Goal: Communication & Community: Answer question/provide support

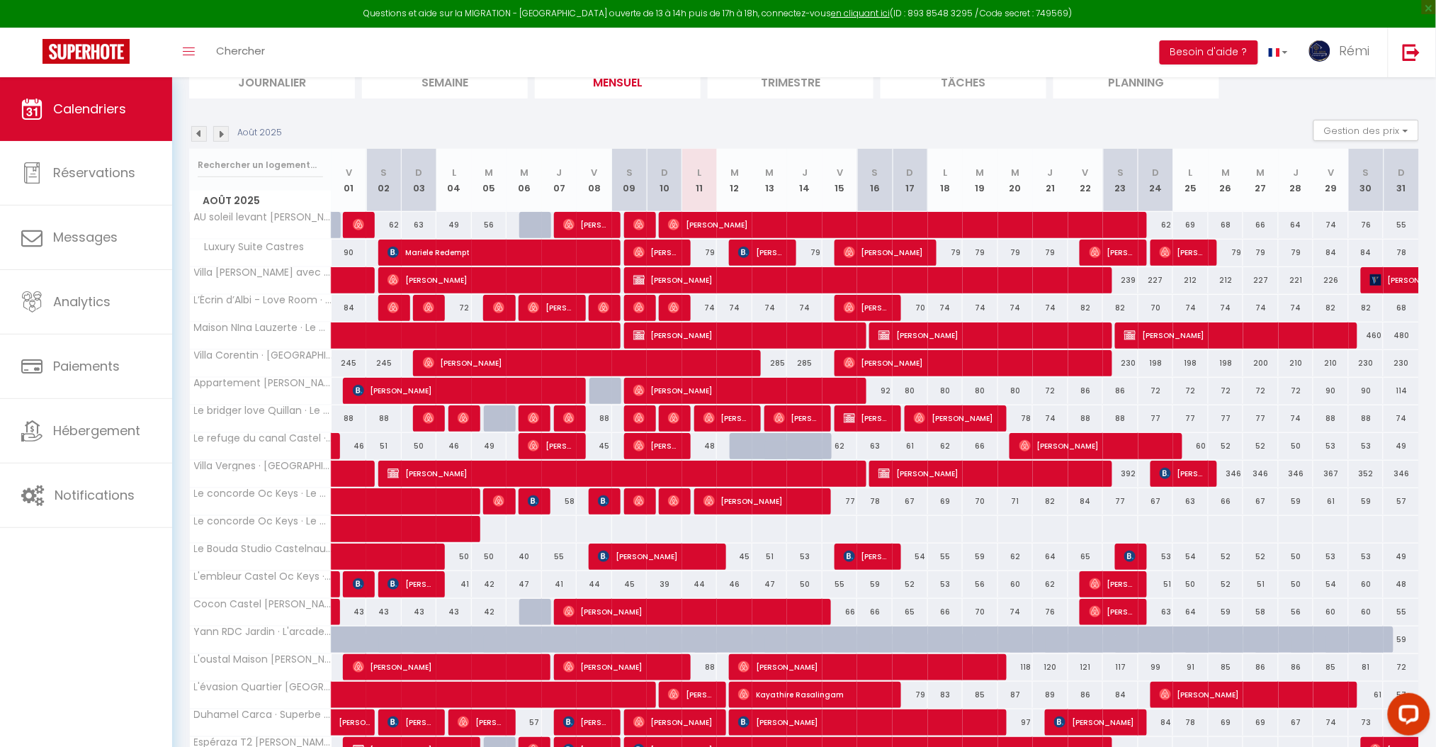
scroll to position [222, 0]
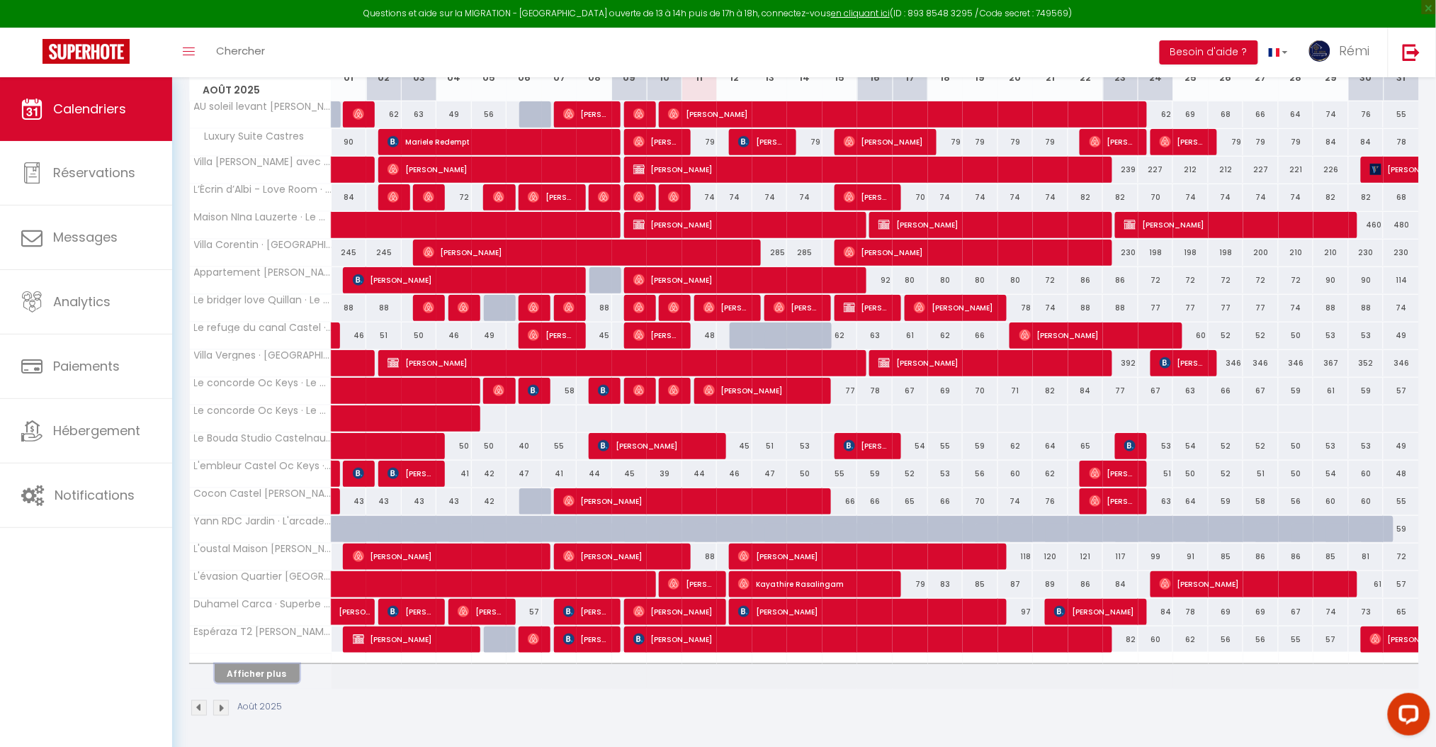
click at [279, 670] on button "Afficher plus" at bounding box center [257, 673] width 85 height 19
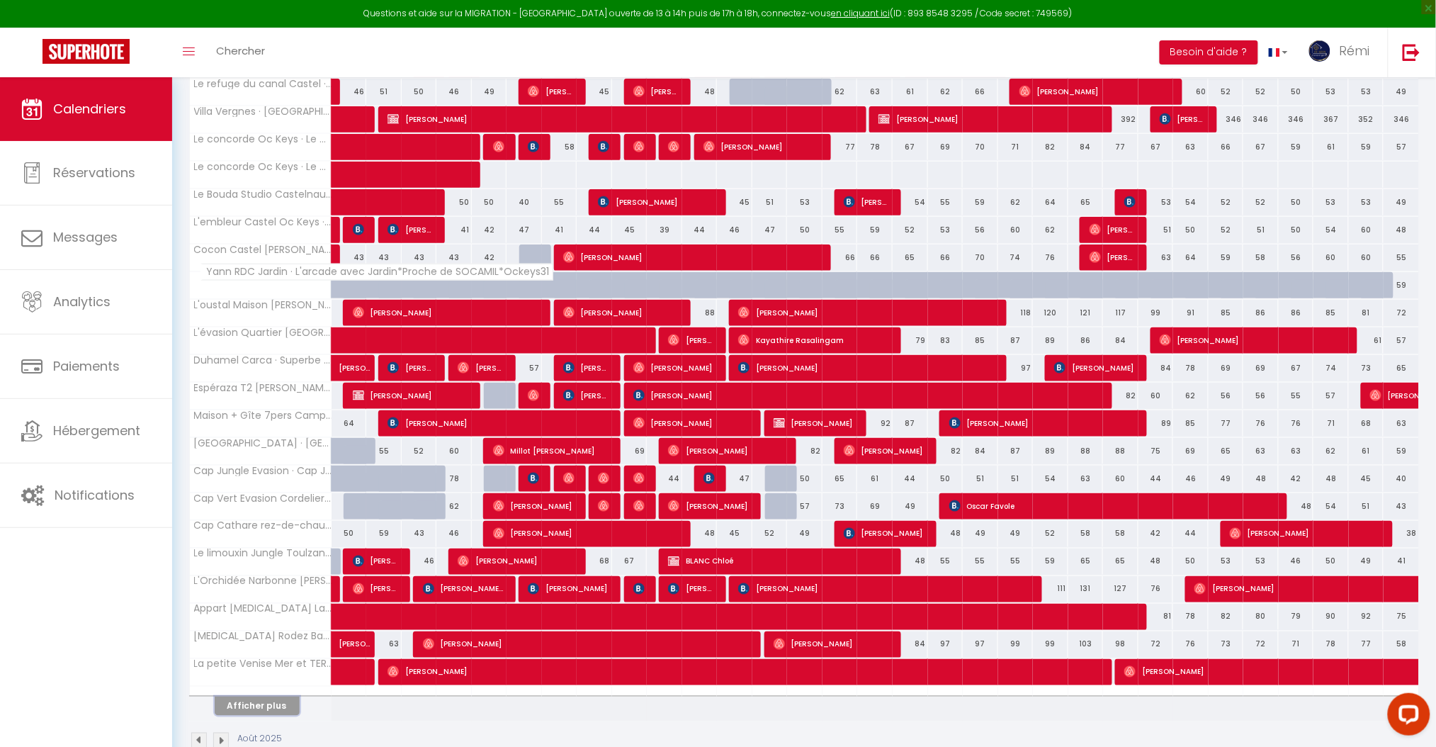
scroll to position [499, 0]
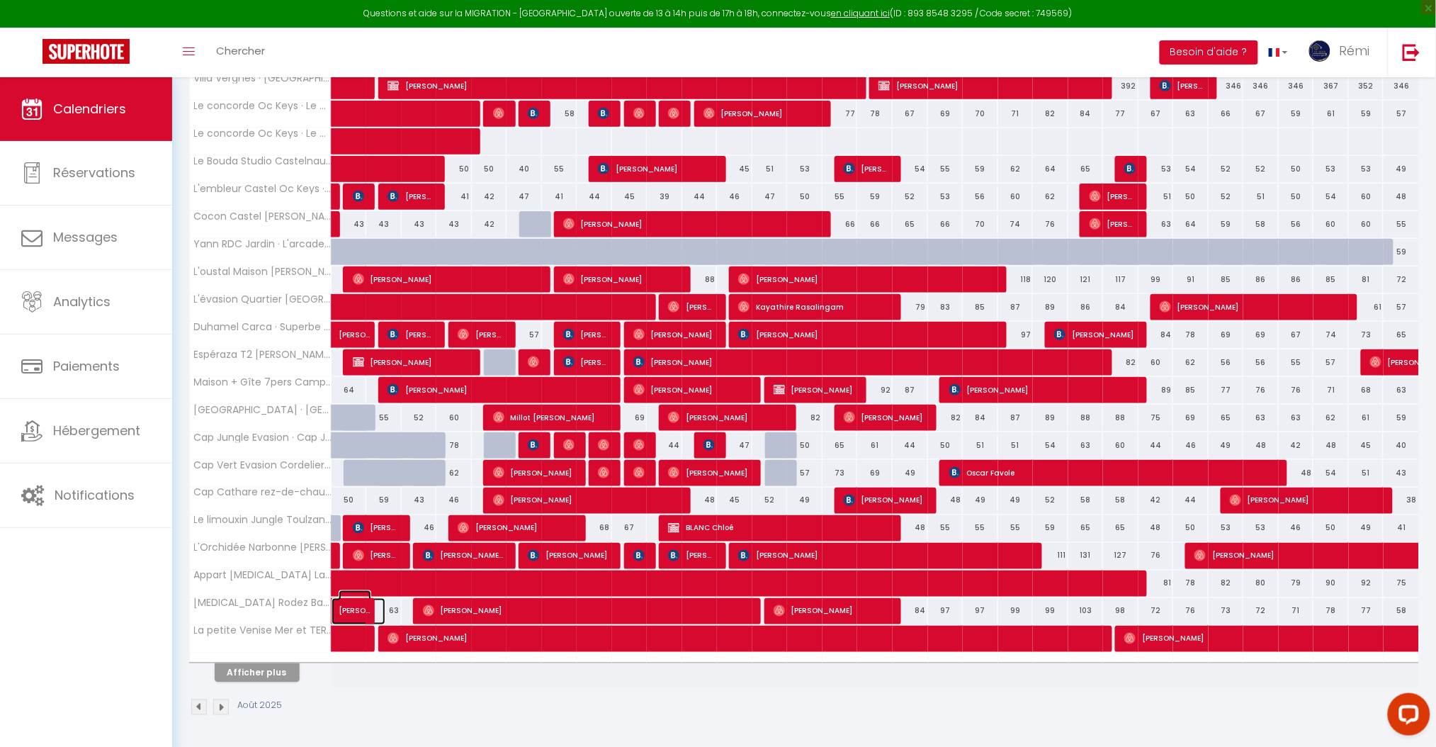
click at [346, 607] on span "[PERSON_NAME]" at bounding box center [355, 603] width 33 height 27
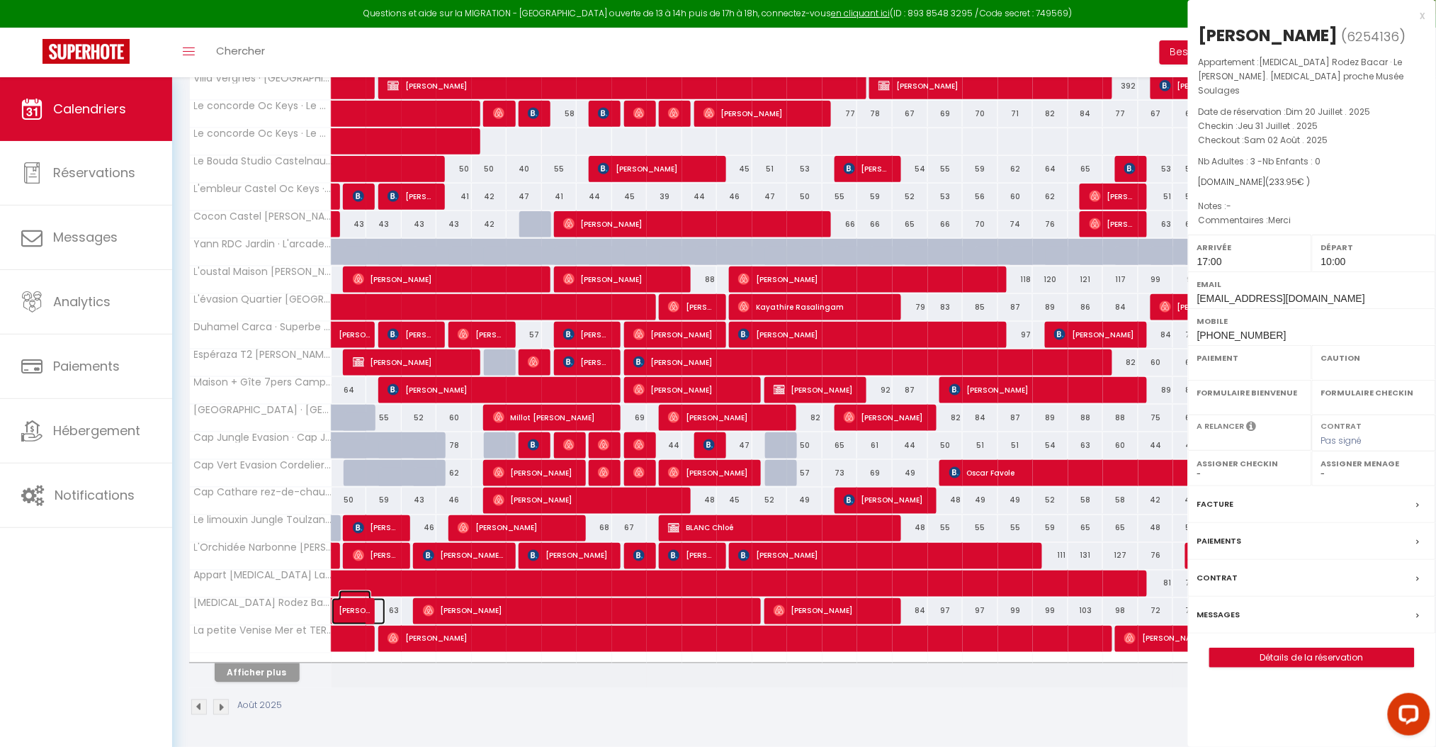
select select "OK"
select select "1"
select select "0"
select select "1"
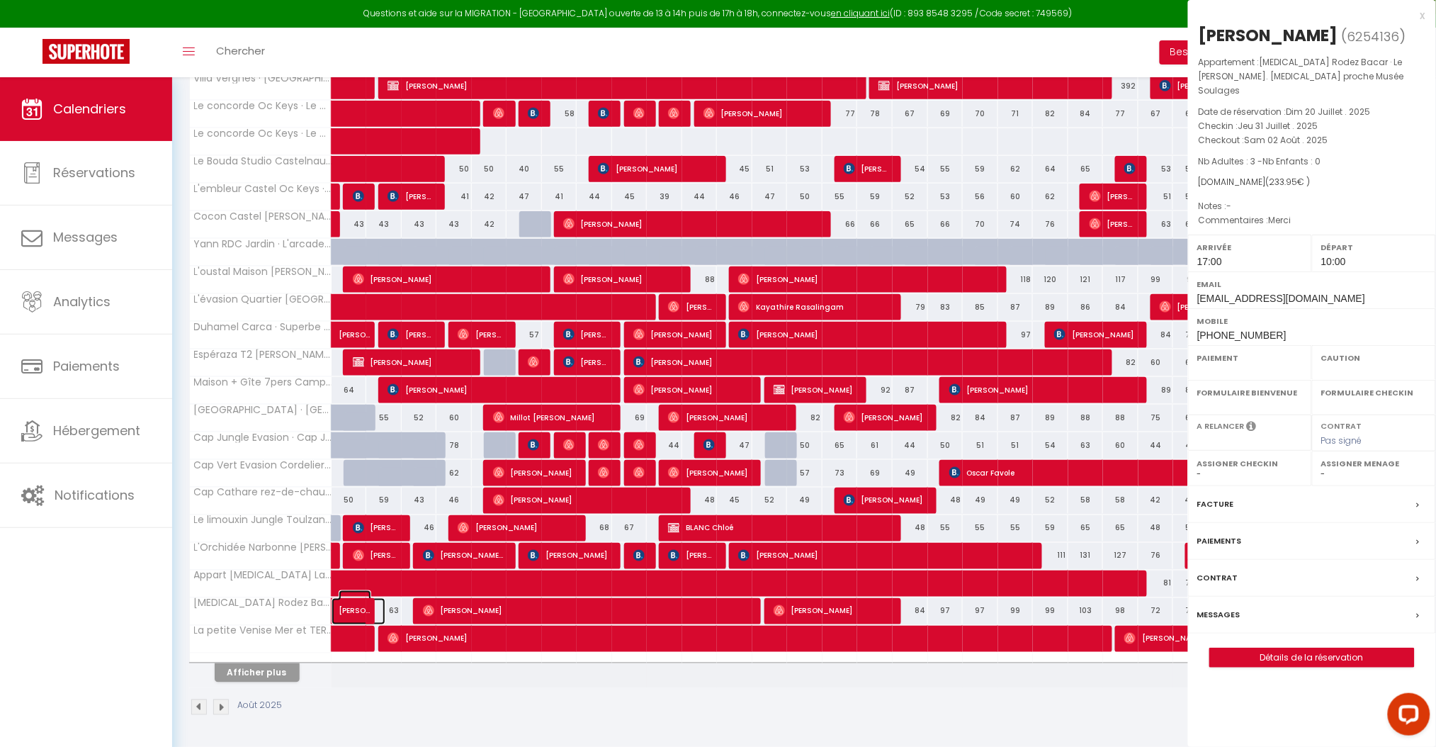
select select
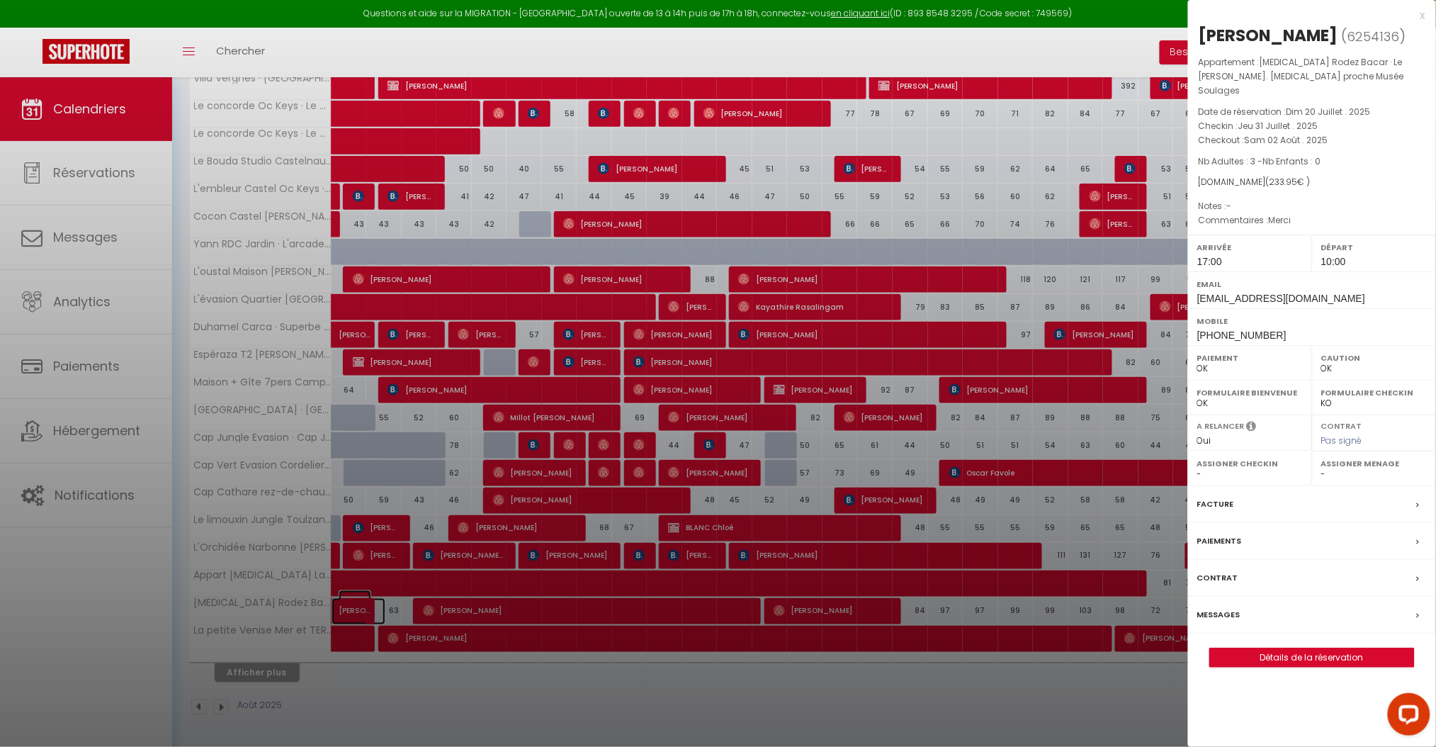
select select "26011"
click at [1226, 607] on label "Messages" at bounding box center [1218, 614] width 43 height 15
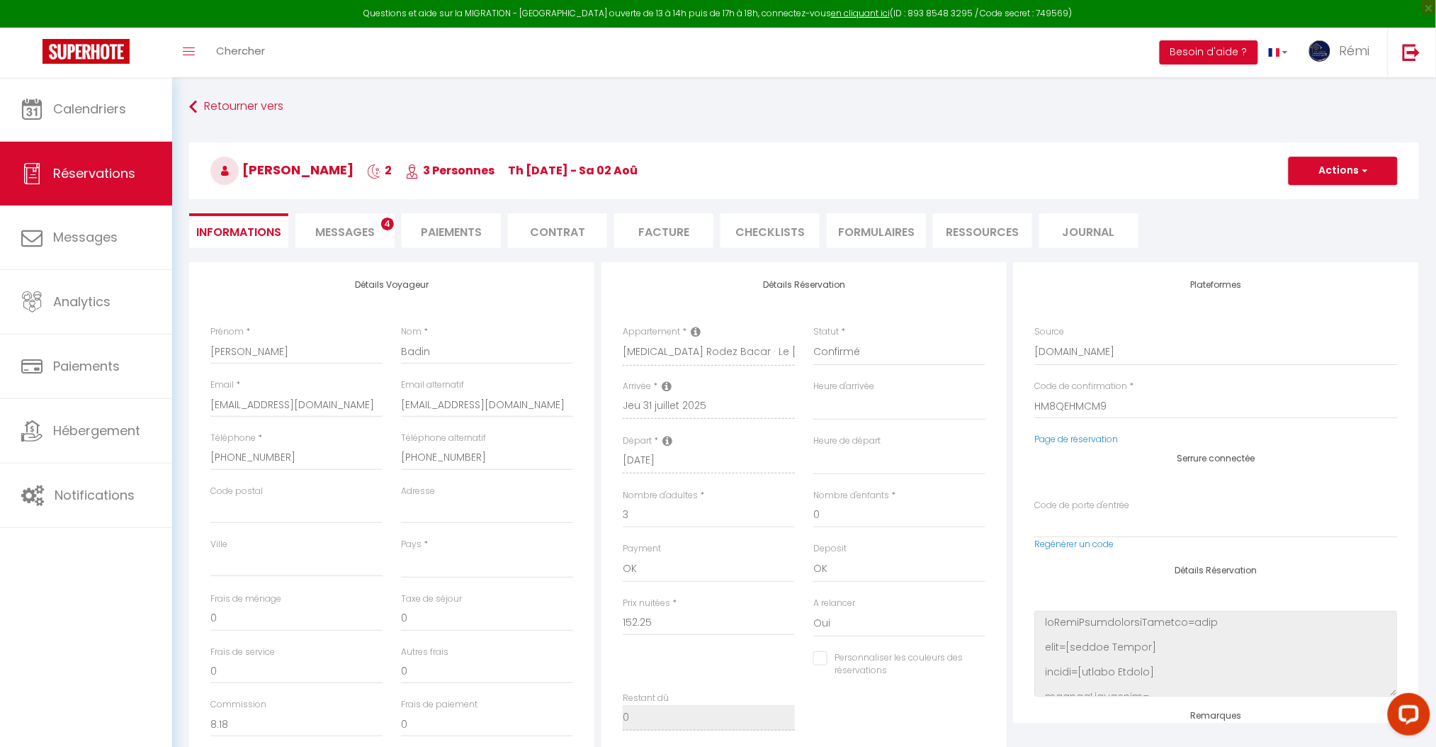
select select
checkbox input "false"
type textarea "Merci"
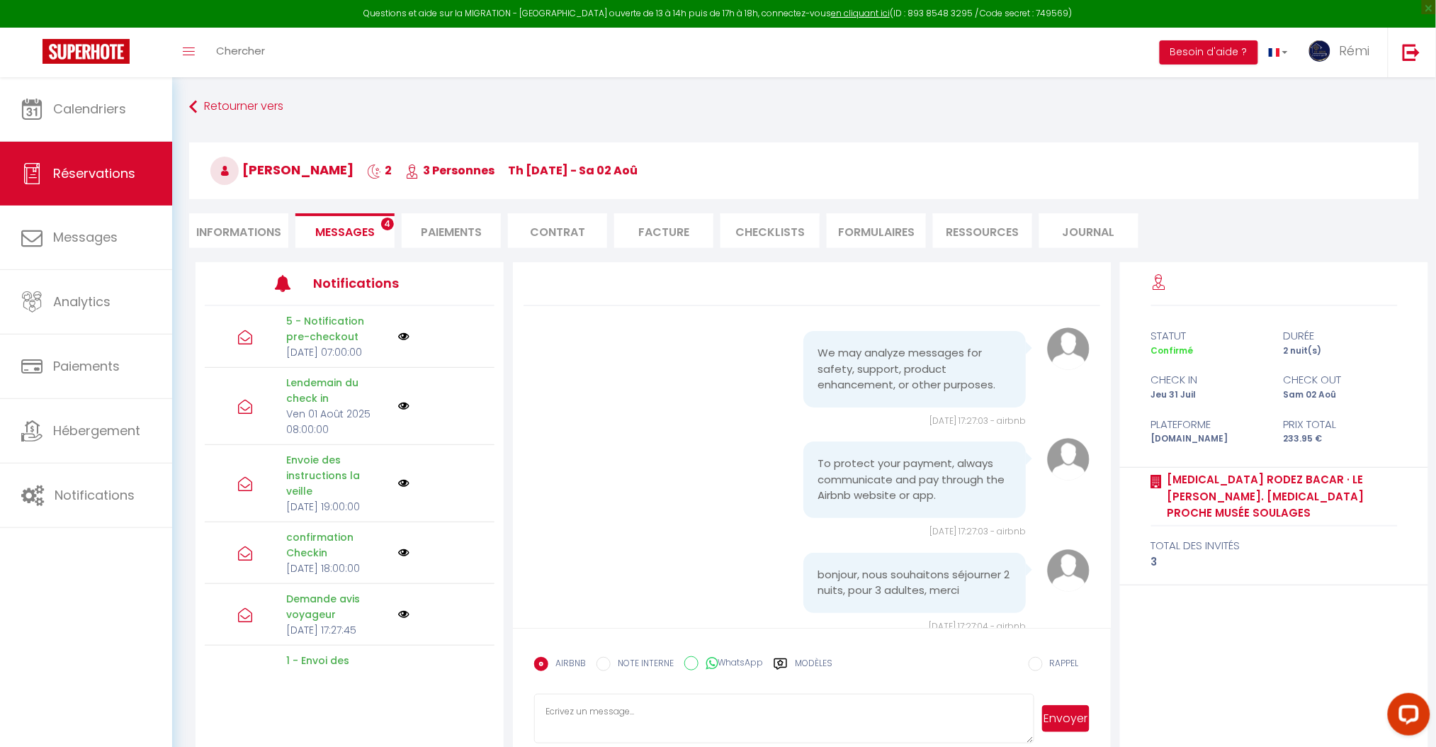
scroll to position [7725, 0]
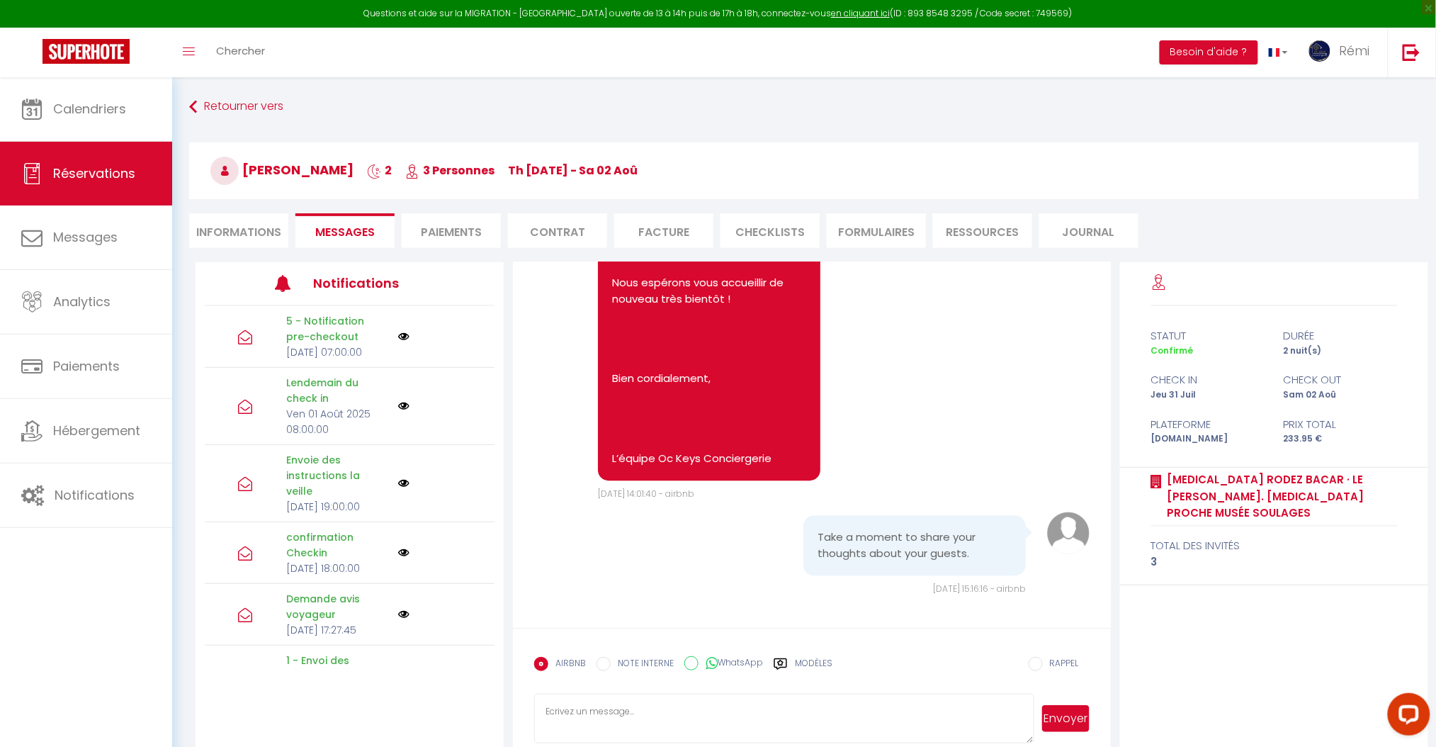
click at [718, 668] on label "WhatsApp" at bounding box center [731, 664] width 64 height 16
click at [699, 668] on input "WhatsApp" at bounding box center [691, 663] width 14 height 14
radio input "true"
radio input "false"
click at [716, 694] on textarea at bounding box center [783, 719] width 499 height 50
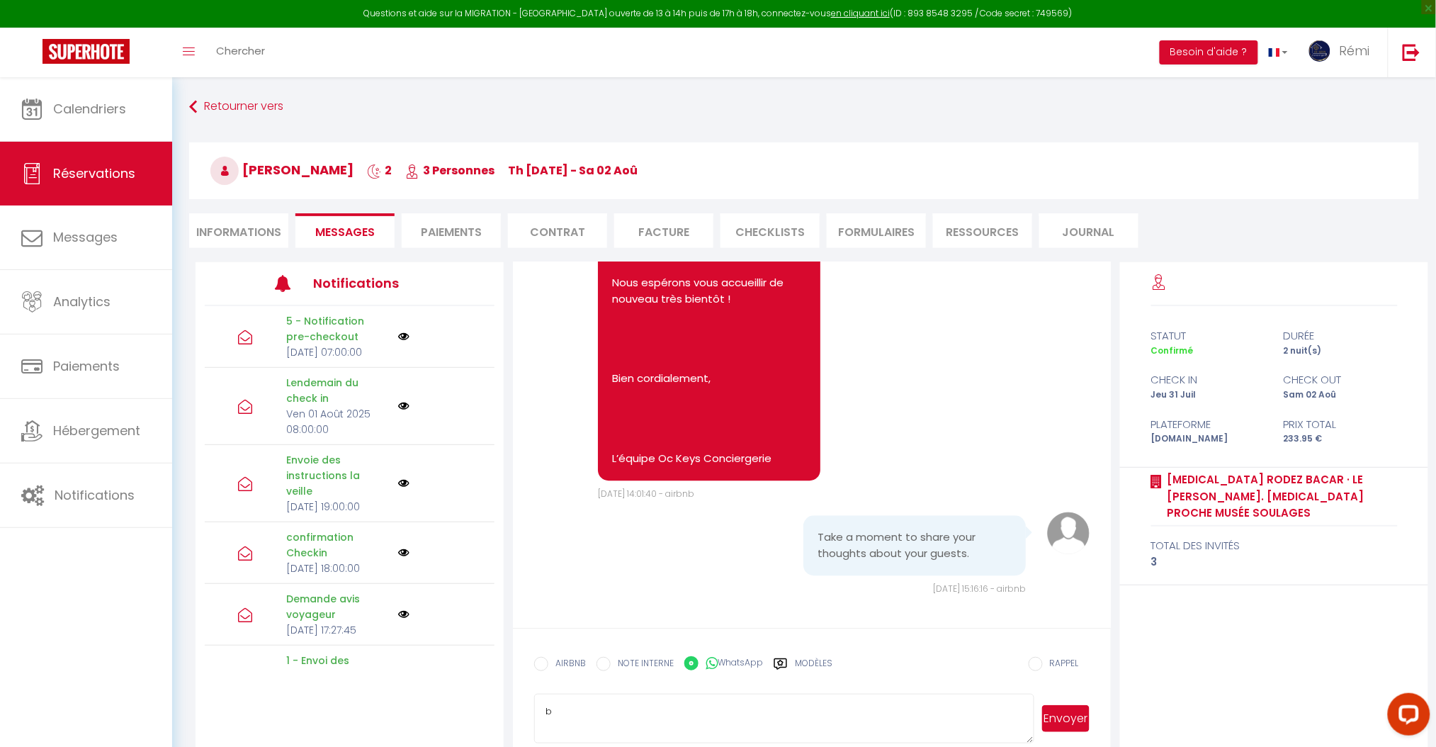
type textarea "b"
click at [1060, 709] on button "Envoyer" at bounding box center [1065, 718] width 47 height 27
click at [96, 108] on span "Calendriers" at bounding box center [89, 109] width 73 height 18
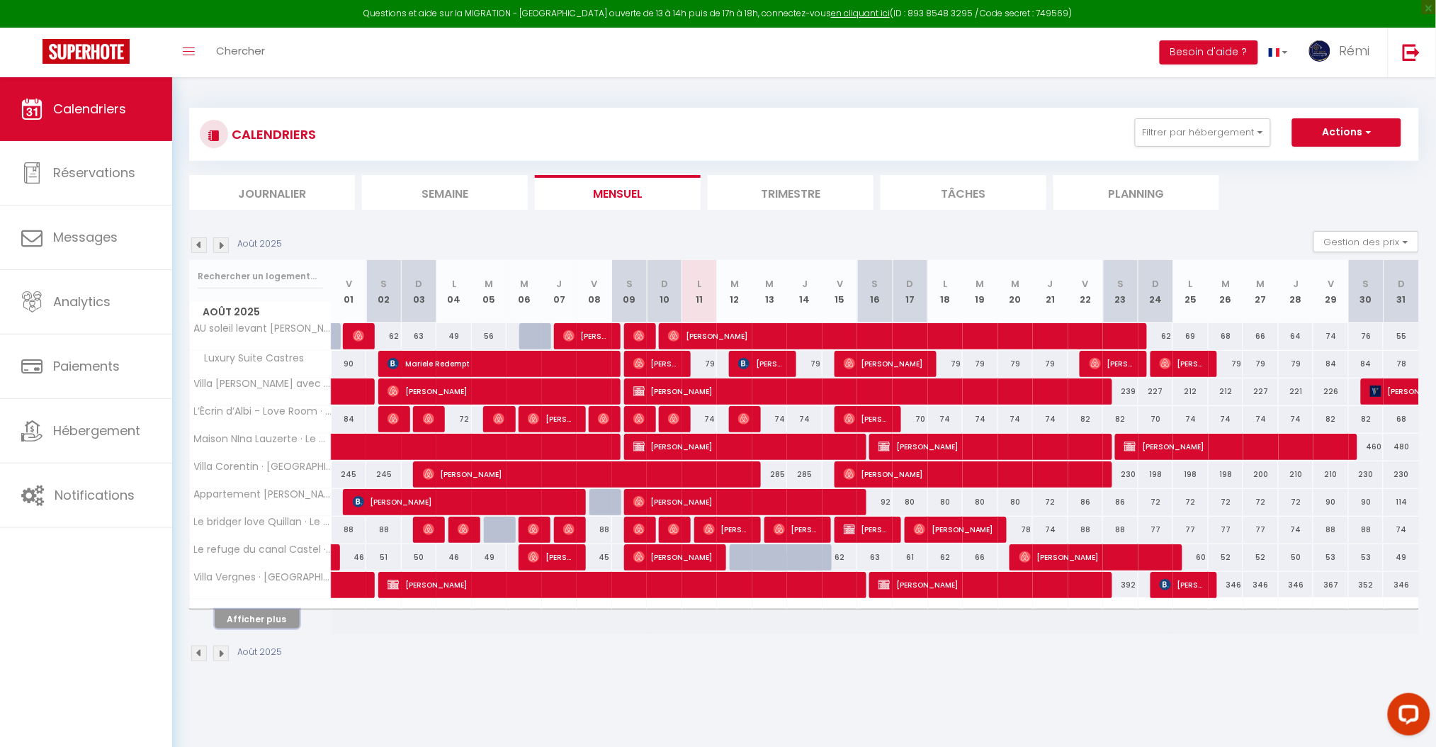
click at [283, 621] on button "Afficher plus" at bounding box center [257, 618] width 85 height 19
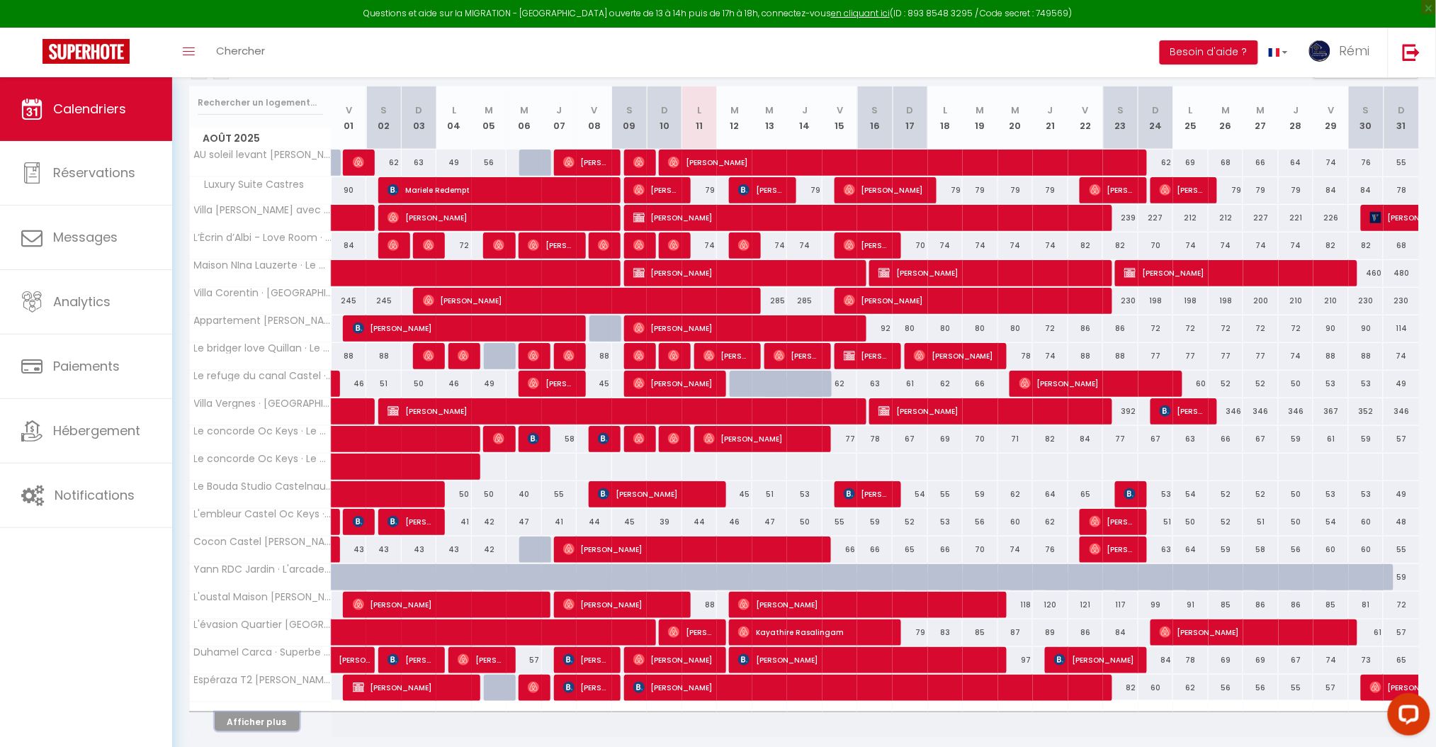
scroll to position [188, 0]
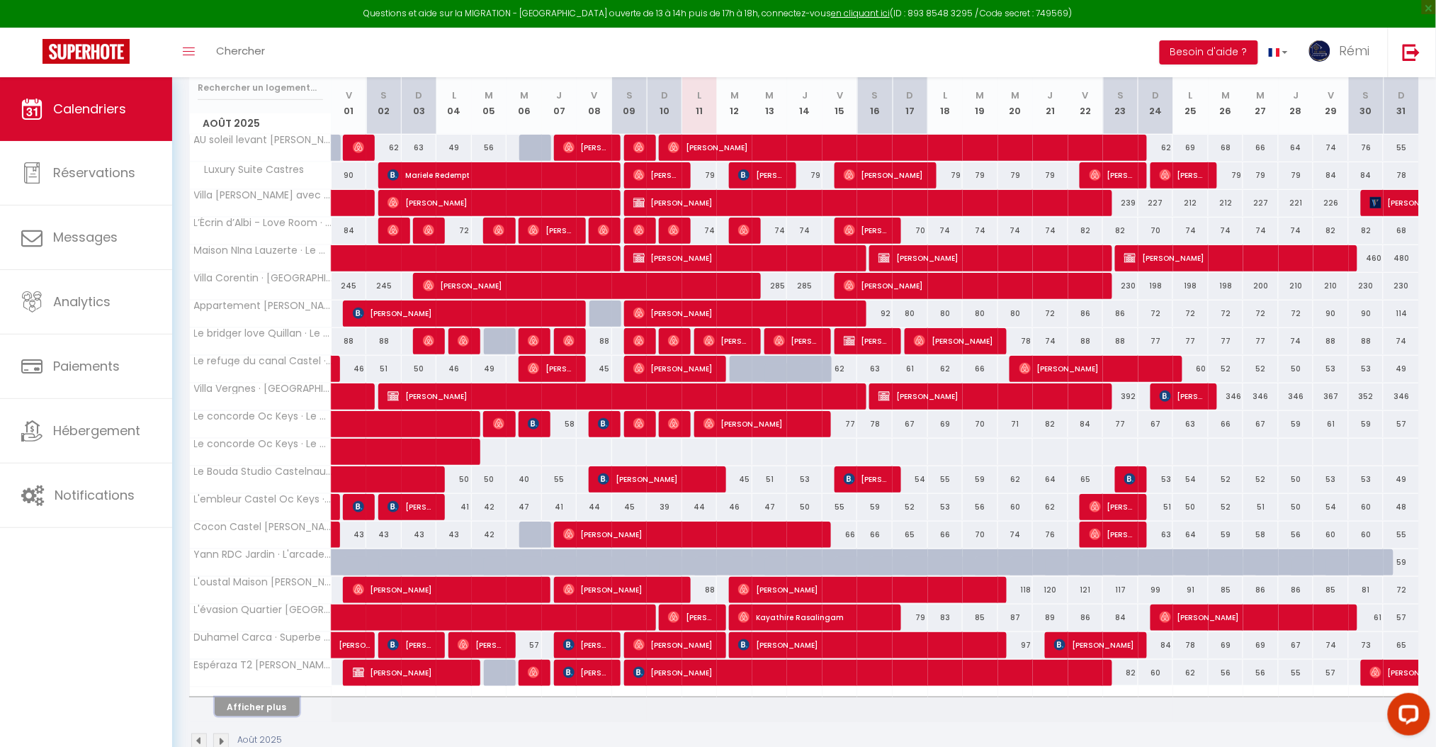
click at [293, 716] on button "Afficher plus" at bounding box center [257, 706] width 85 height 19
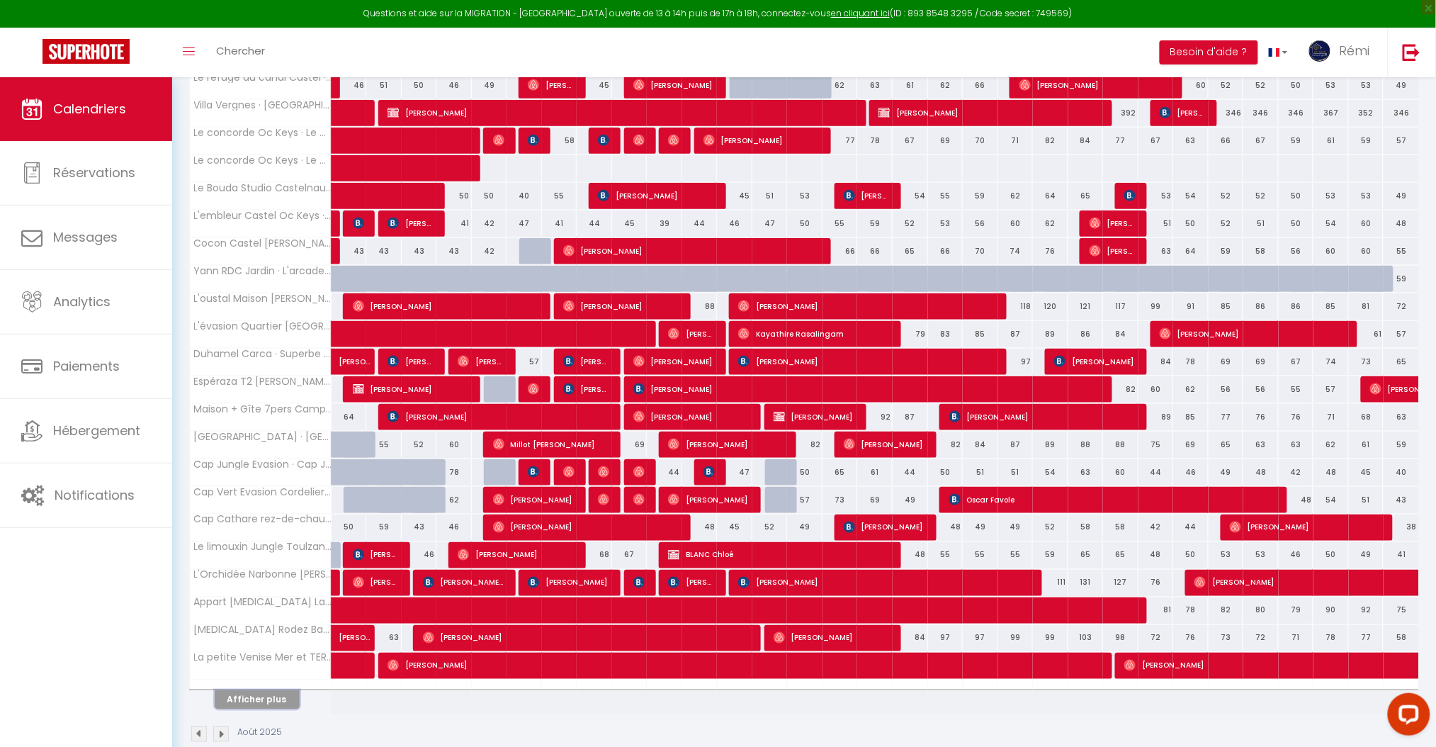
scroll to position [499, 0]
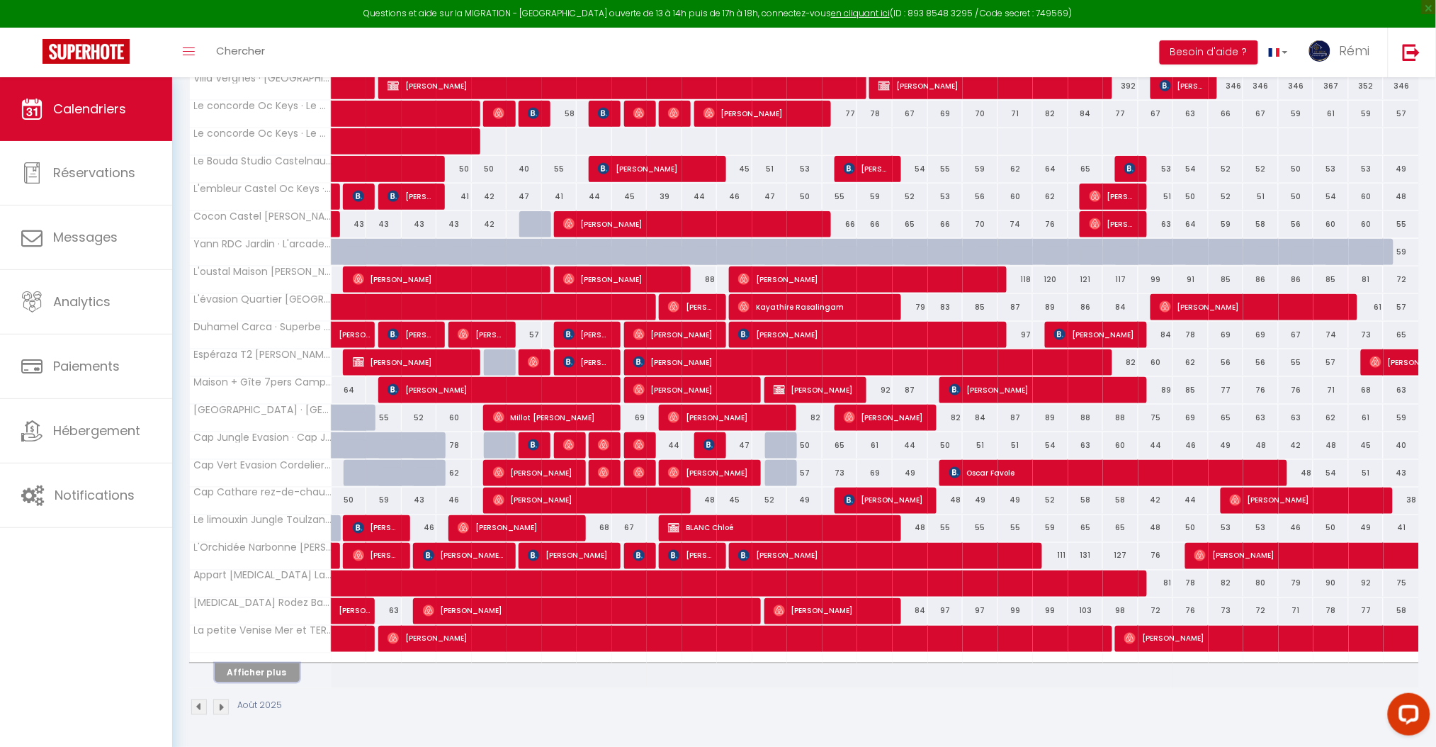
click at [291, 674] on button "Afficher plus" at bounding box center [257, 672] width 85 height 19
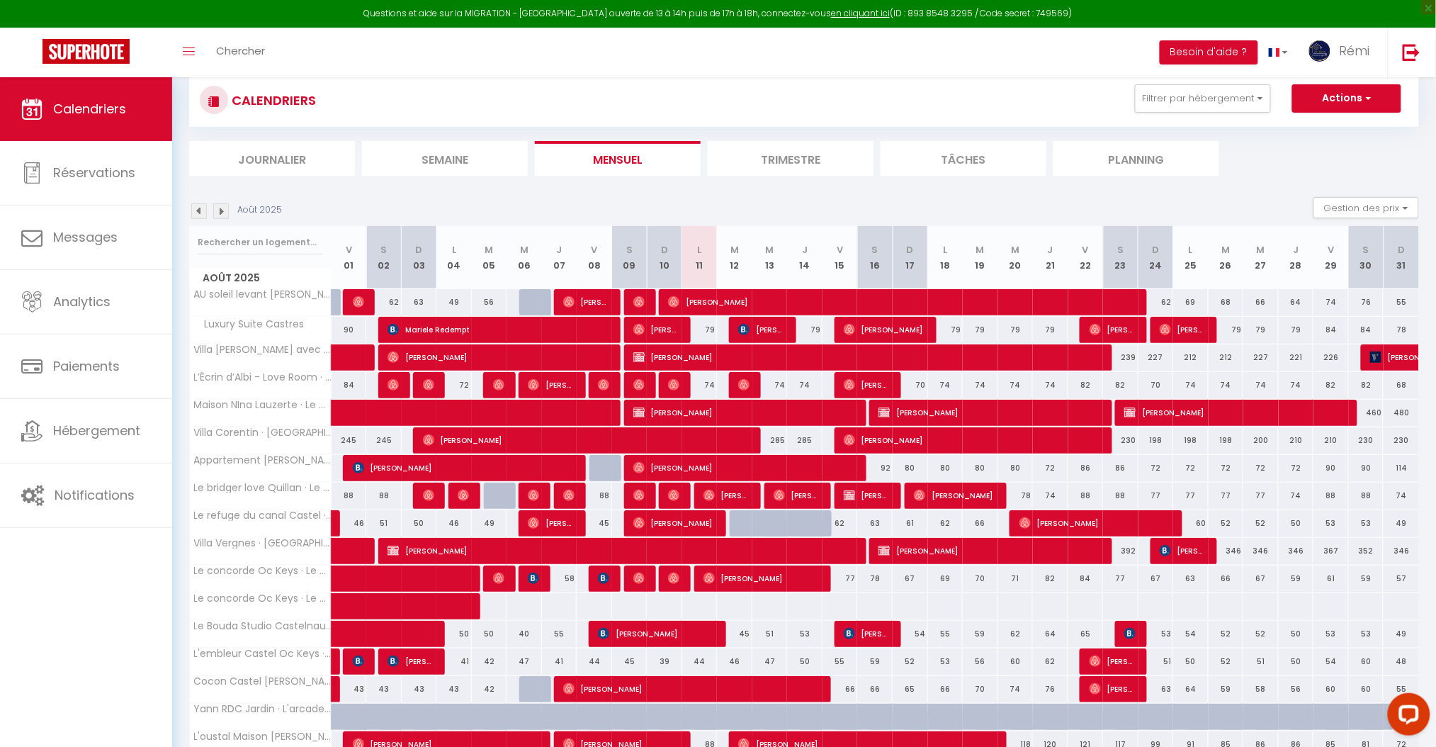
scroll to position [19, 0]
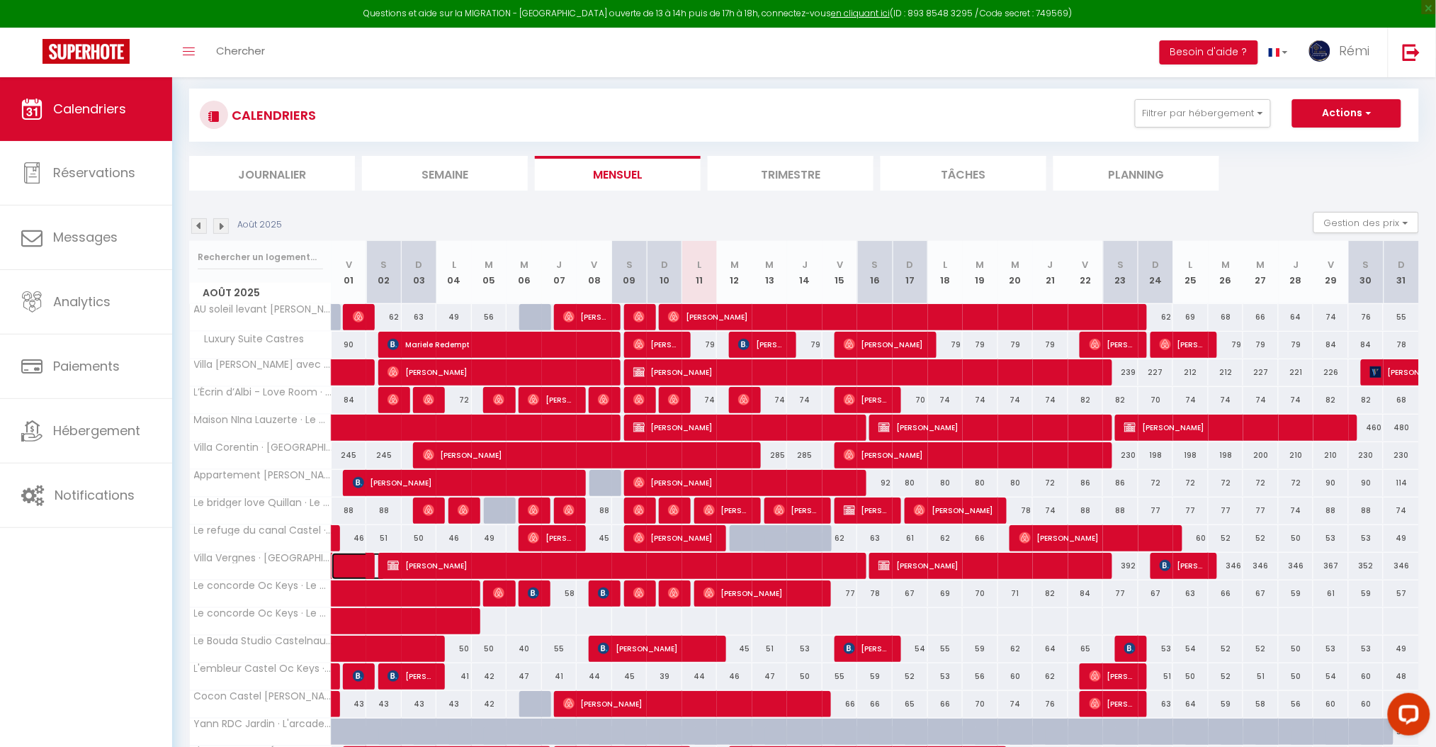
click at [360, 563] on span at bounding box center [369, 566] width 33 height 27
select select "OK"
select select "1"
select select "0"
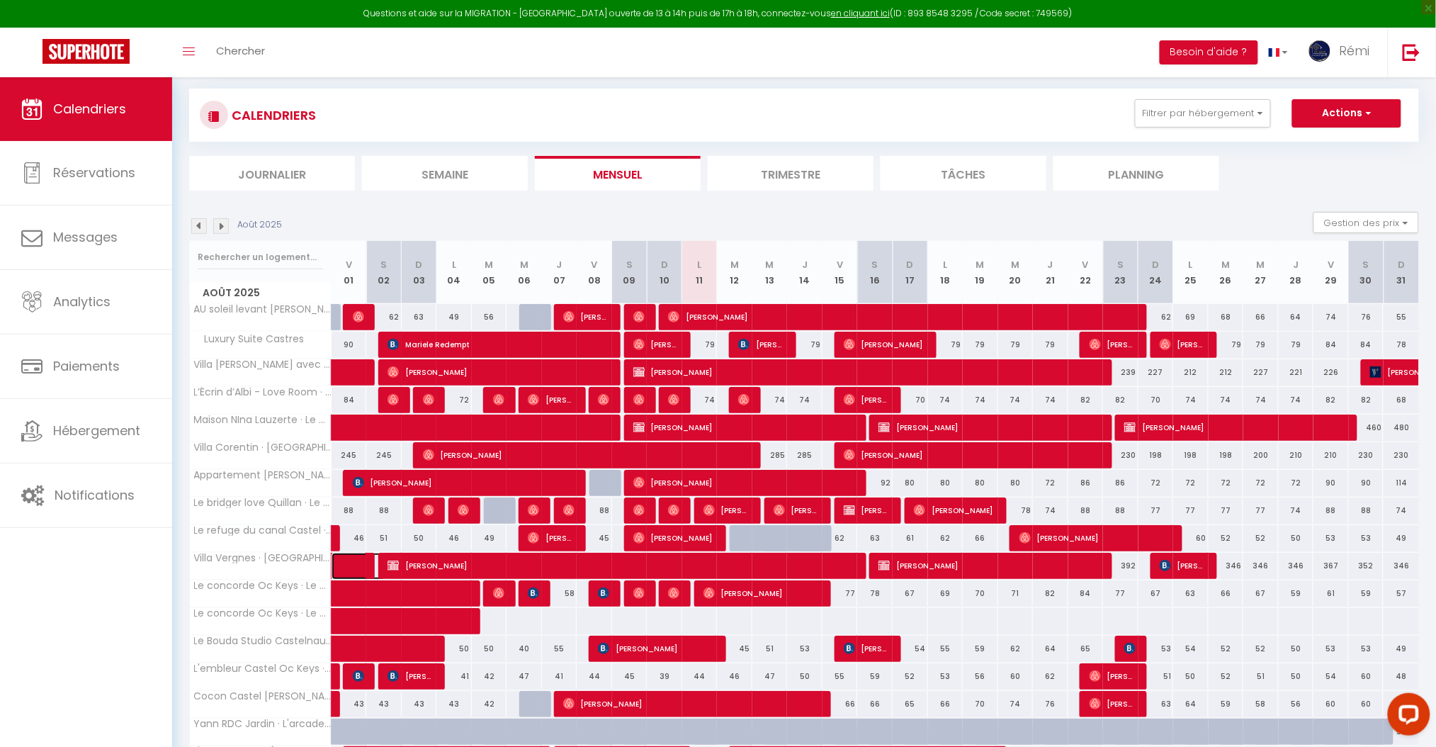
select select "1"
select select
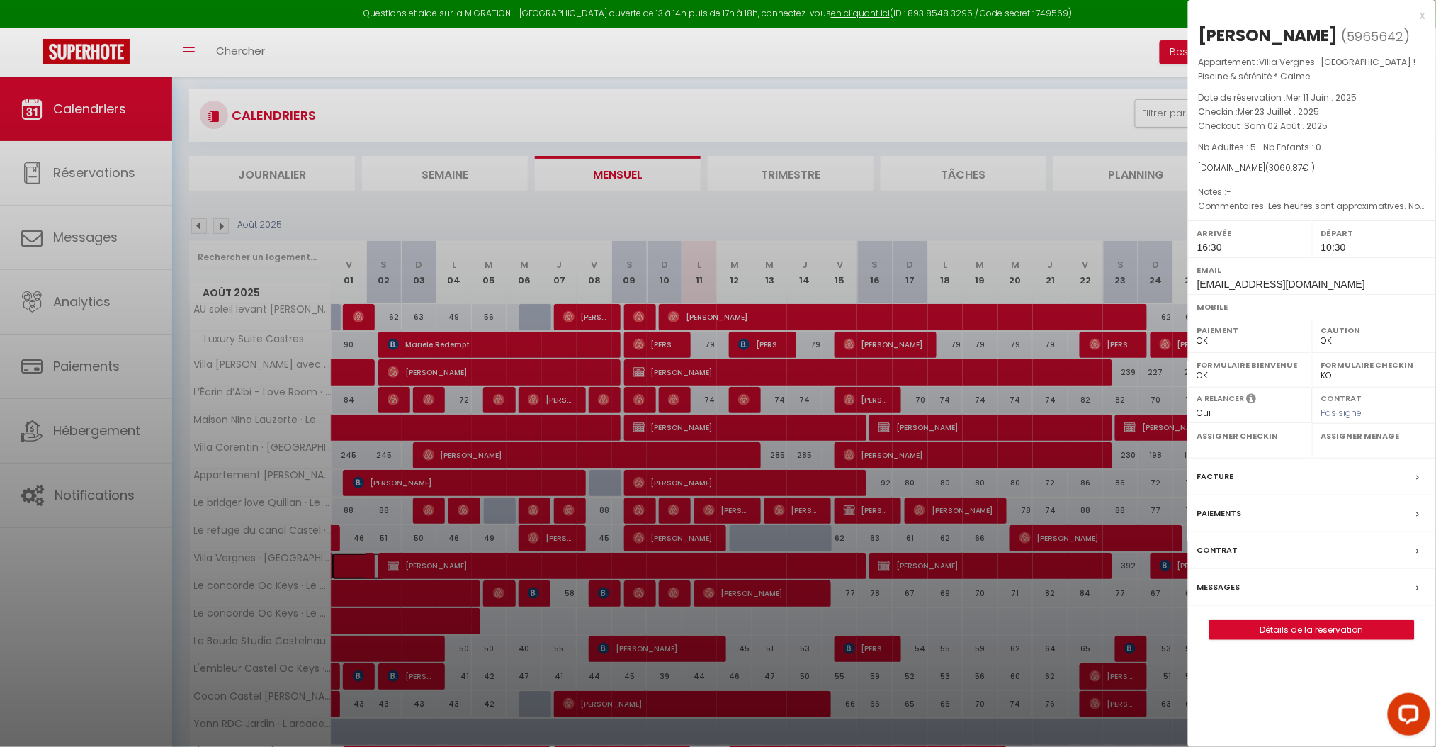
select select "19280"
click at [1220, 594] on label "Messages" at bounding box center [1218, 587] width 43 height 15
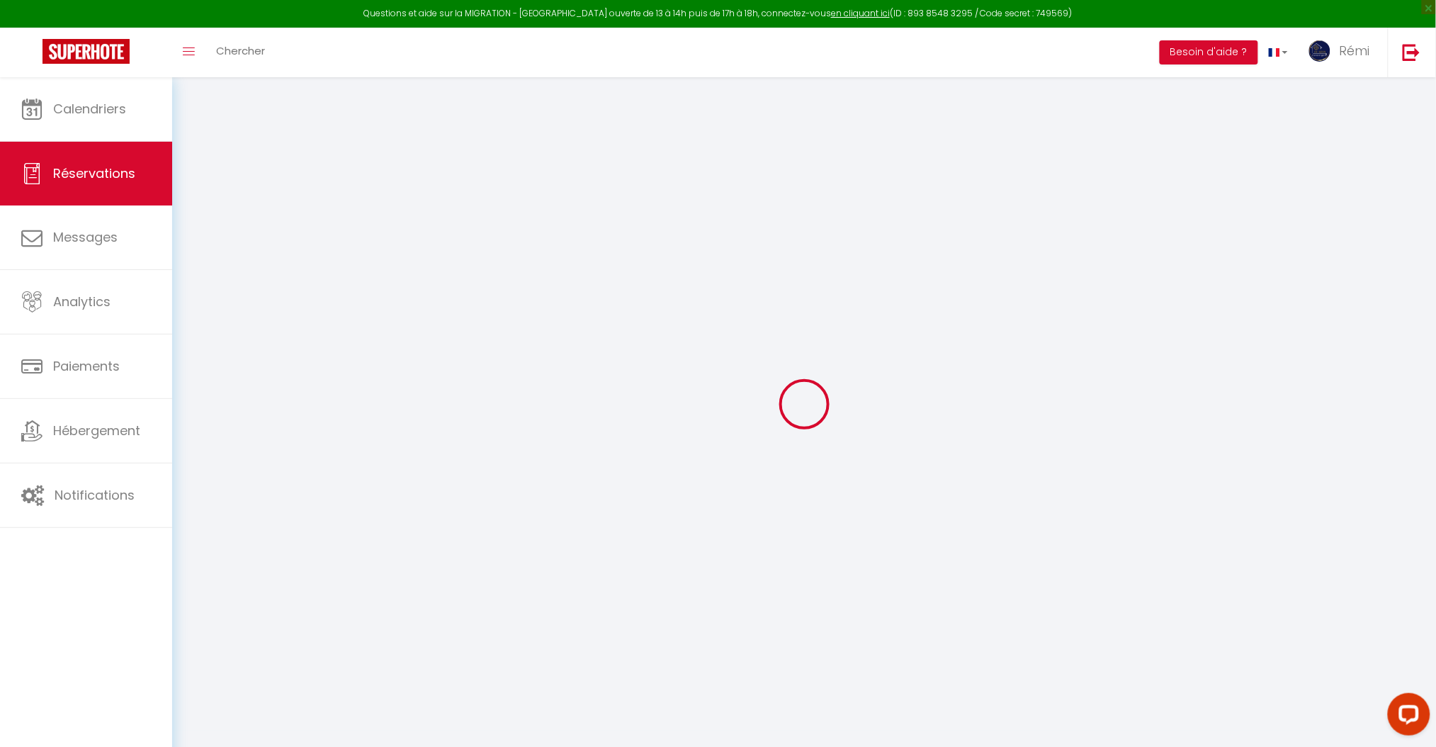
type input "[PERSON_NAME]"
type input "[EMAIL_ADDRESS][DOMAIN_NAME]"
type input "[PHONE_NUMBER]"
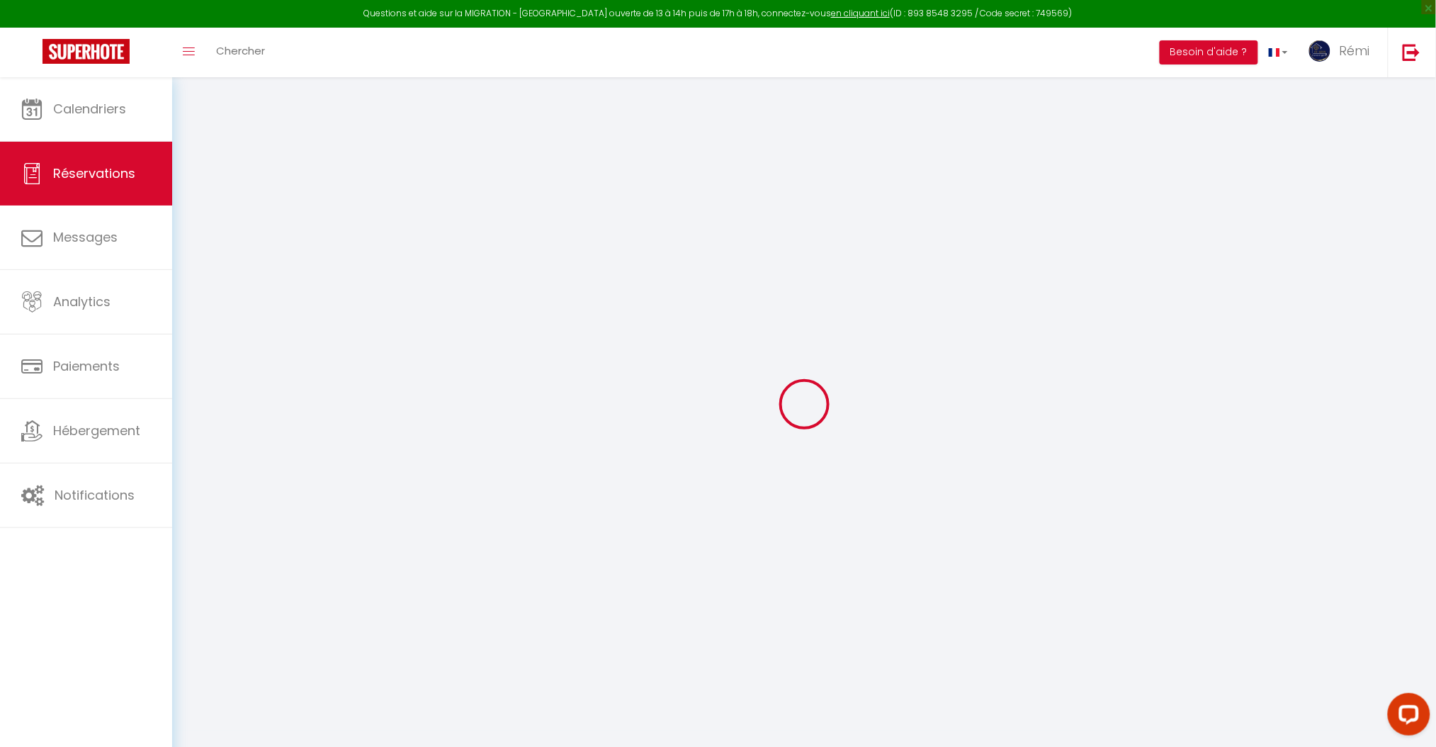
select select
type input "103.92"
select select "66705"
select select "1"
select select
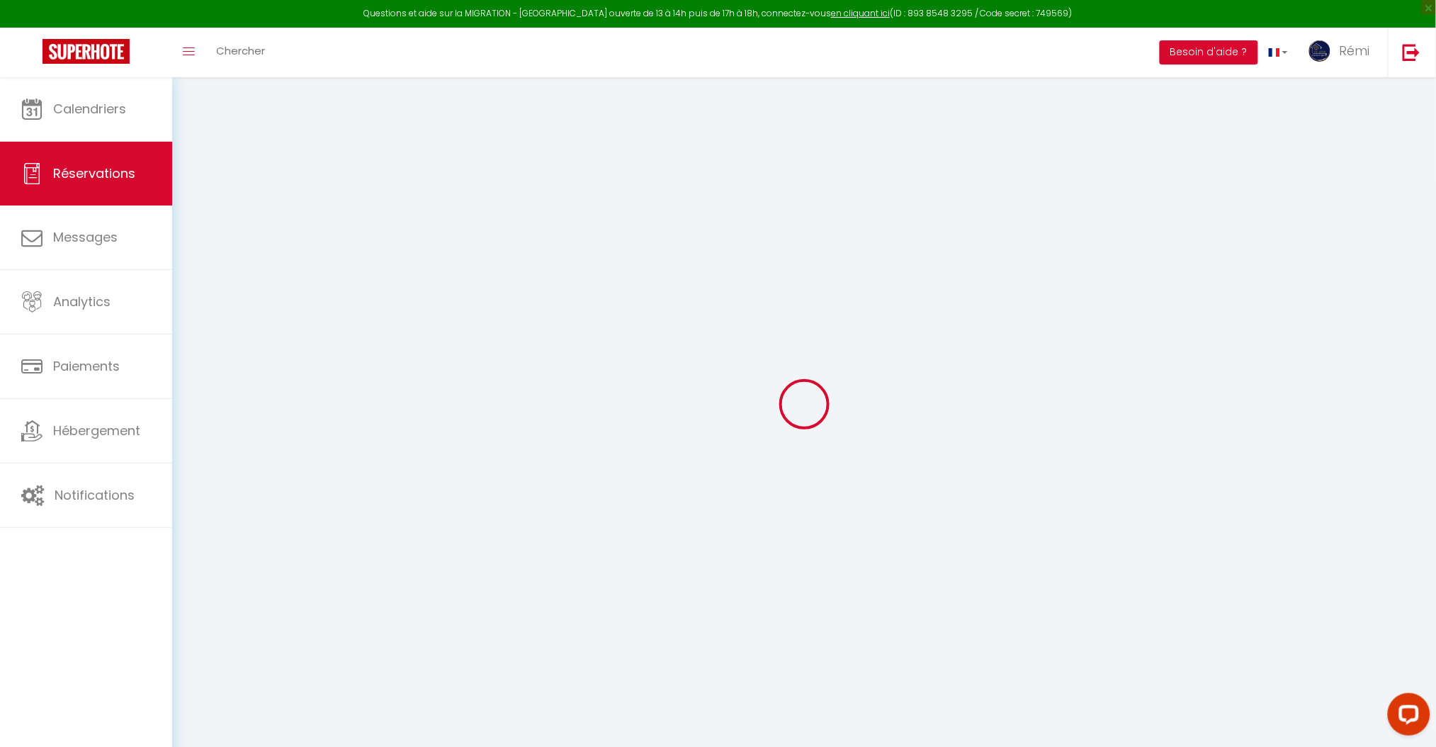
select select
type input "5"
select select "12"
select select
type input "2686.77"
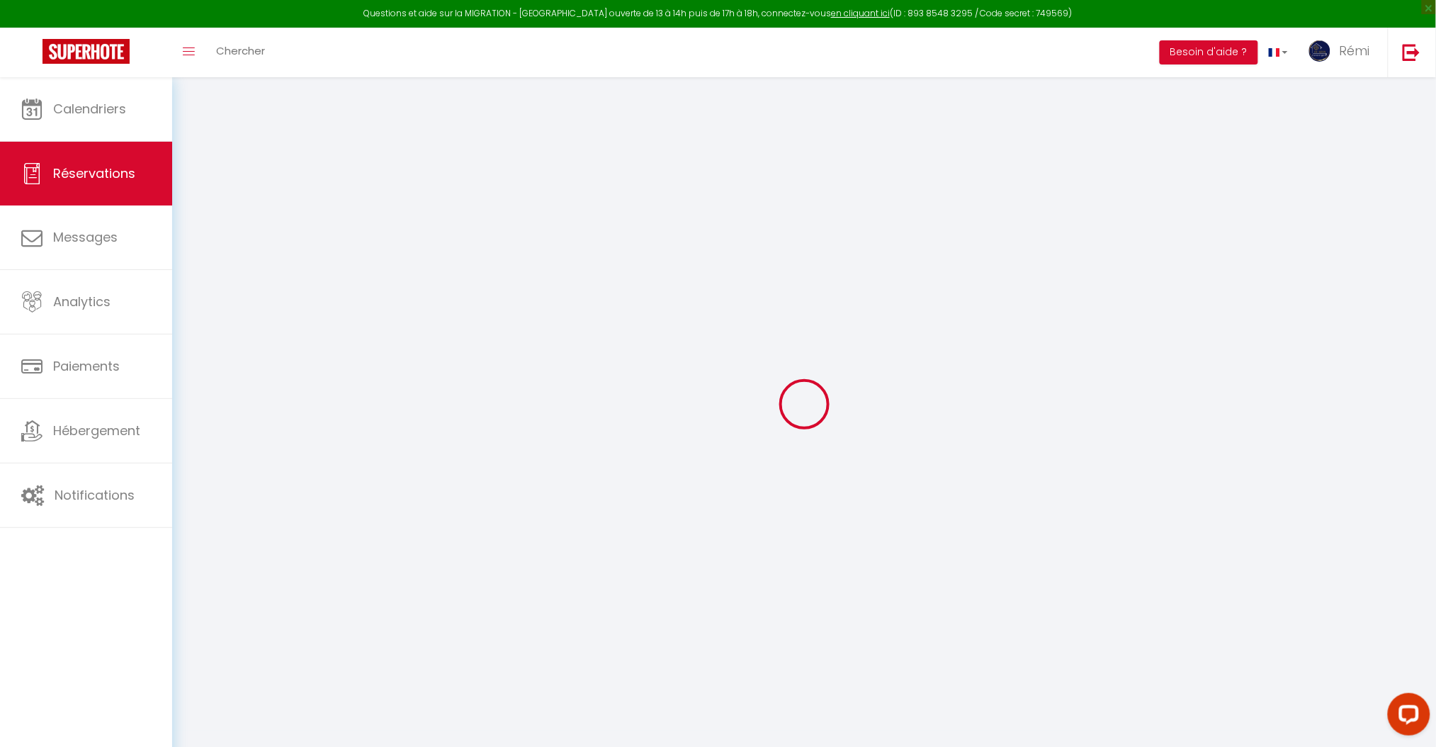
checkbox input "false"
type input "0"
select select "1"
type input "160"
type input "0"
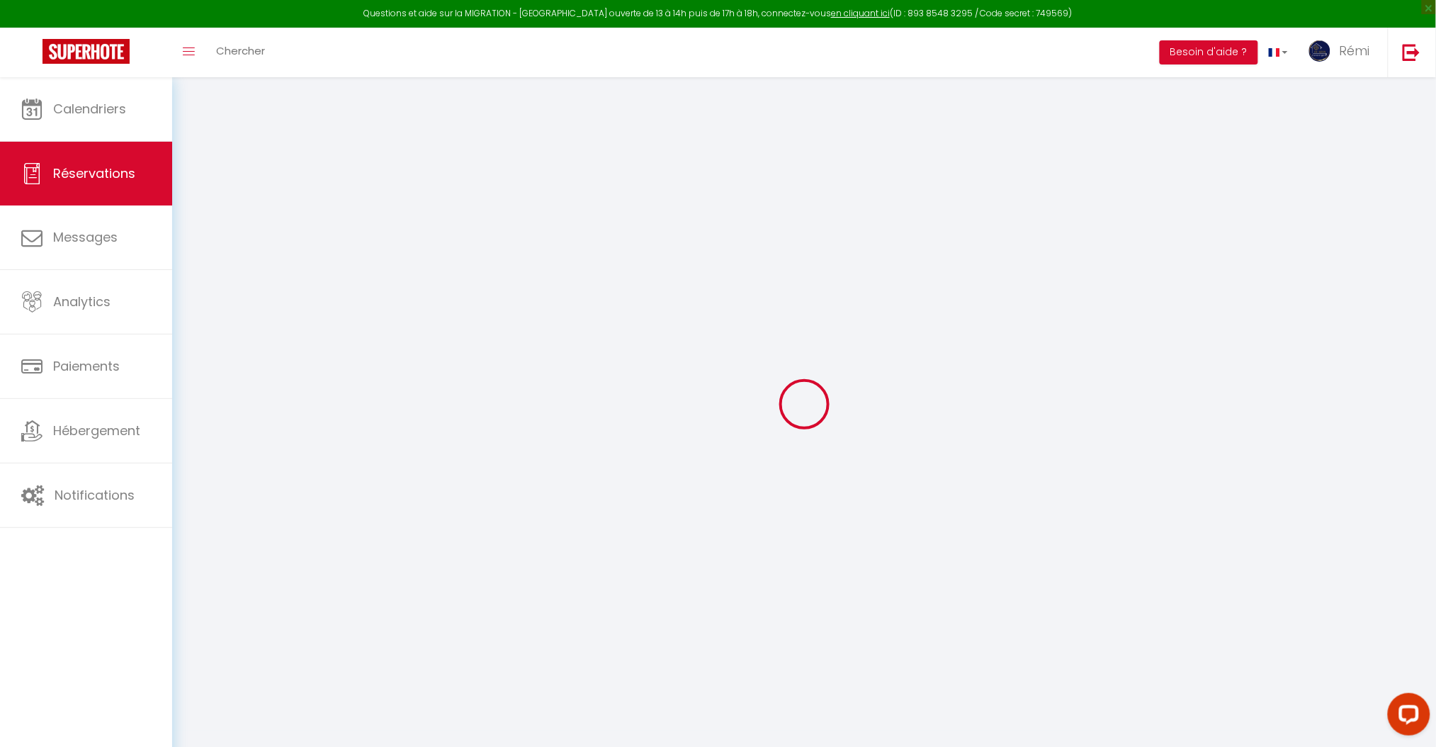
type input "0"
select select
select select "15"
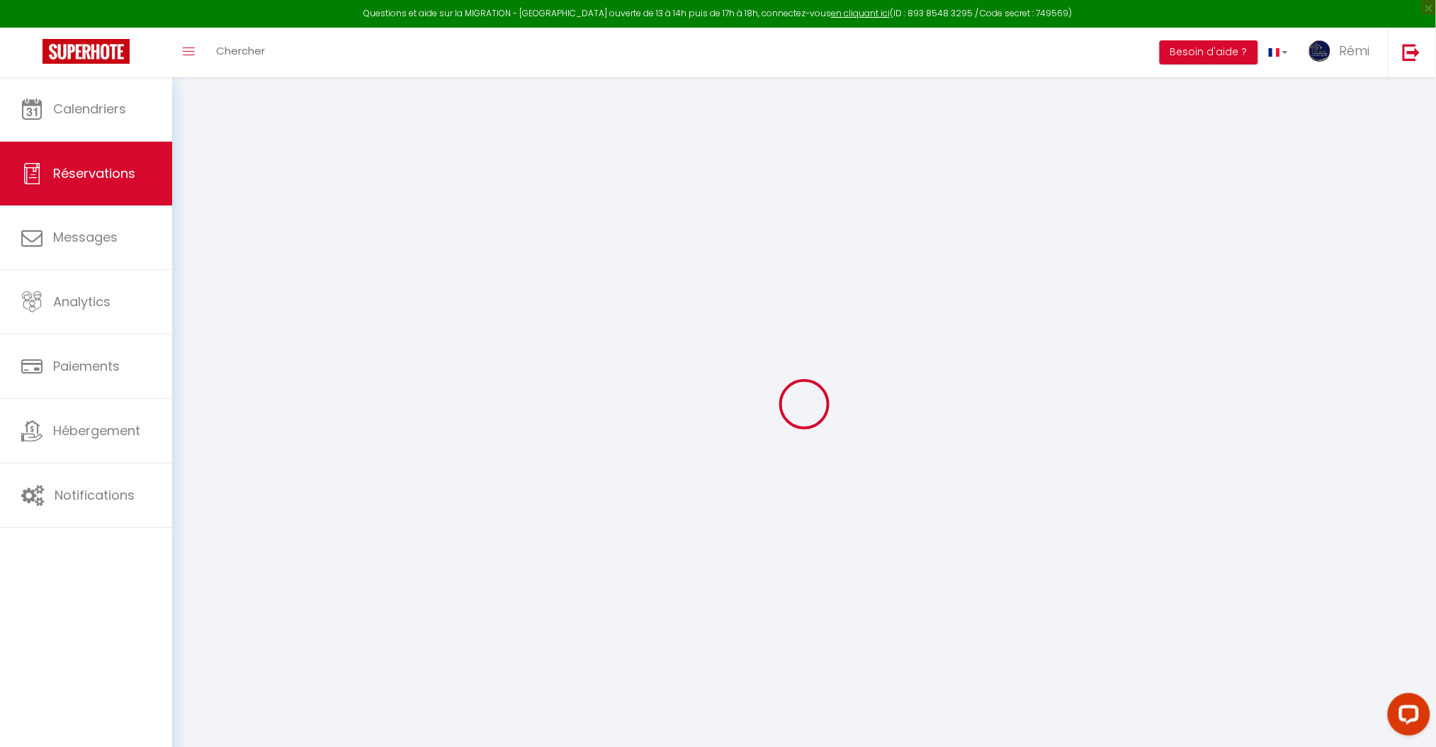
checkbox input "false"
select select
checkbox input "false"
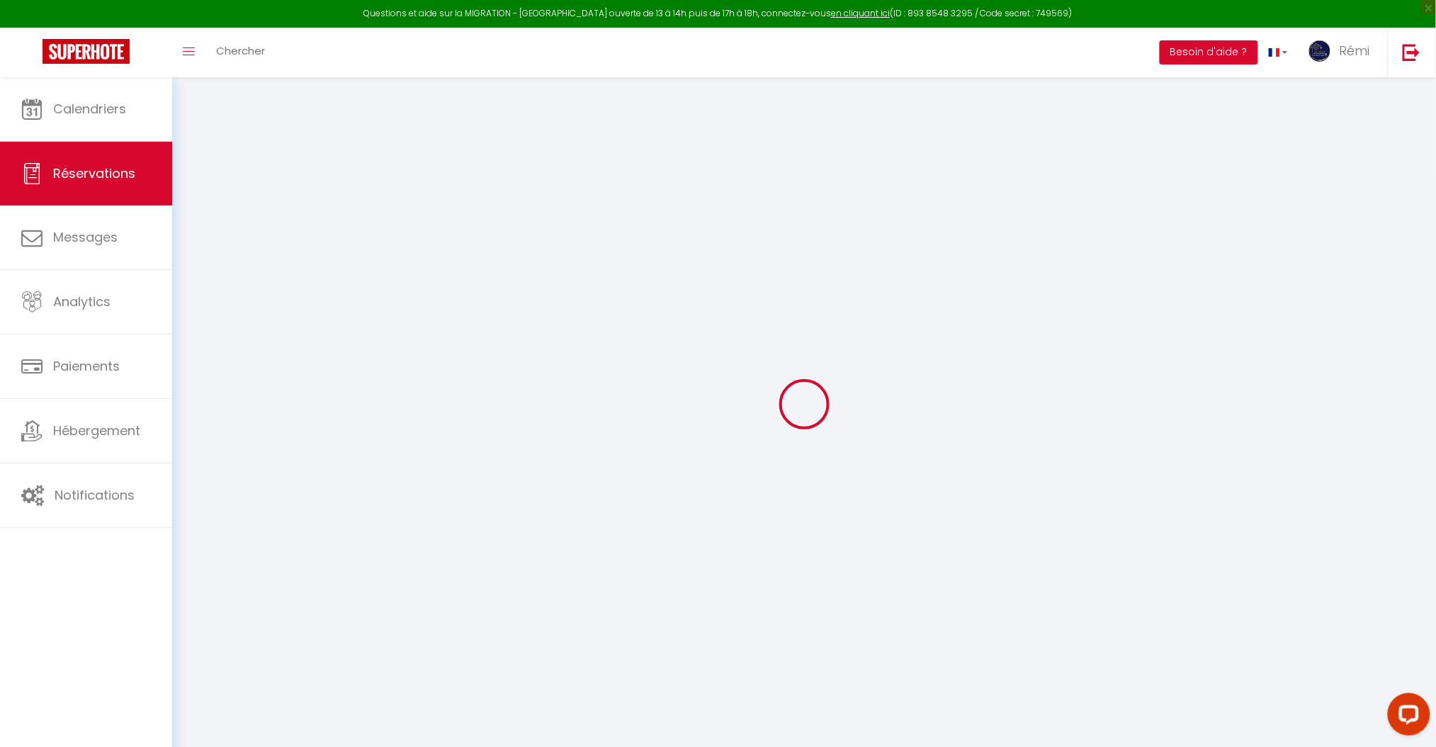
select select
checkbox input "false"
type textarea "Les heures sont approximatives. Nous attendons deja avec impatience nos vacance…"
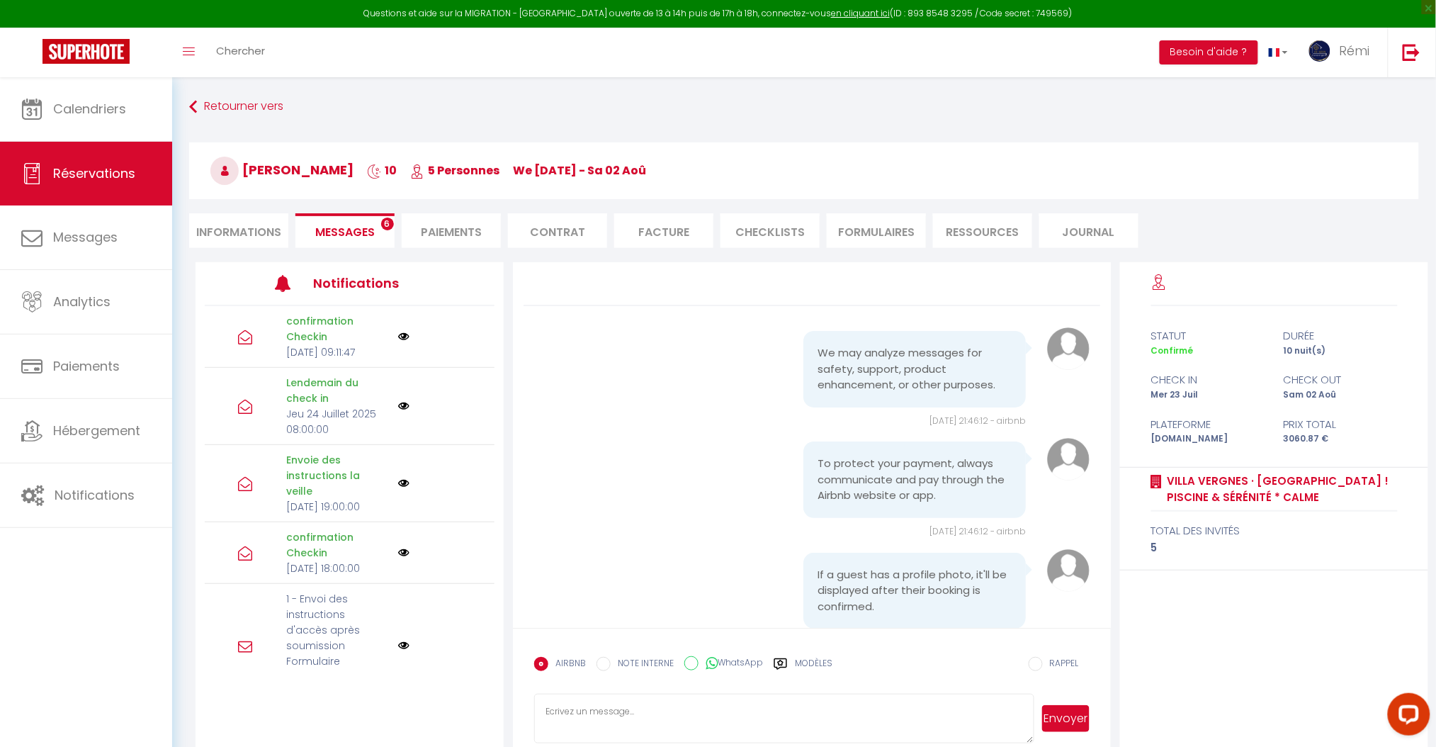
scroll to position [9165, 0]
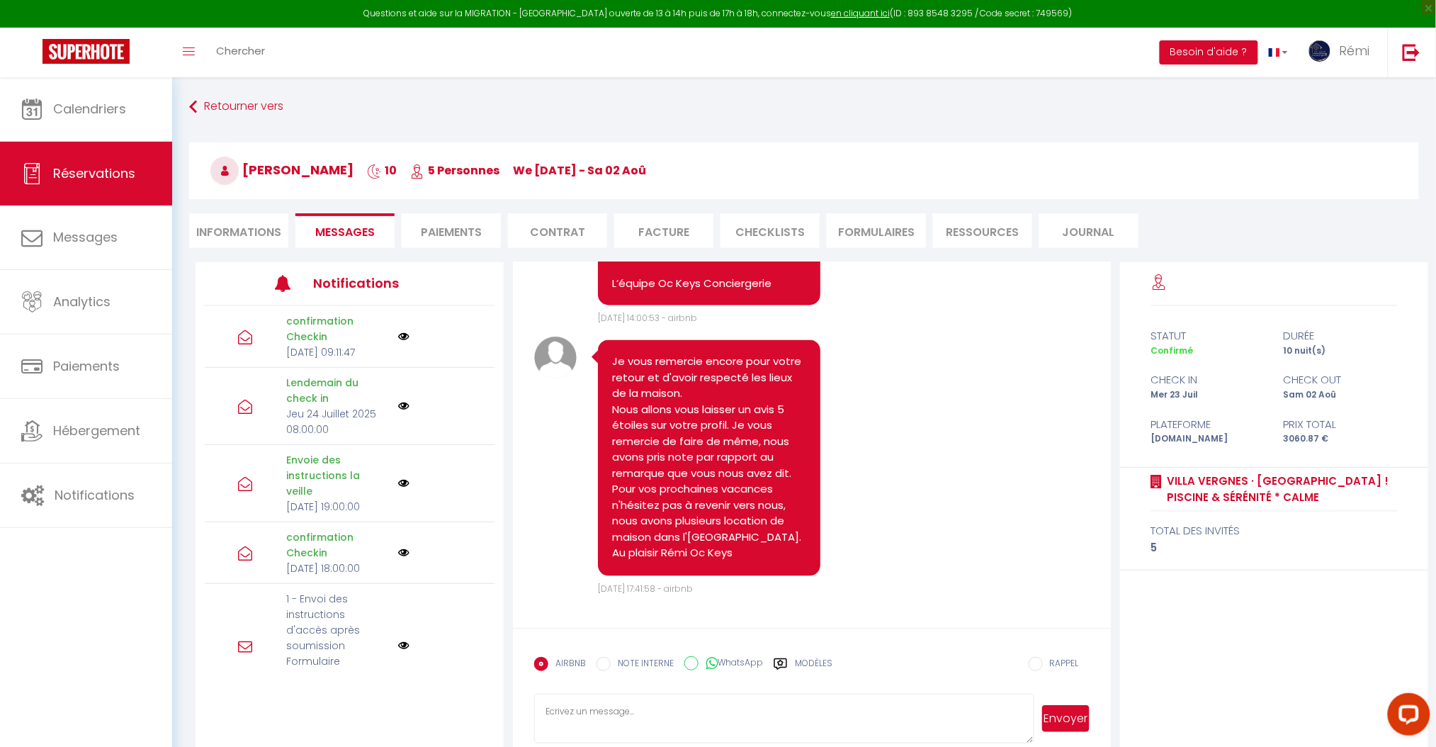
click at [699, 657] on label "WhatsApp" at bounding box center [731, 664] width 64 height 16
click at [699, 657] on input "WhatsApp" at bounding box center [691, 663] width 14 height 14
radio input "true"
radio input "false"
click at [689, 718] on textarea at bounding box center [783, 719] width 499 height 50
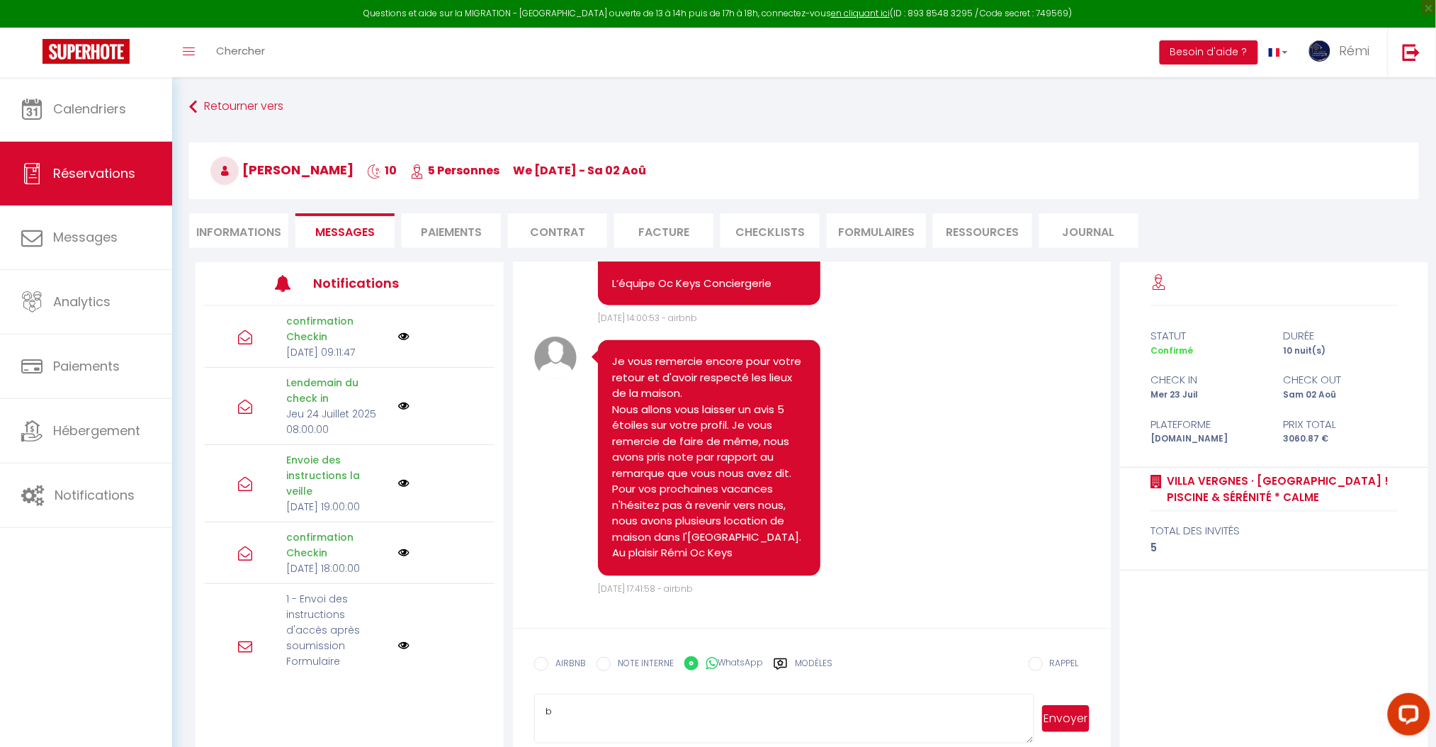
type textarea "b"
click at [1062, 721] on button "Envoyer" at bounding box center [1065, 718] width 47 height 27
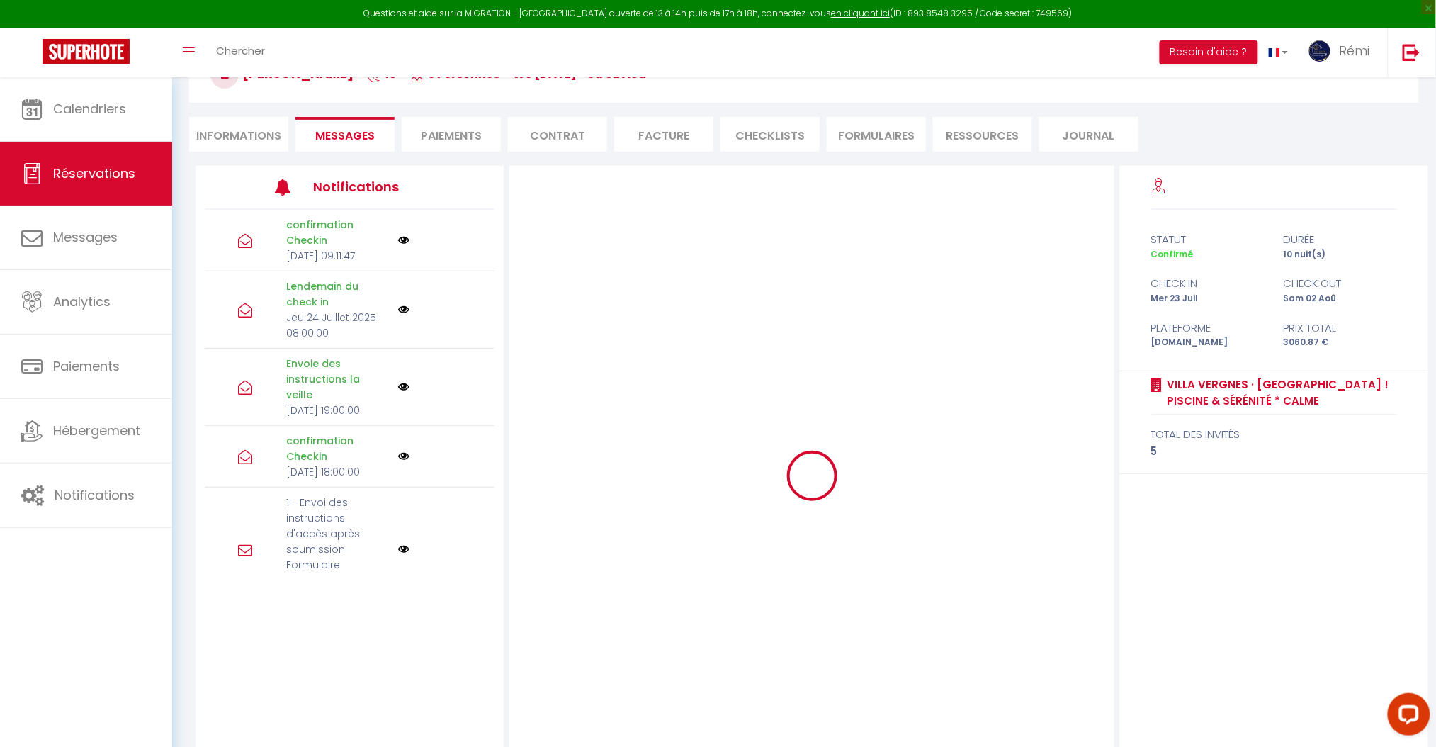
scroll to position [151, 0]
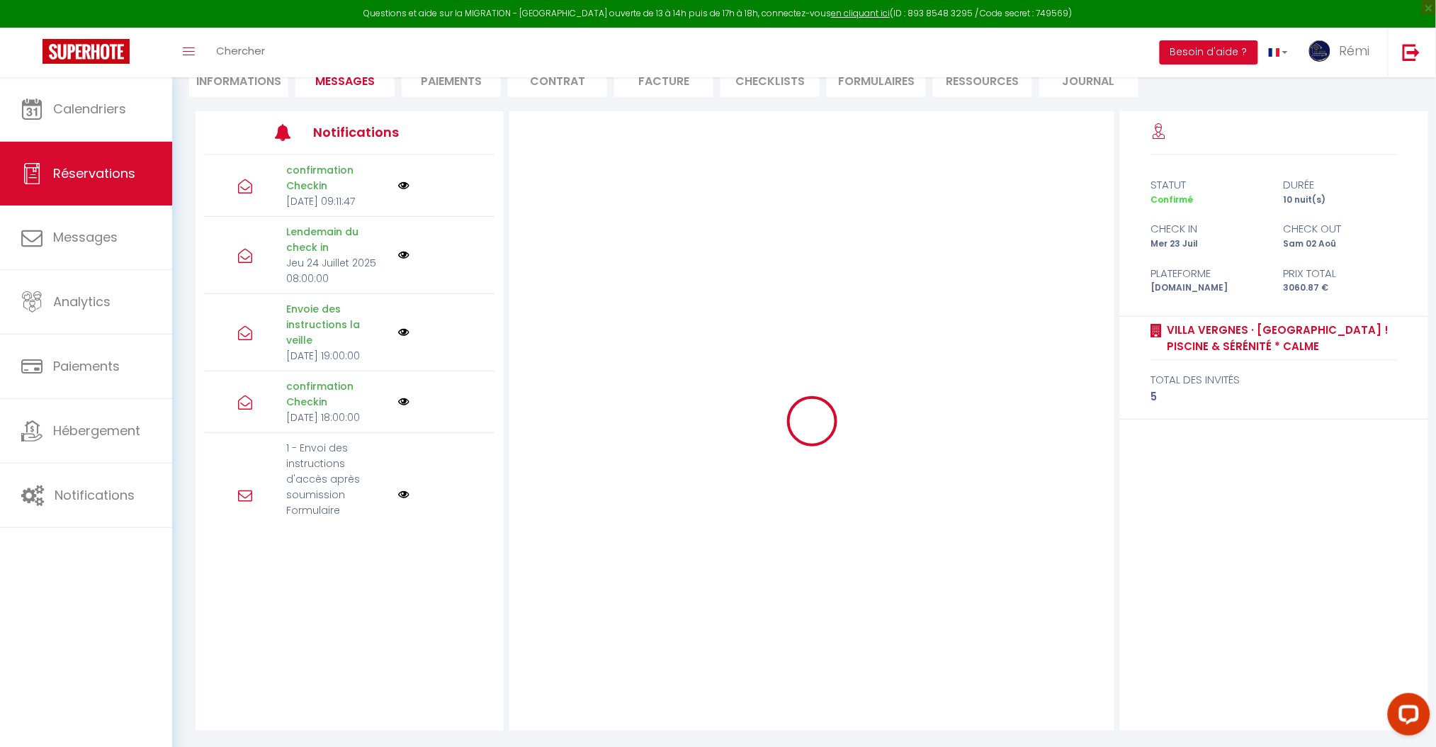
drag, startPoint x: 456, startPoint y: 197, endPoint x: 465, endPoint y: 191, distance: 10.6
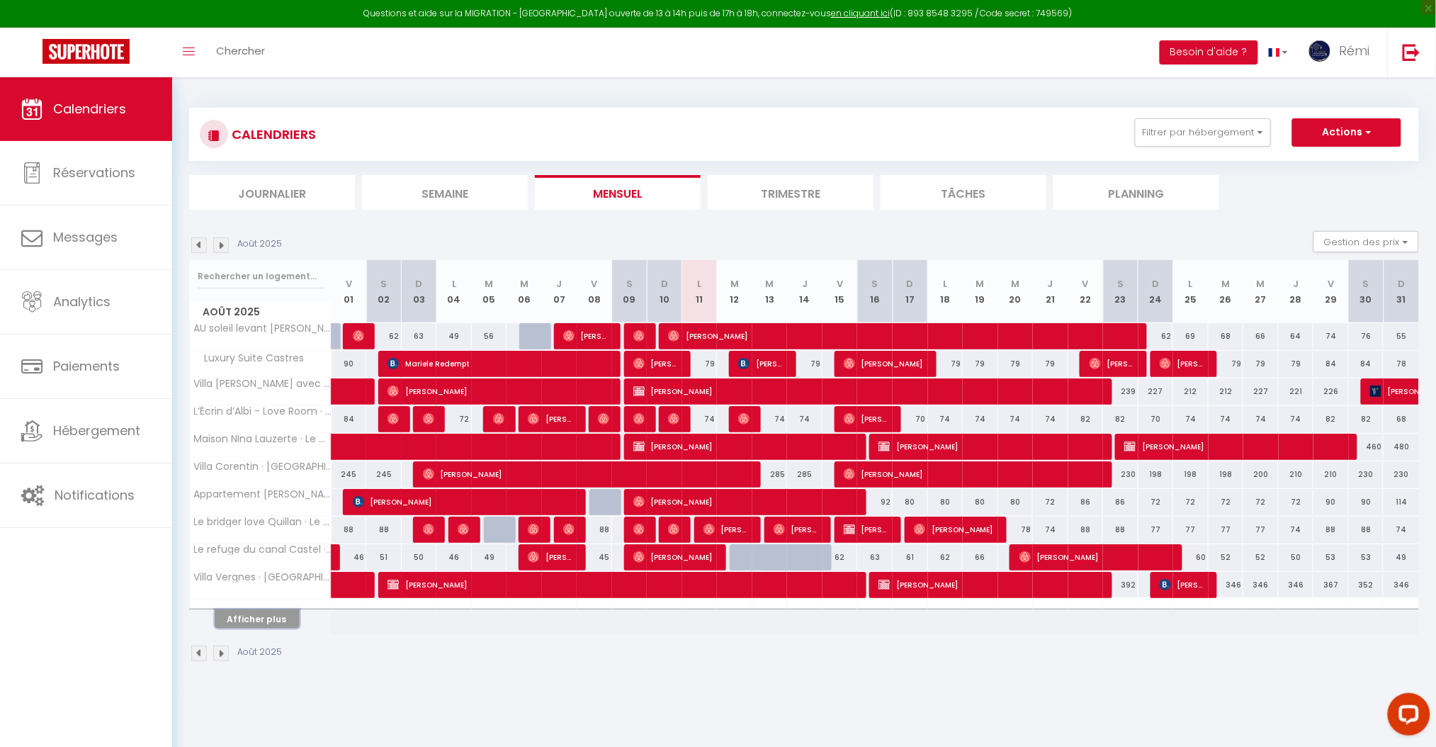
click at [269, 627] on button "Afficher plus" at bounding box center [257, 618] width 85 height 19
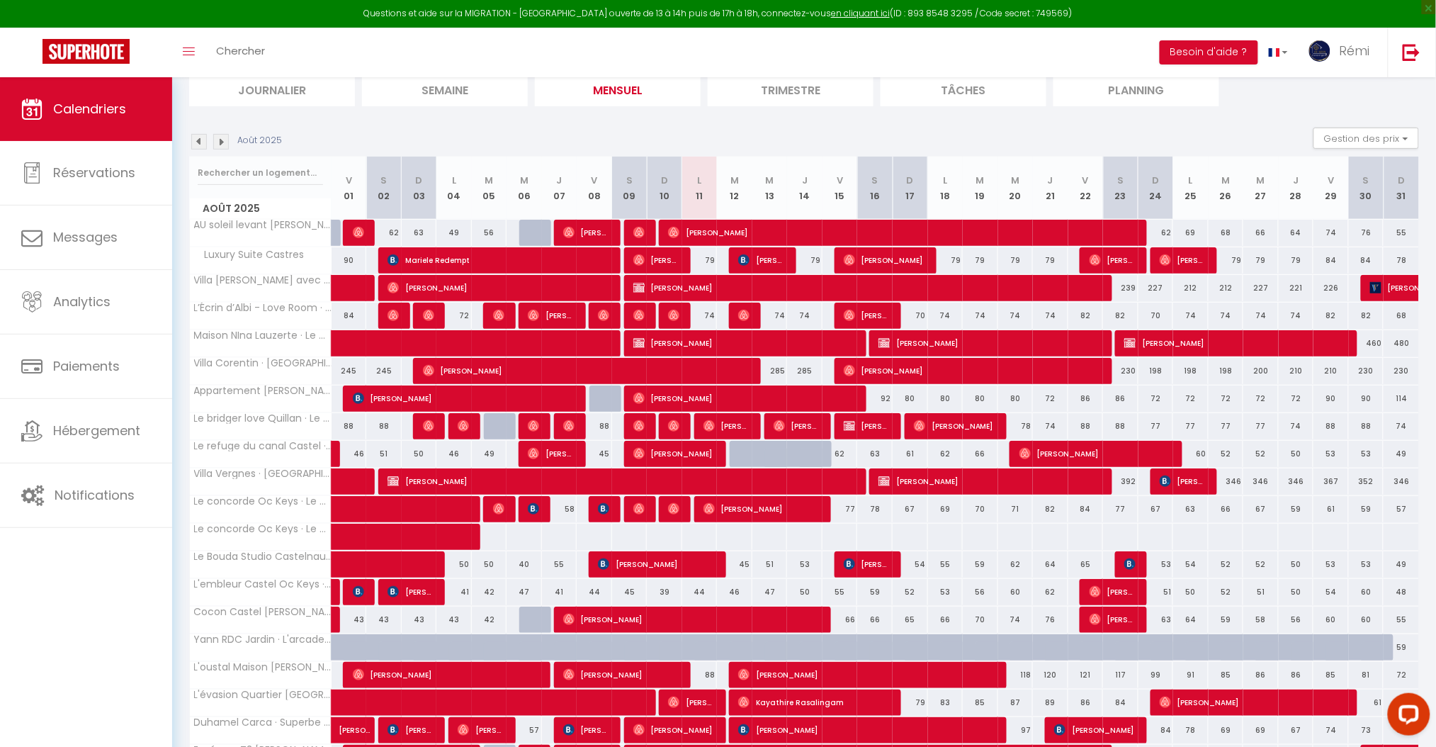
scroll to position [222, 0]
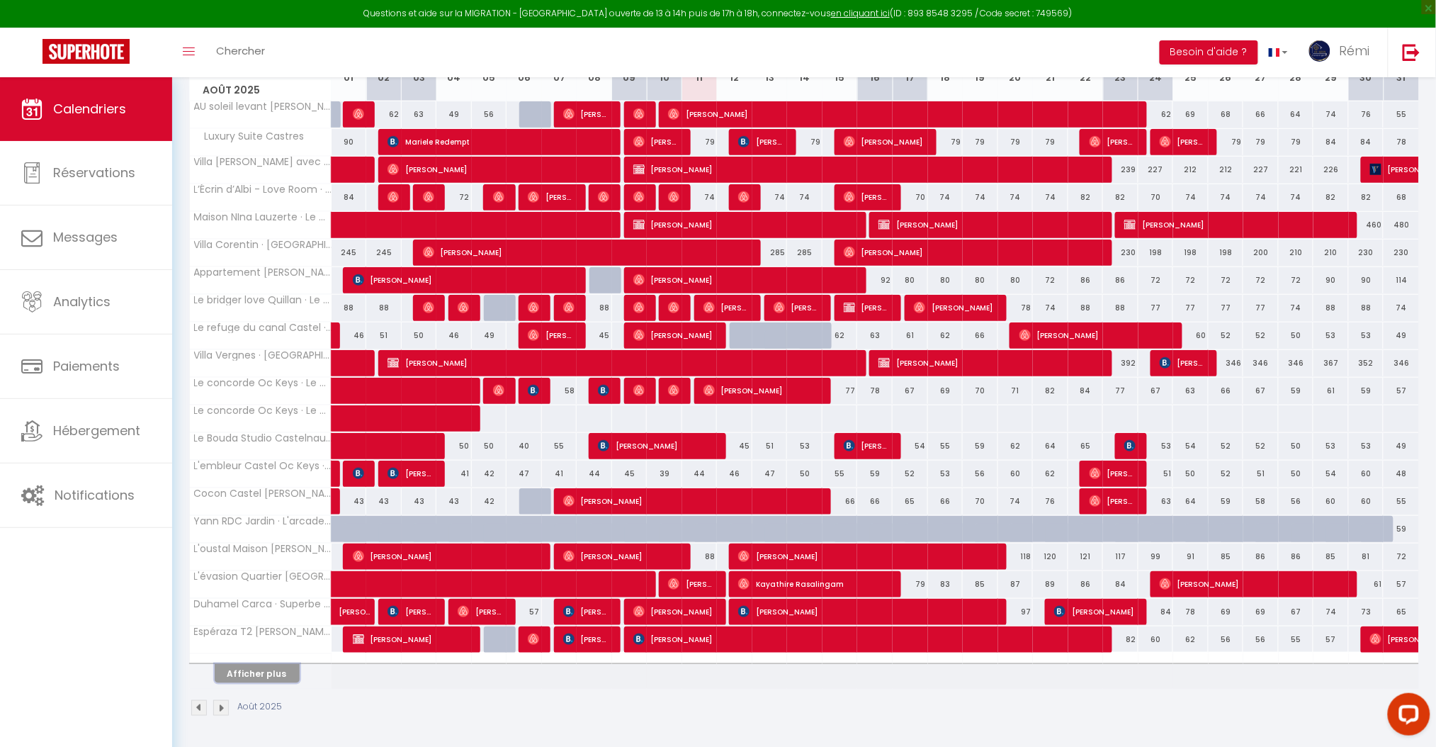
click at [252, 676] on button "Afficher plus" at bounding box center [257, 673] width 85 height 19
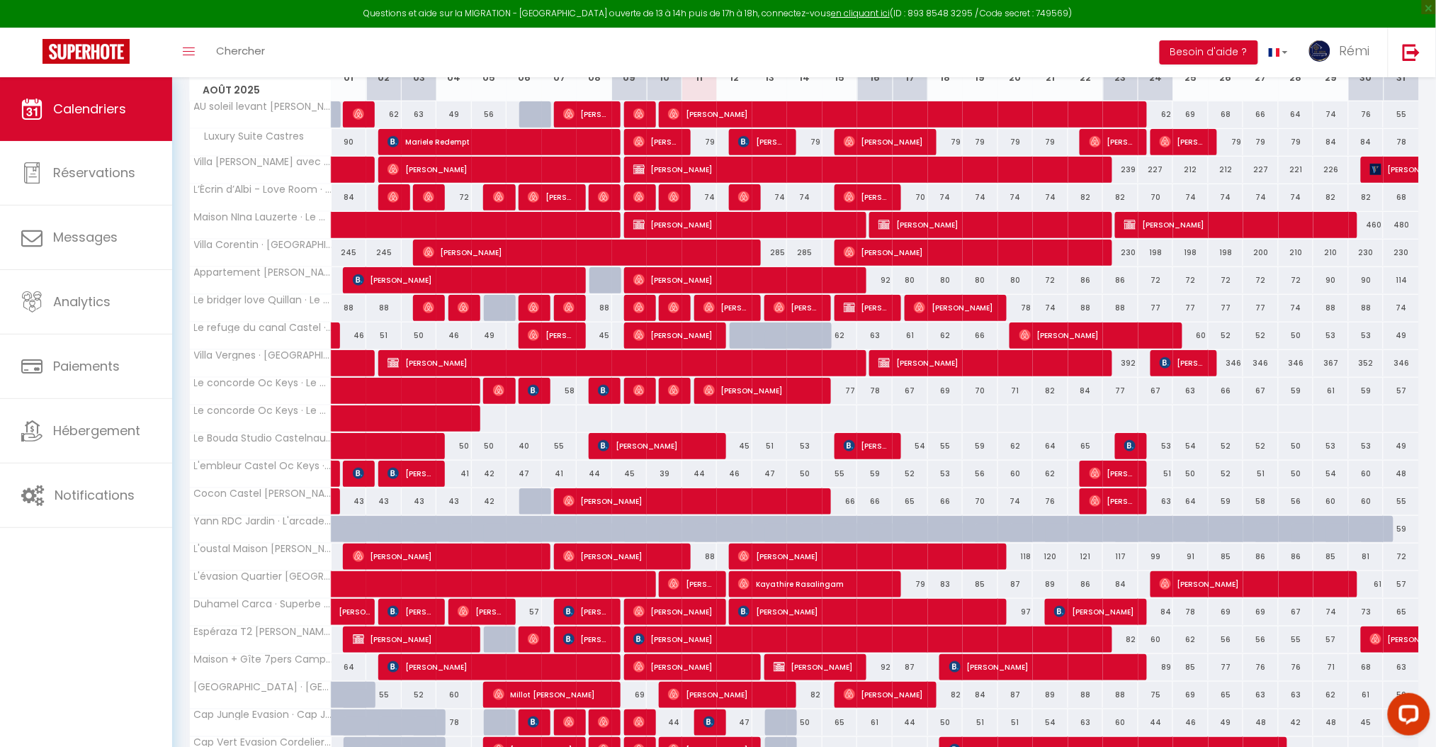
scroll to position [499, 0]
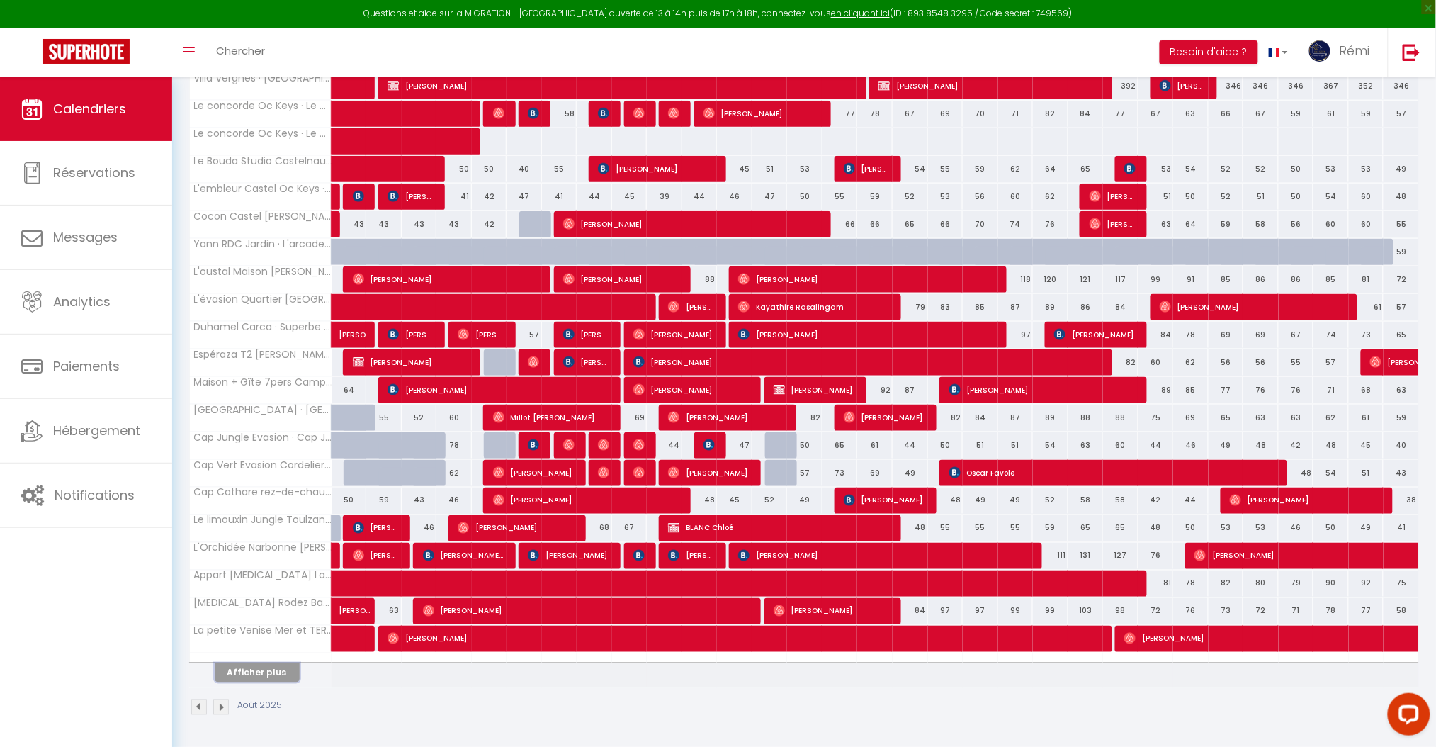
click at [273, 677] on button "Afficher plus" at bounding box center [257, 672] width 85 height 19
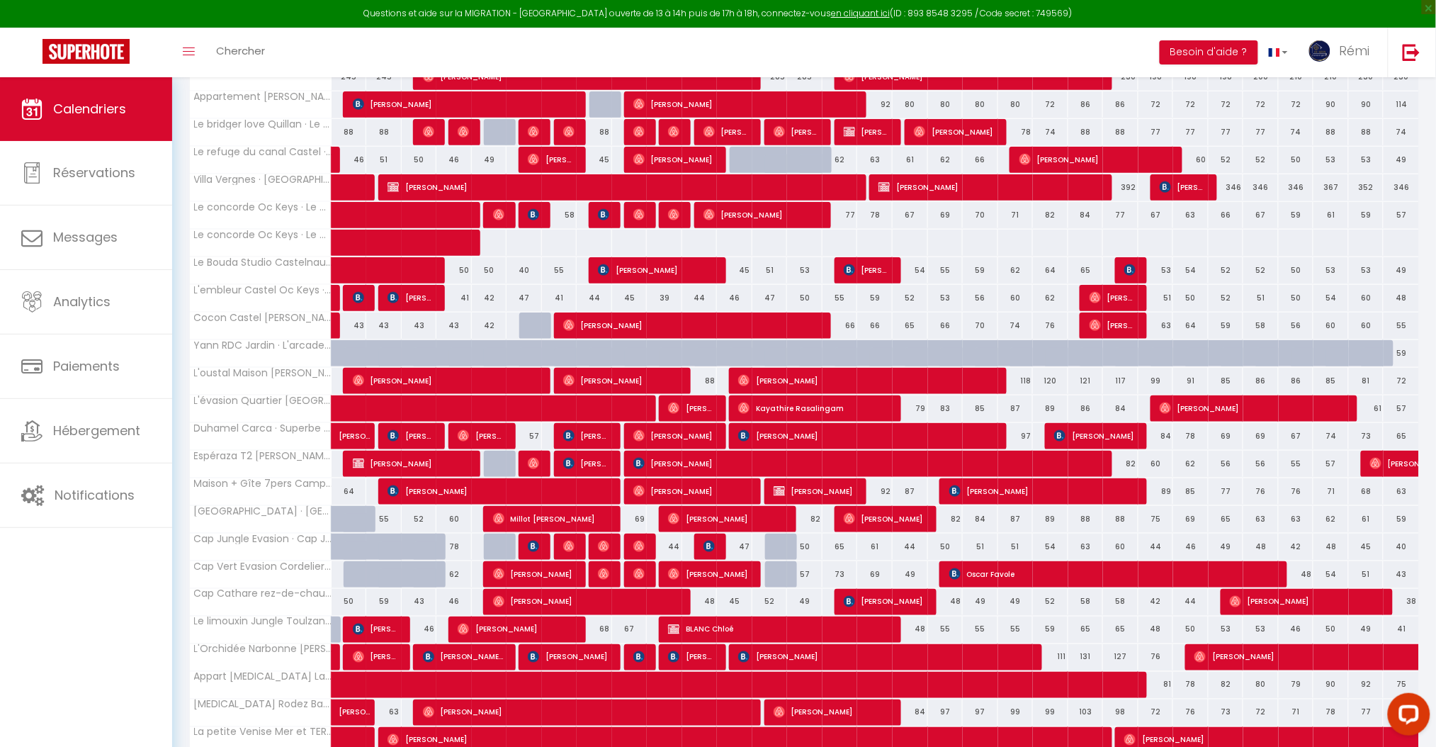
scroll to position [303, 0]
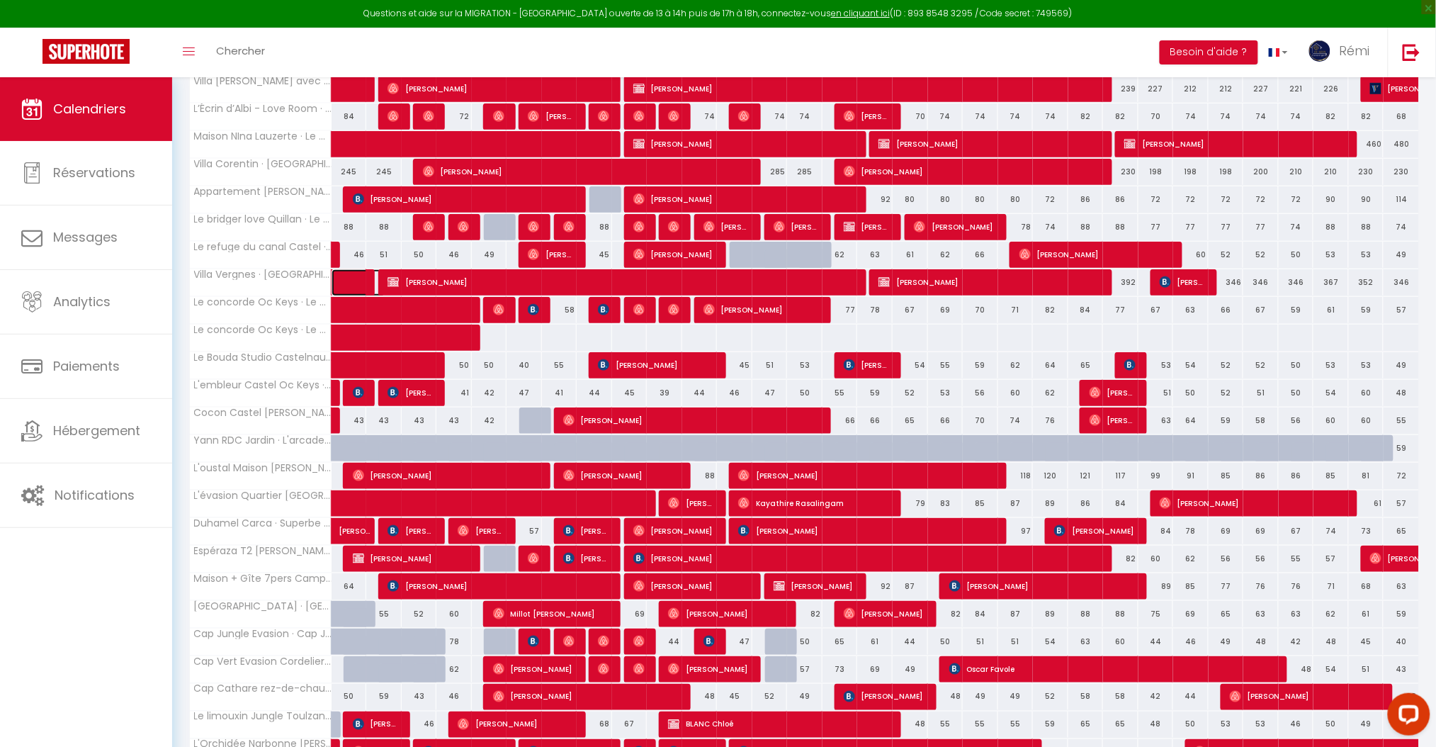
click at [356, 283] on span at bounding box center [369, 282] width 33 height 27
select select "OK"
select select "1"
select select "0"
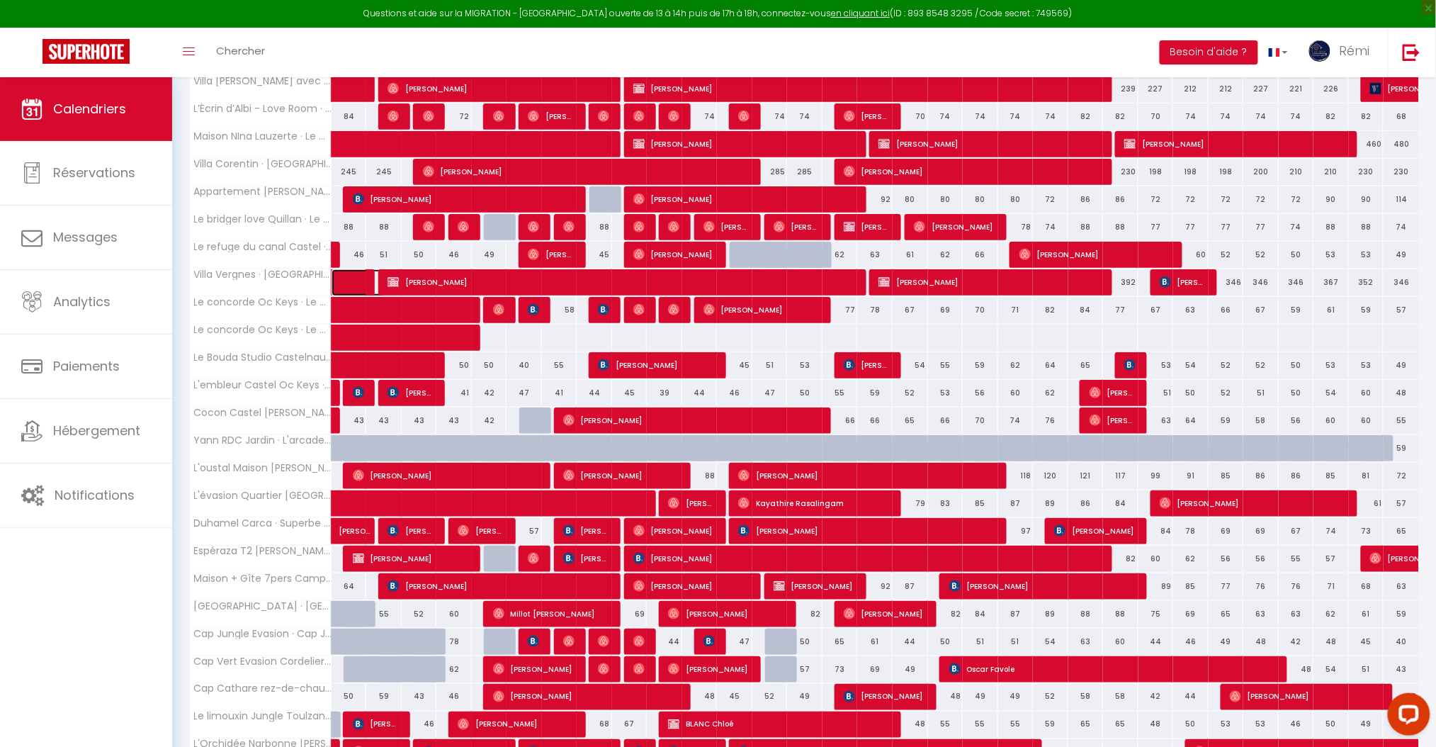
select select "1"
select select
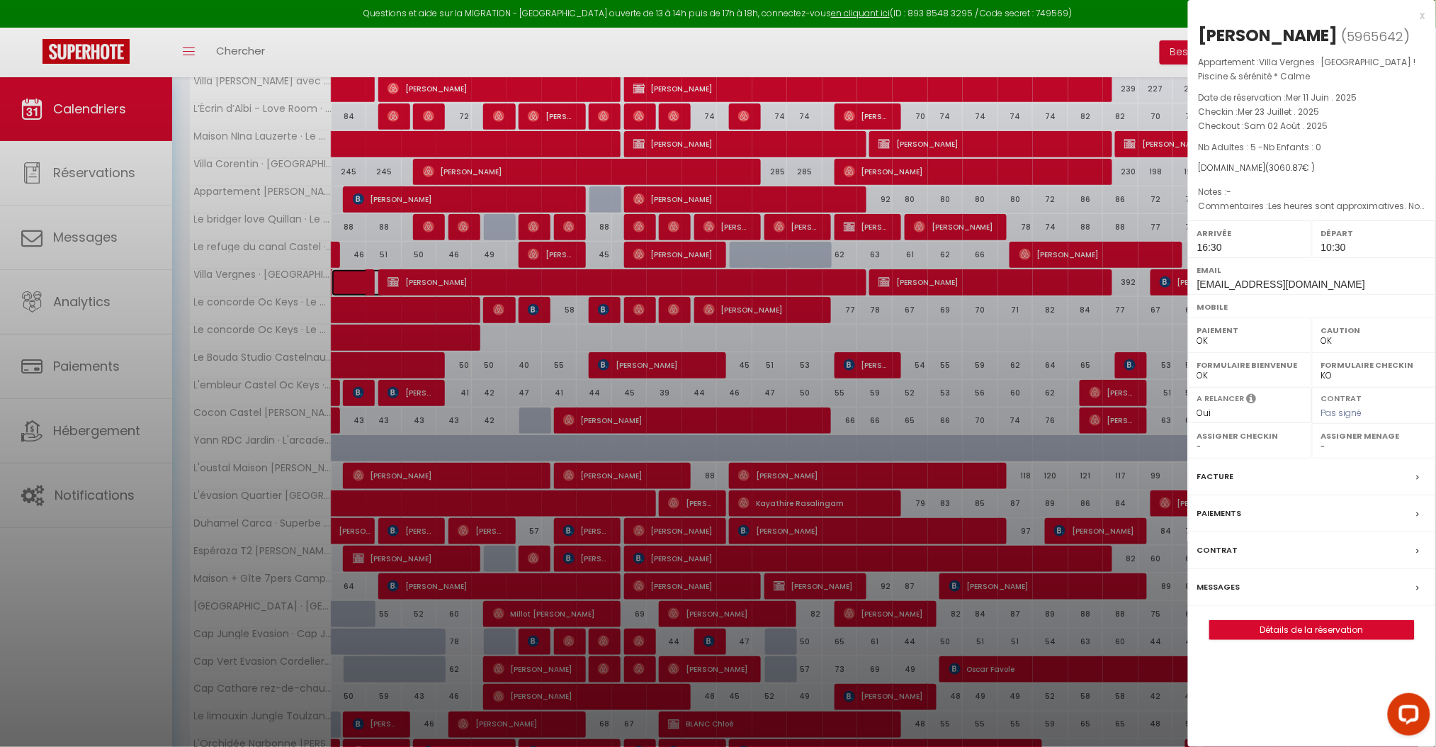
select select "19280"
click at [1226, 594] on label "Messages" at bounding box center [1218, 587] width 43 height 15
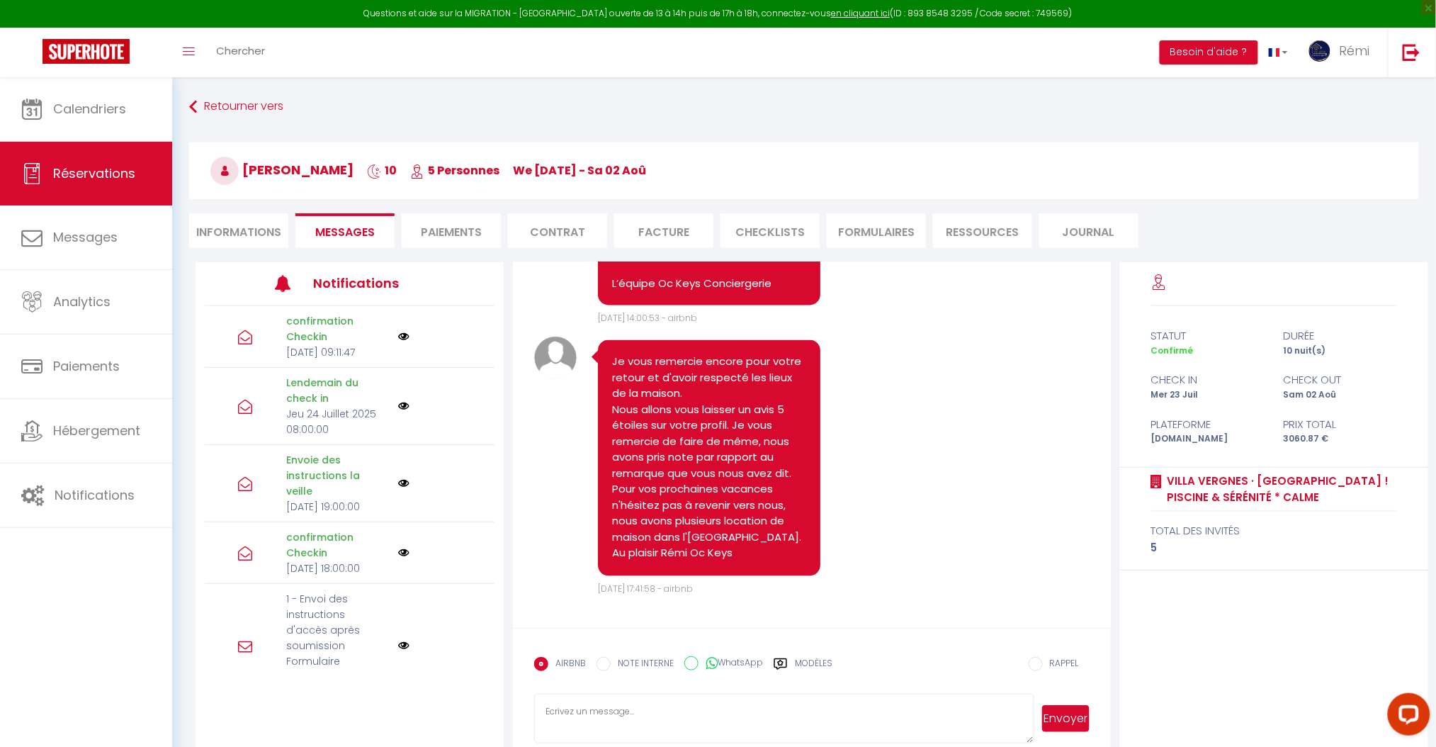
scroll to position [77, 0]
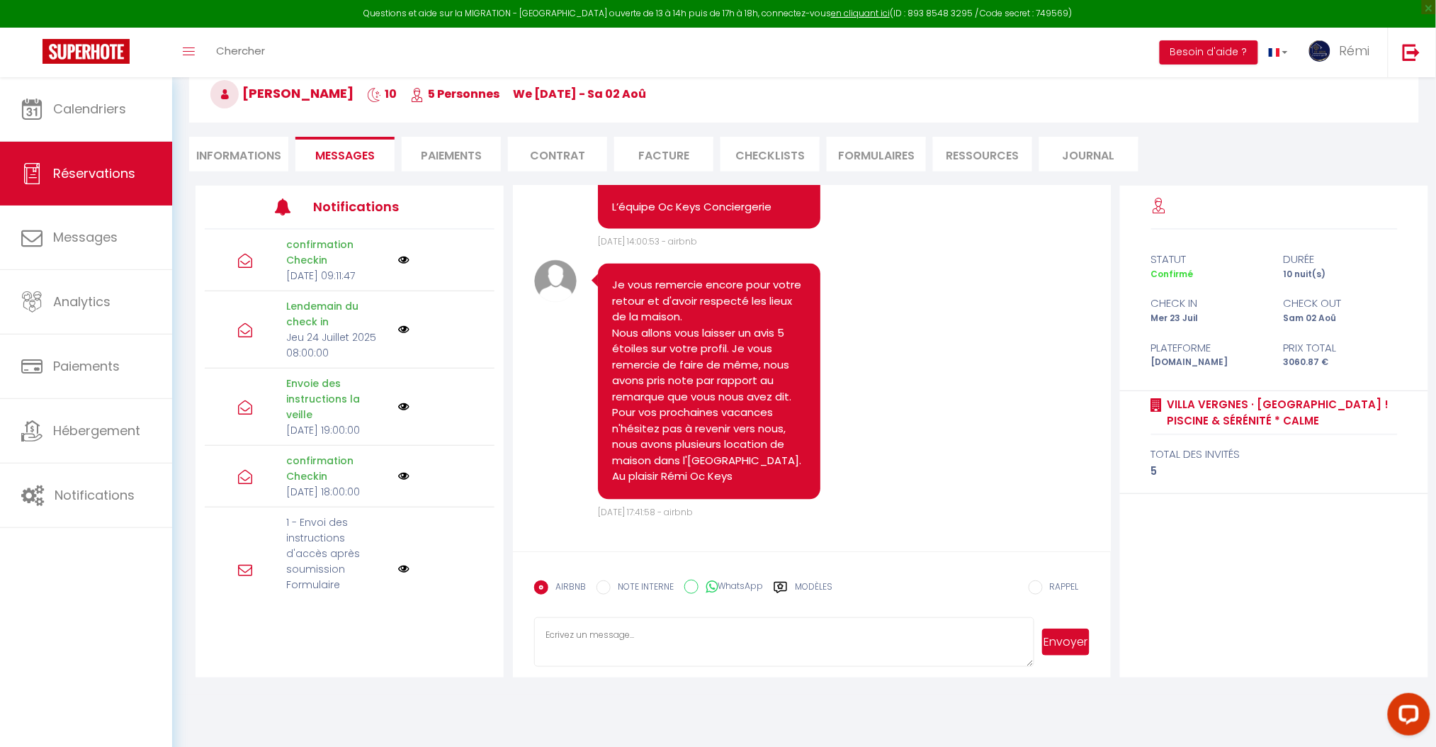
click at [709, 587] on icon at bounding box center [712, 587] width 12 height 14
click at [699, 587] on input "WhatsApp" at bounding box center [691, 587] width 14 height 14
radio input "true"
radio input "false"
click at [711, 641] on textarea at bounding box center [783, 642] width 499 height 50
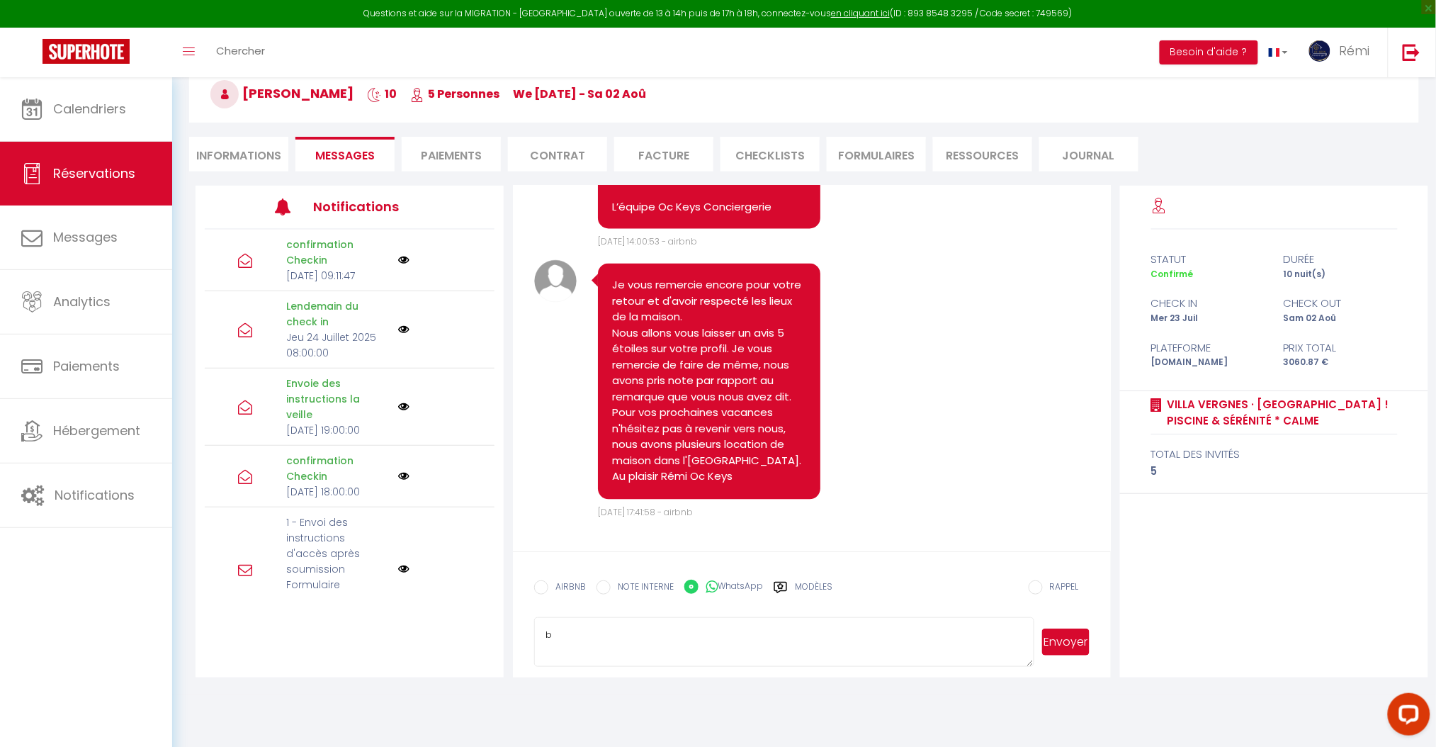
type textarea "b"
click at [1059, 644] on button "Envoyer" at bounding box center [1065, 641] width 47 height 27
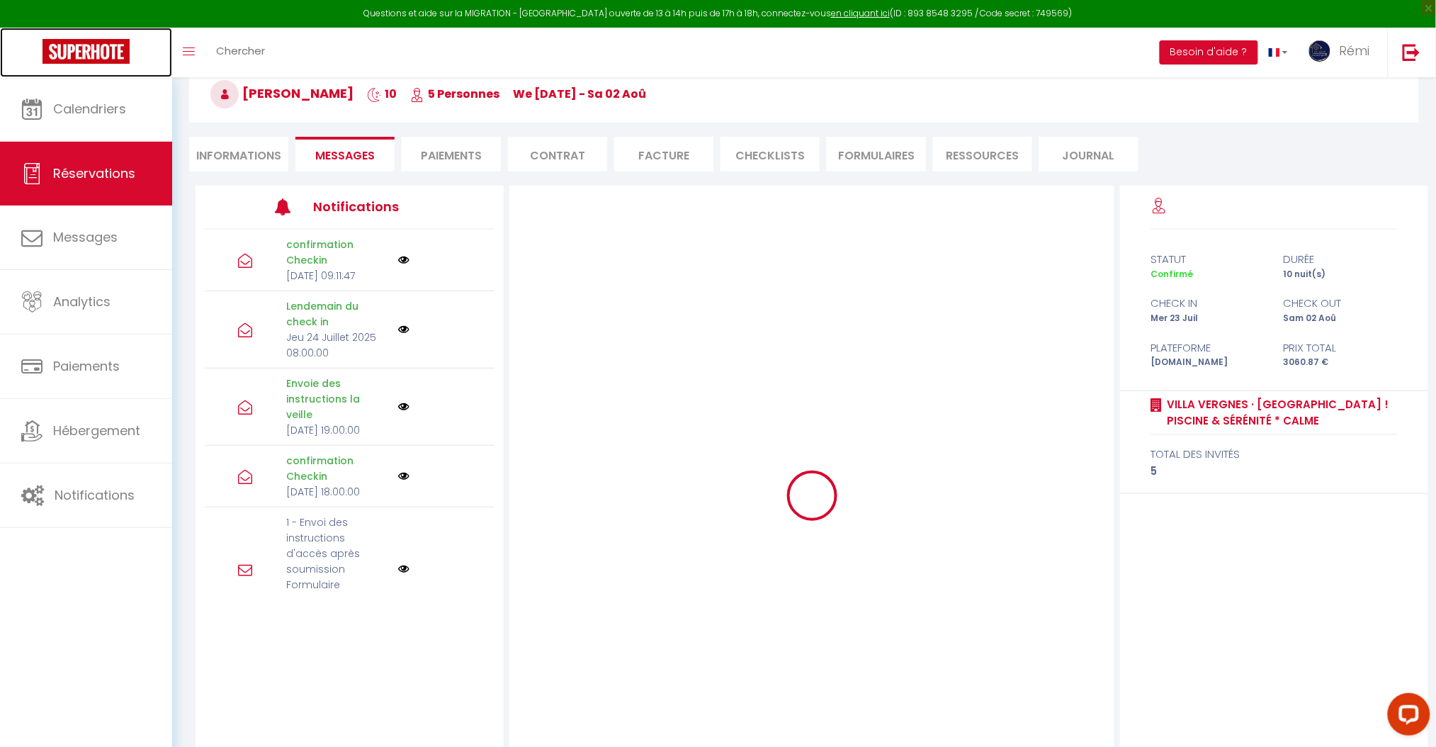
click at [149, 74] on link at bounding box center [86, 53] width 172 height 50
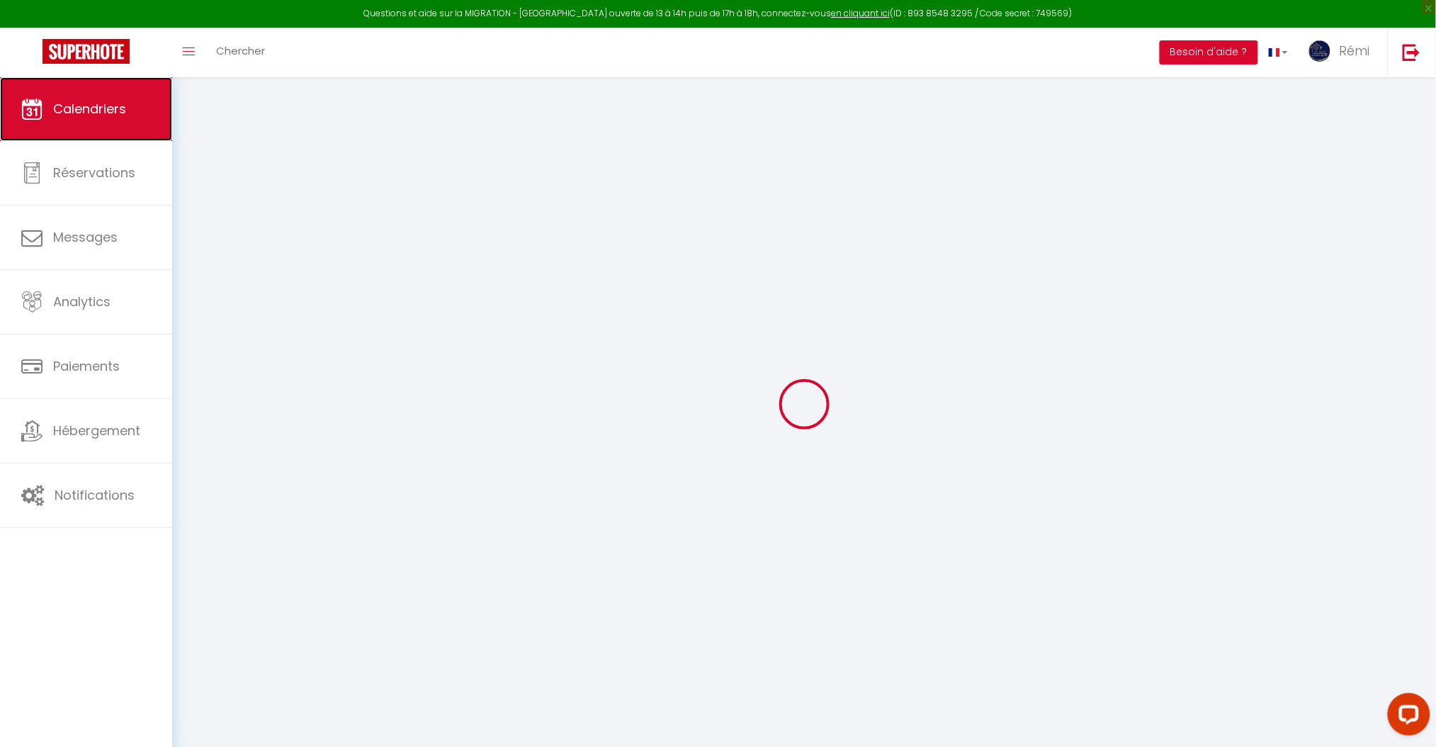
click at [138, 103] on link "Calendriers" at bounding box center [86, 109] width 172 height 64
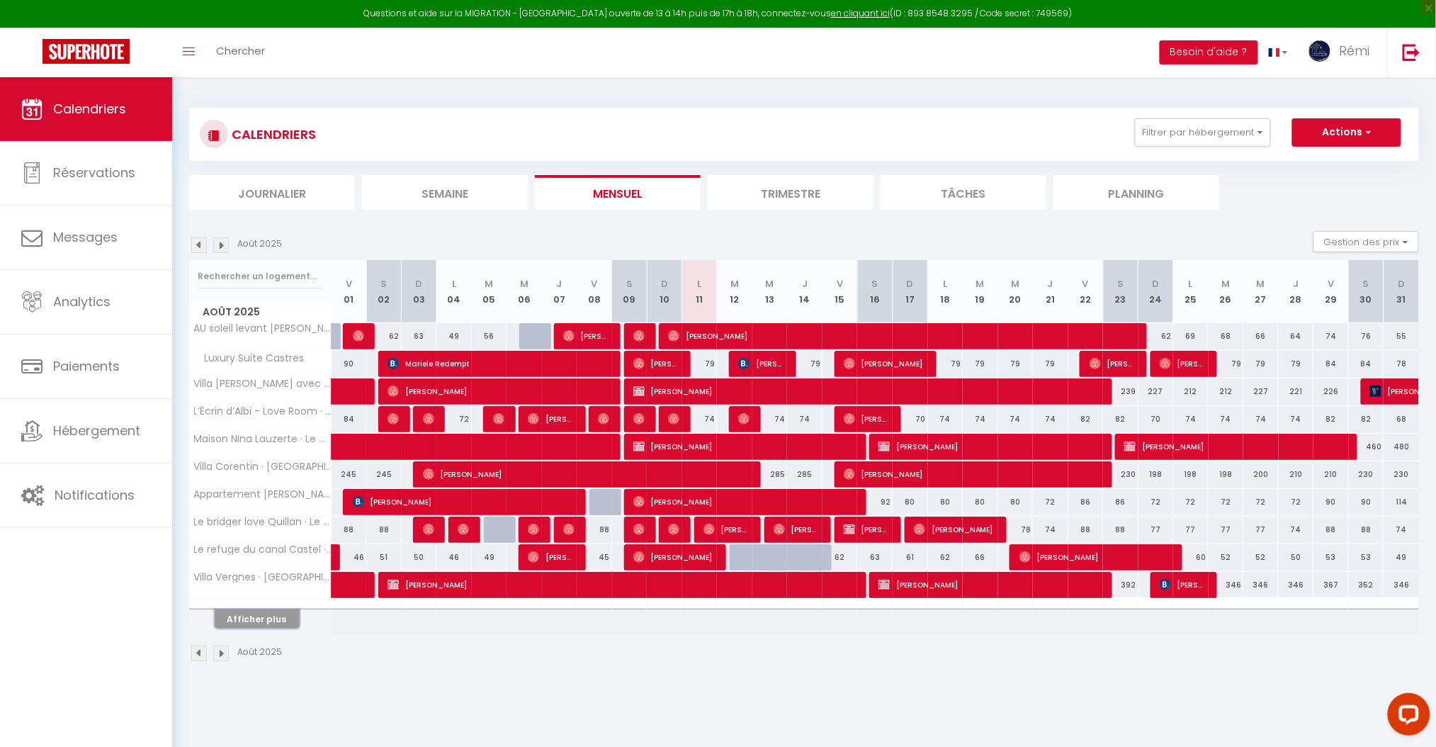
click at [283, 627] on button "Afficher plus" at bounding box center [257, 618] width 85 height 19
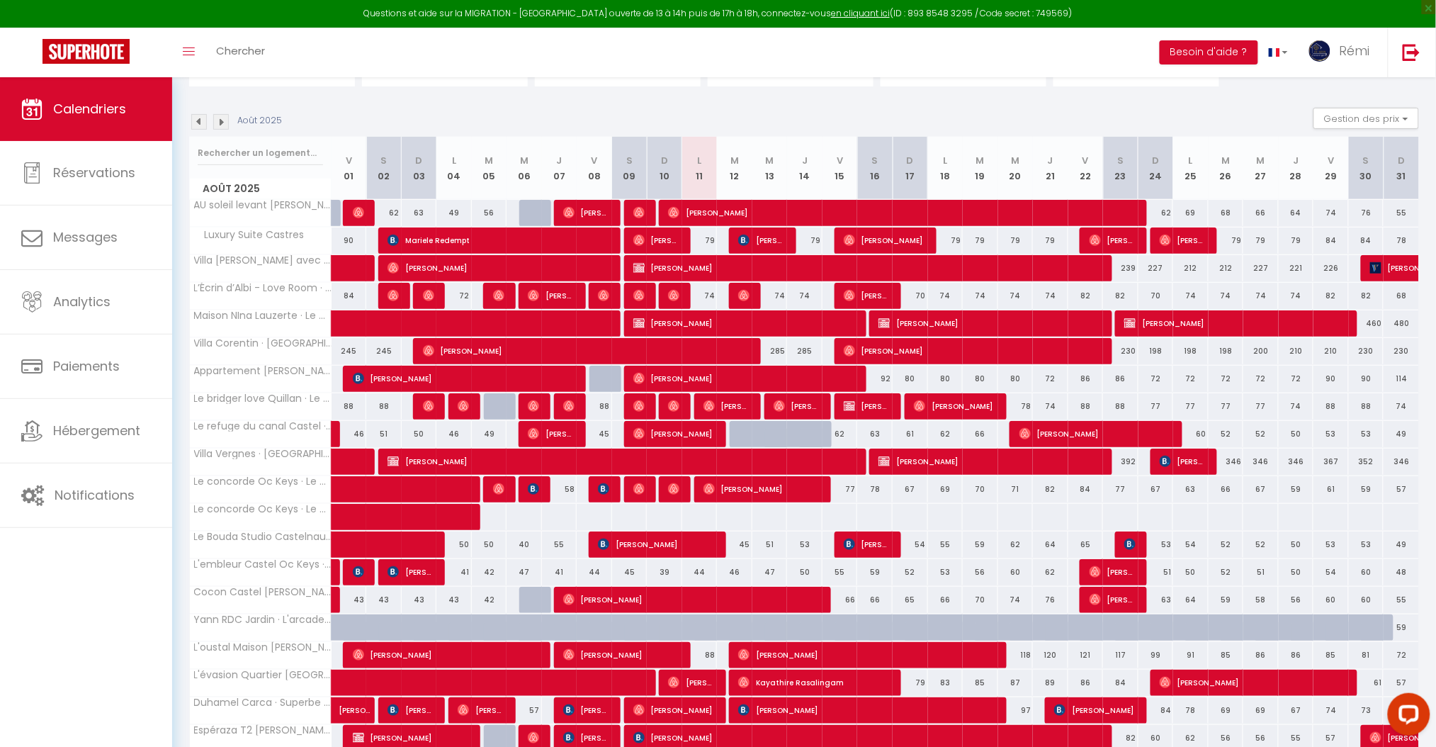
scroll to position [188, 0]
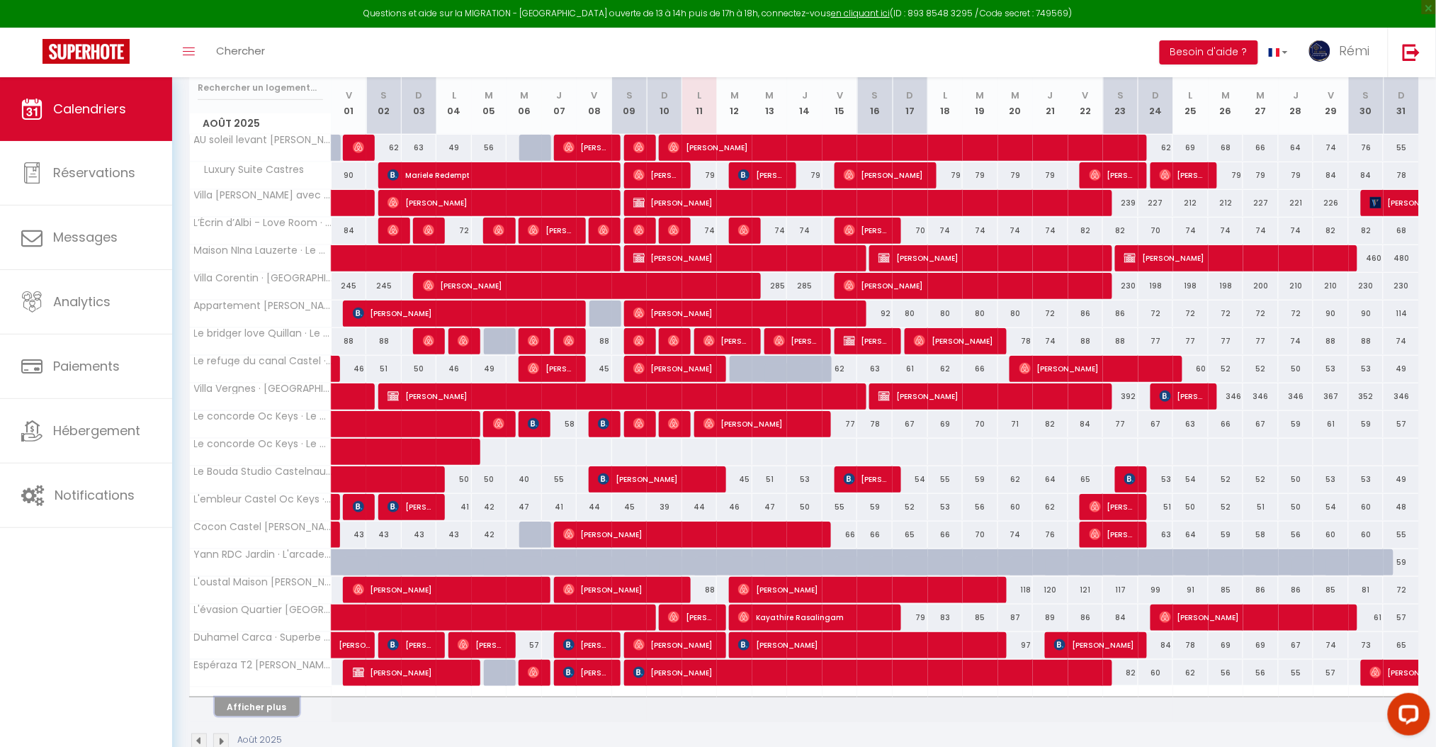
click at [279, 706] on button "Afficher plus" at bounding box center [257, 706] width 85 height 19
click at [389, 590] on span "[PERSON_NAME]" at bounding box center [447, 589] width 189 height 27
select select
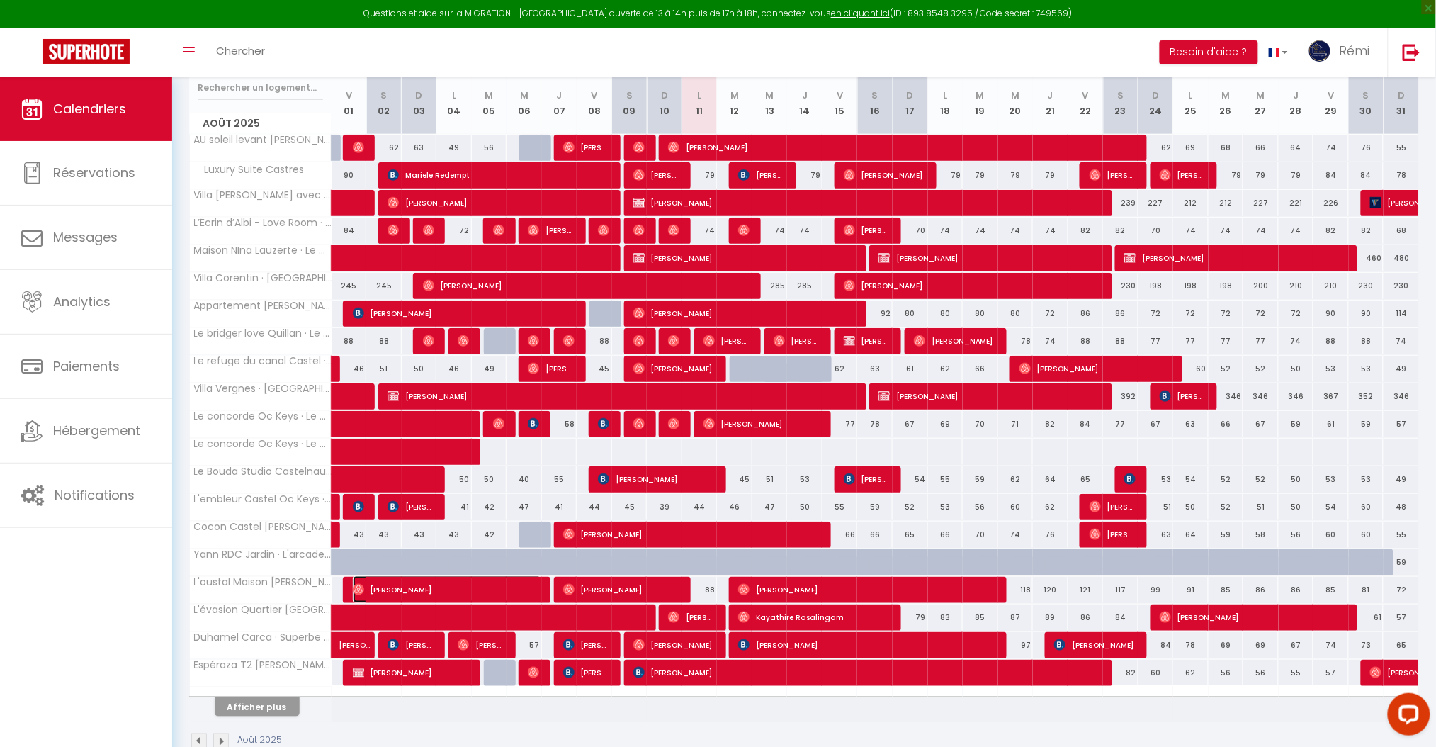
select select
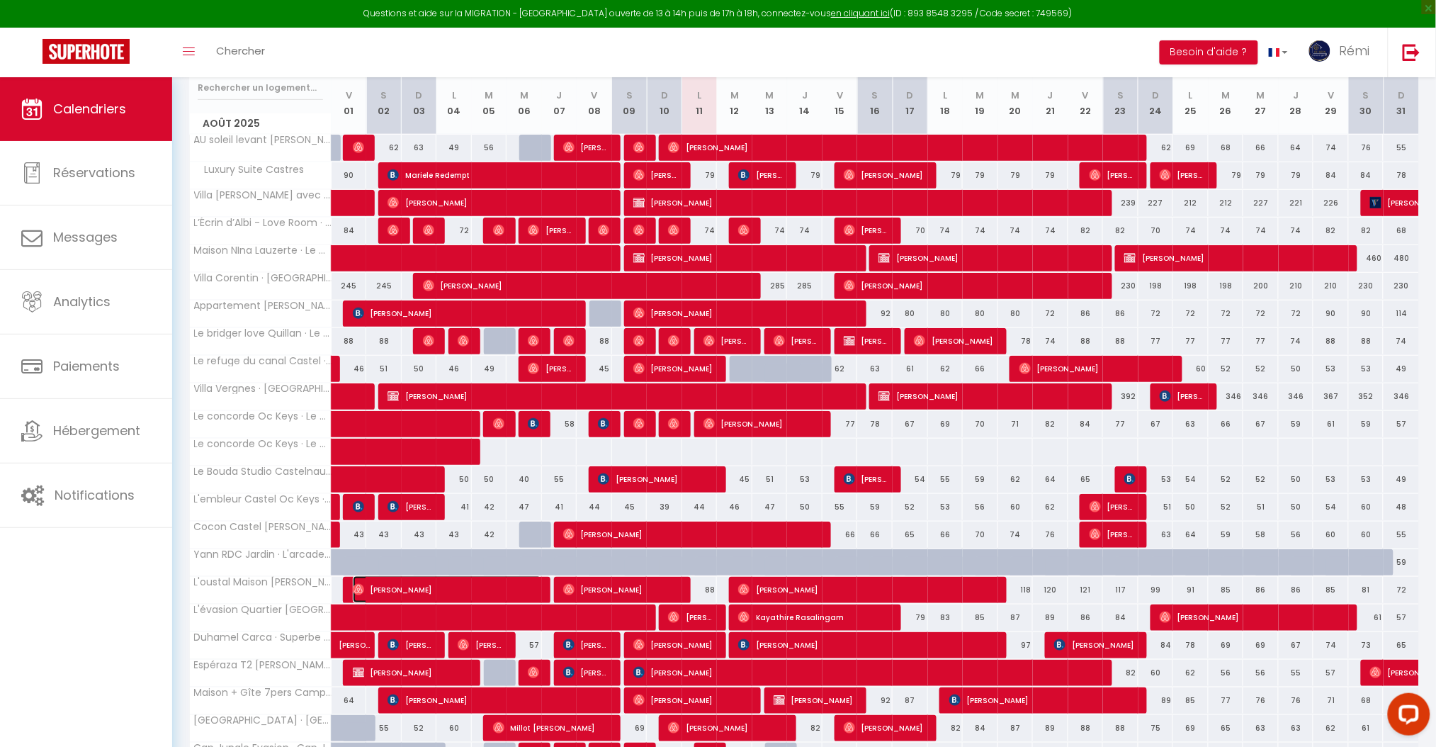
select select "OK"
select select "1"
select select "0"
select select "1"
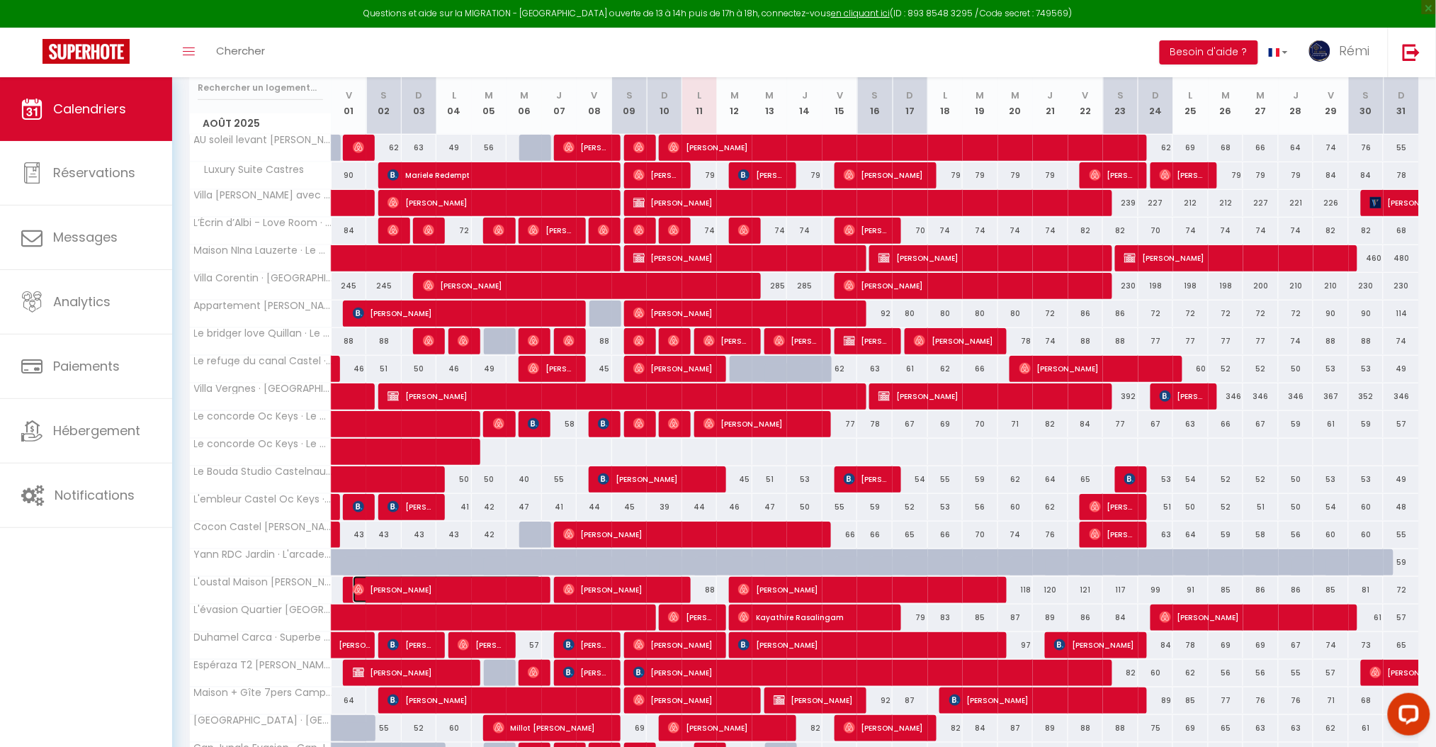
select select
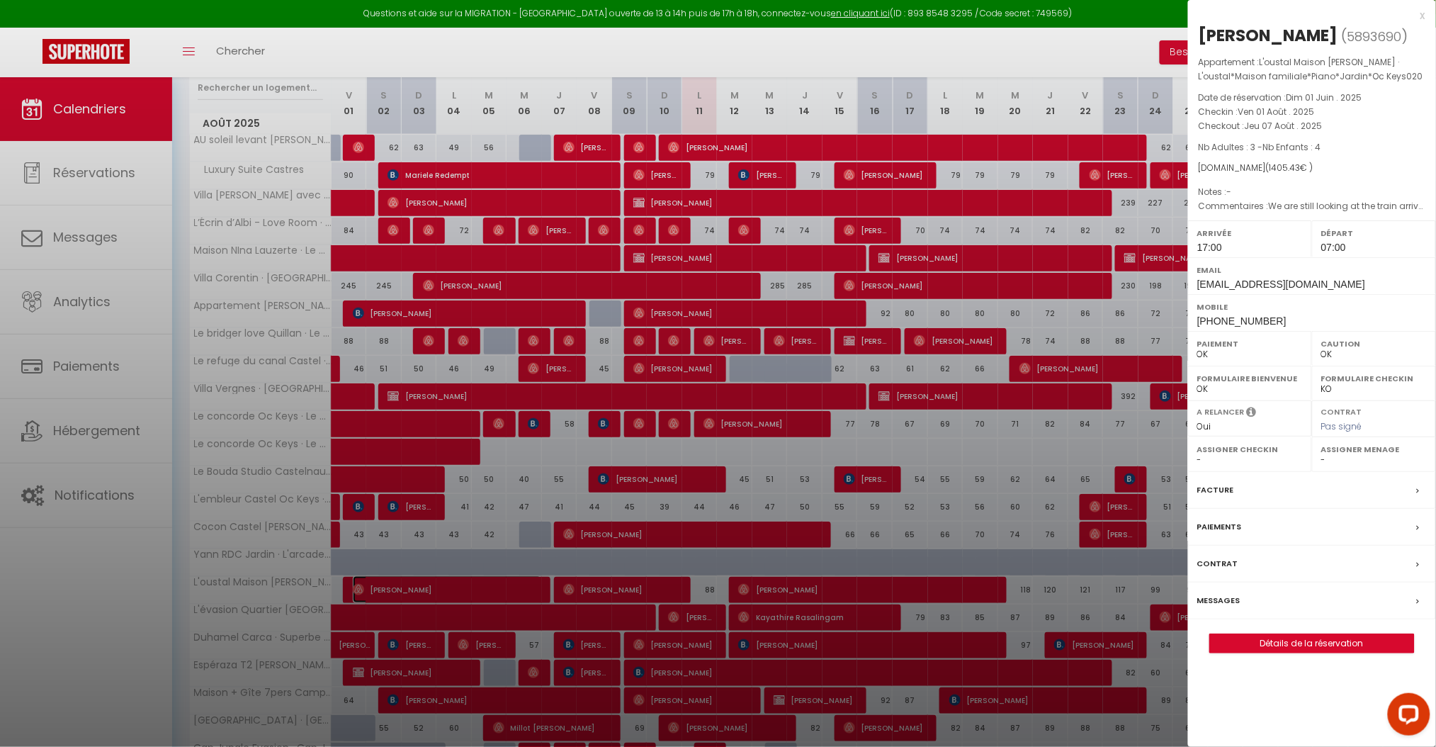
select select "18578"
click at [1226, 593] on label "Messages" at bounding box center [1218, 600] width 43 height 15
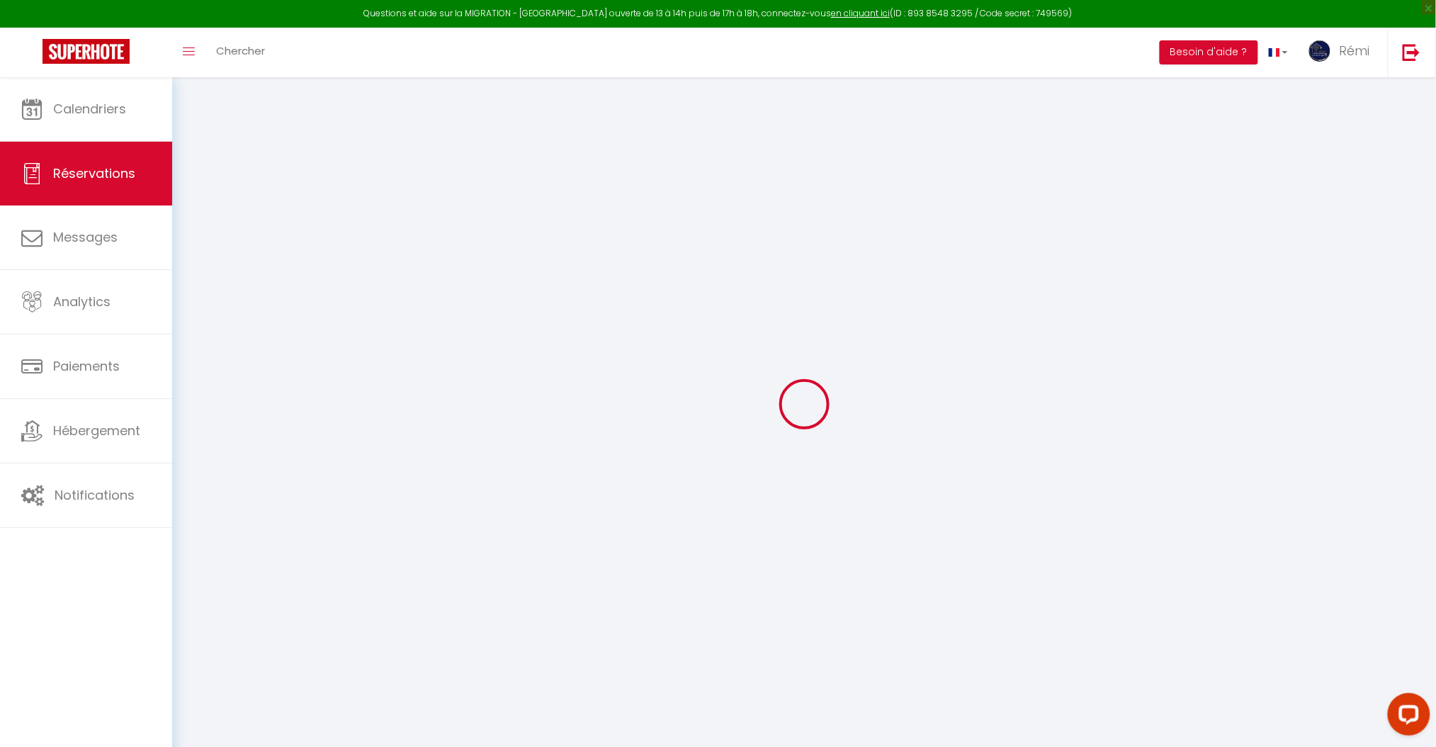
select select
checkbox input "false"
type textarea "We are still looking at the train arrival times to confirm our time of arrival …"
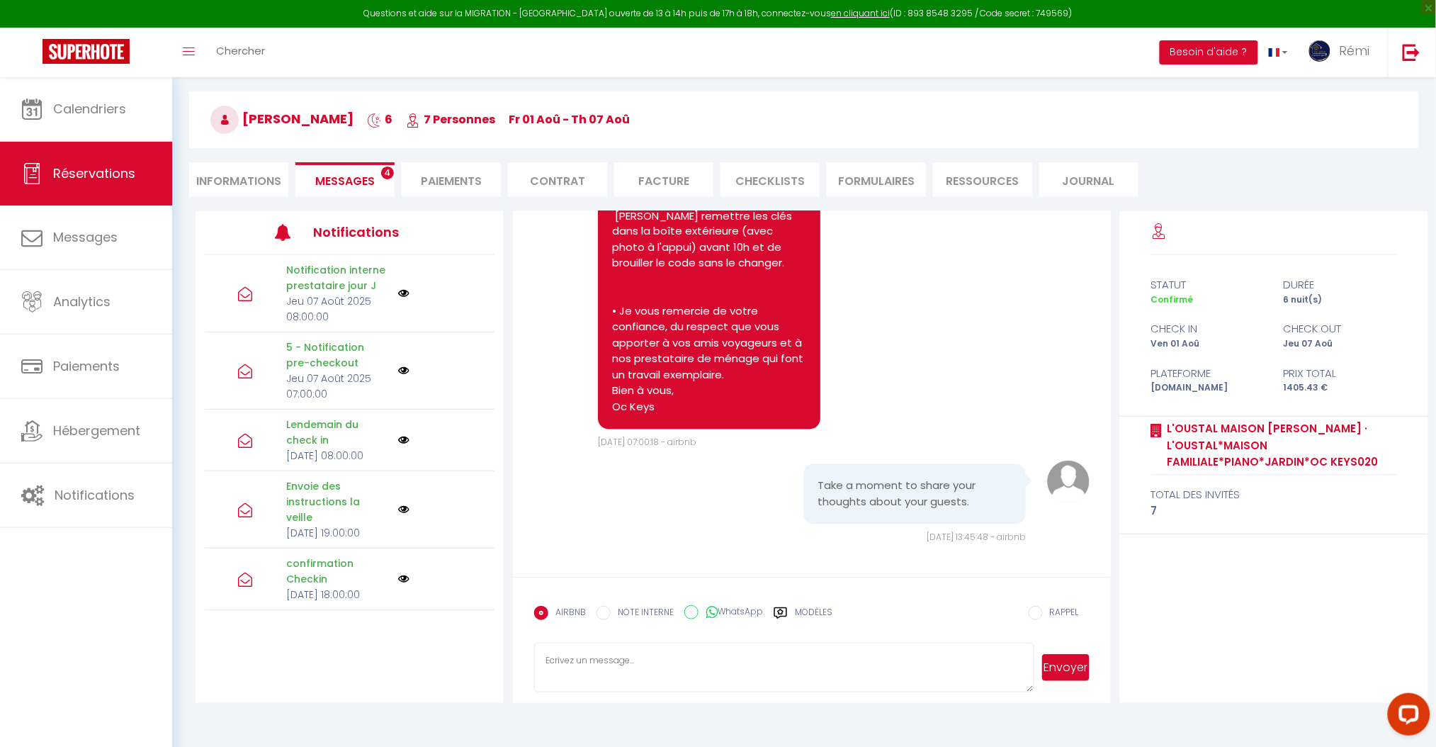
scroll to position [77, 0]
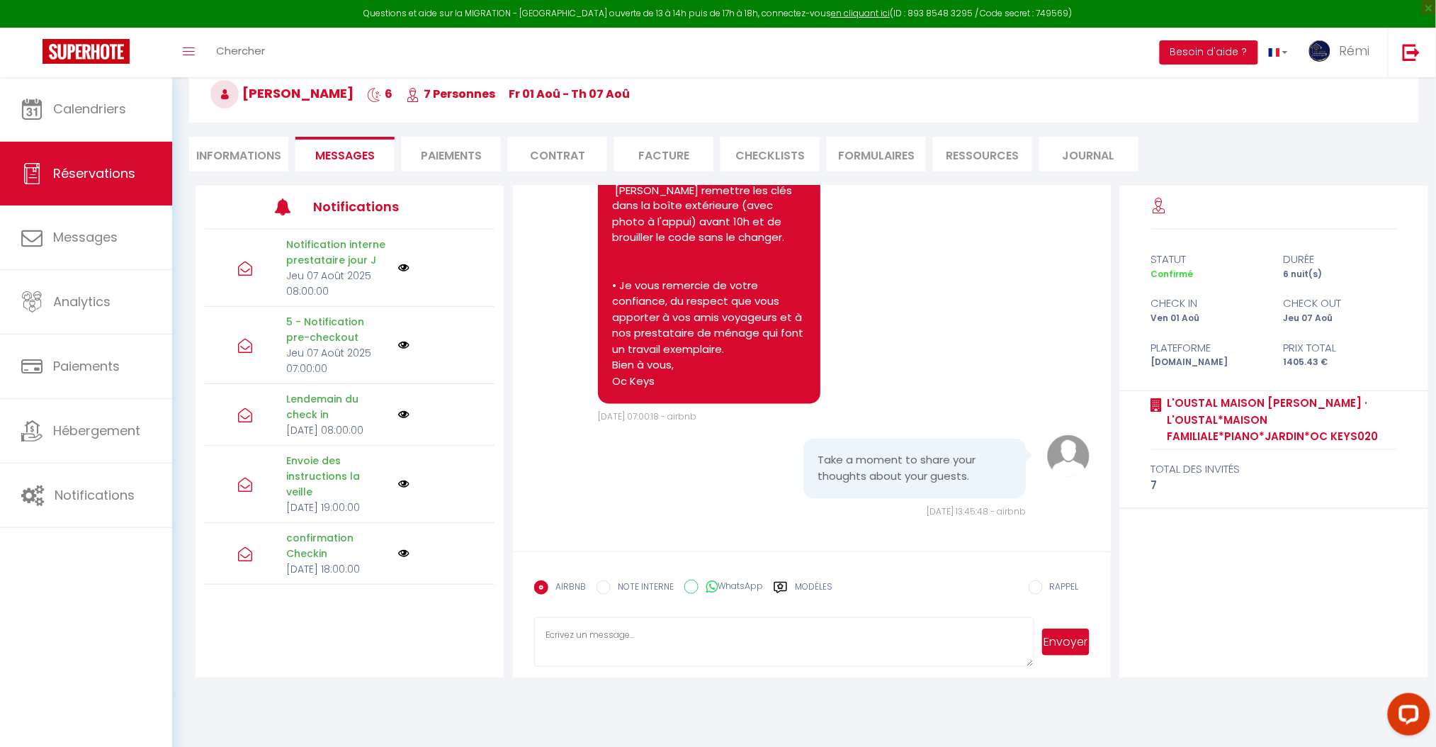
click at [700, 577] on div "AIRBNB NOTE INTERNE WhatsApp Modèles" at bounding box center [683, 591] width 298 height 37
click at [699, 587] on label "WhatsApp" at bounding box center [731, 588] width 64 height 16
click at [696, 587] on input "WhatsApp" at bounding box center [691, 587] width 14 height 14
radio input "true"
radio input "false"
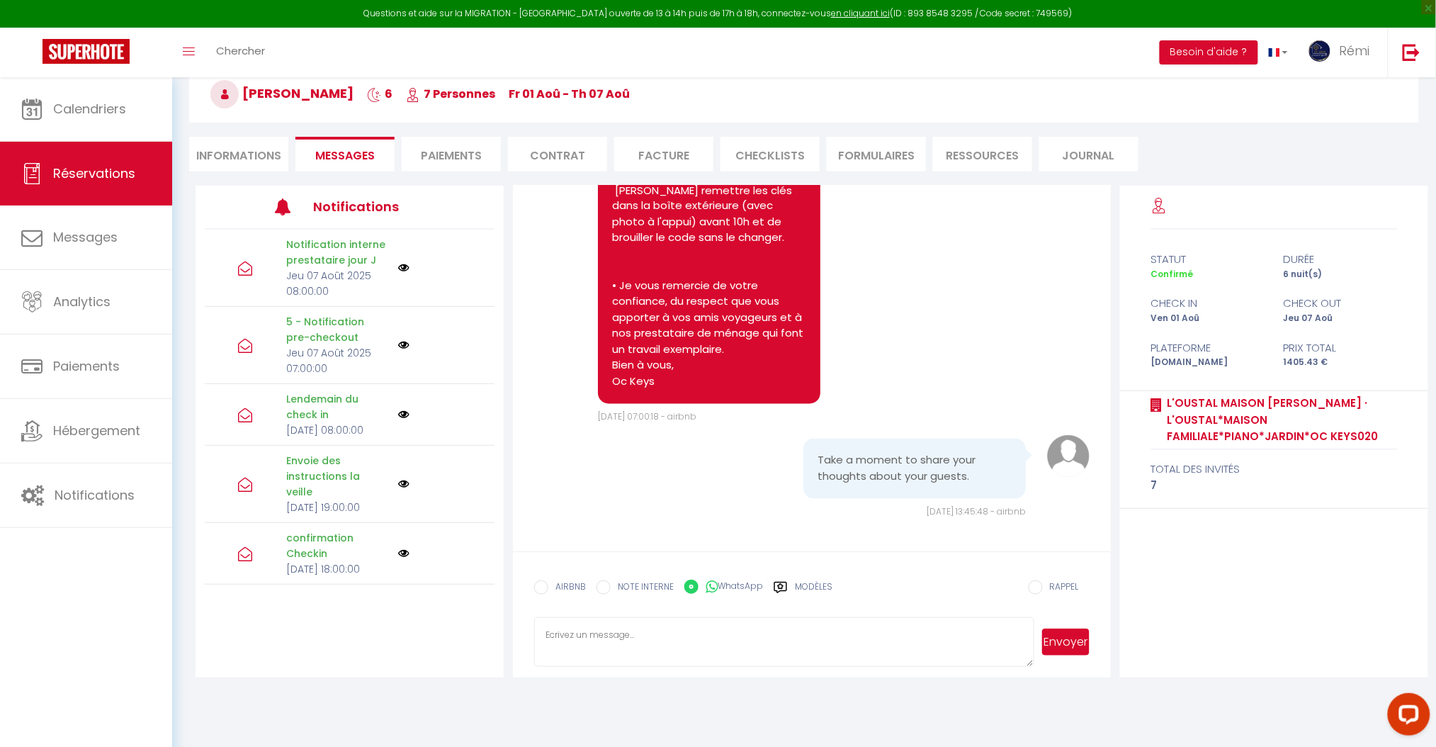
click at [690, 622] on textarea at bounding box center [783, 642] width 499 height 50
type textarea "b"
click at [1063, 641] on button "Envoyer" at bounding box center [1065, 641] width 47 height 27
click at [108, 105] on span "Calendriers" at bounding box center [89, 109] width 73 height 18
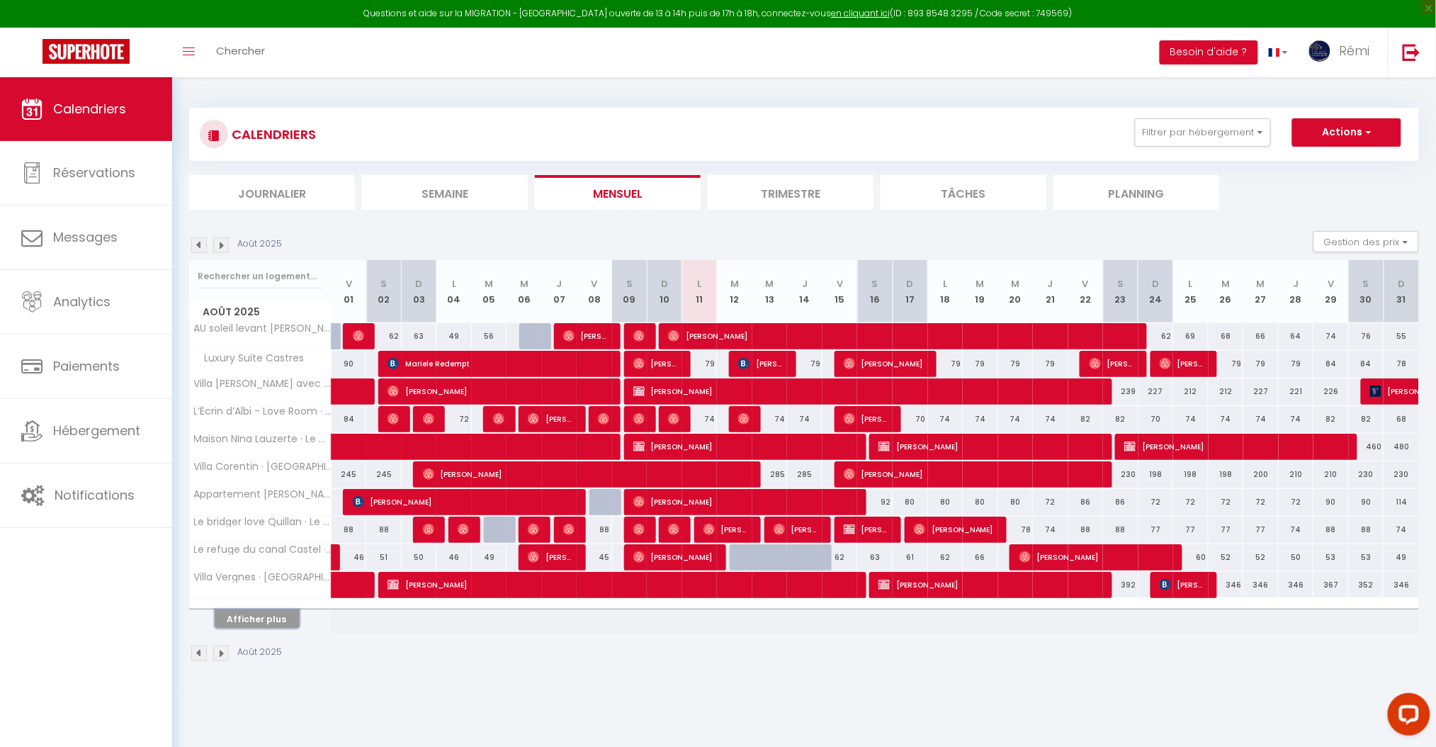
click at [257, 618] on button "Afficher plus" at bounding box center [257, 618] width 85 height 19
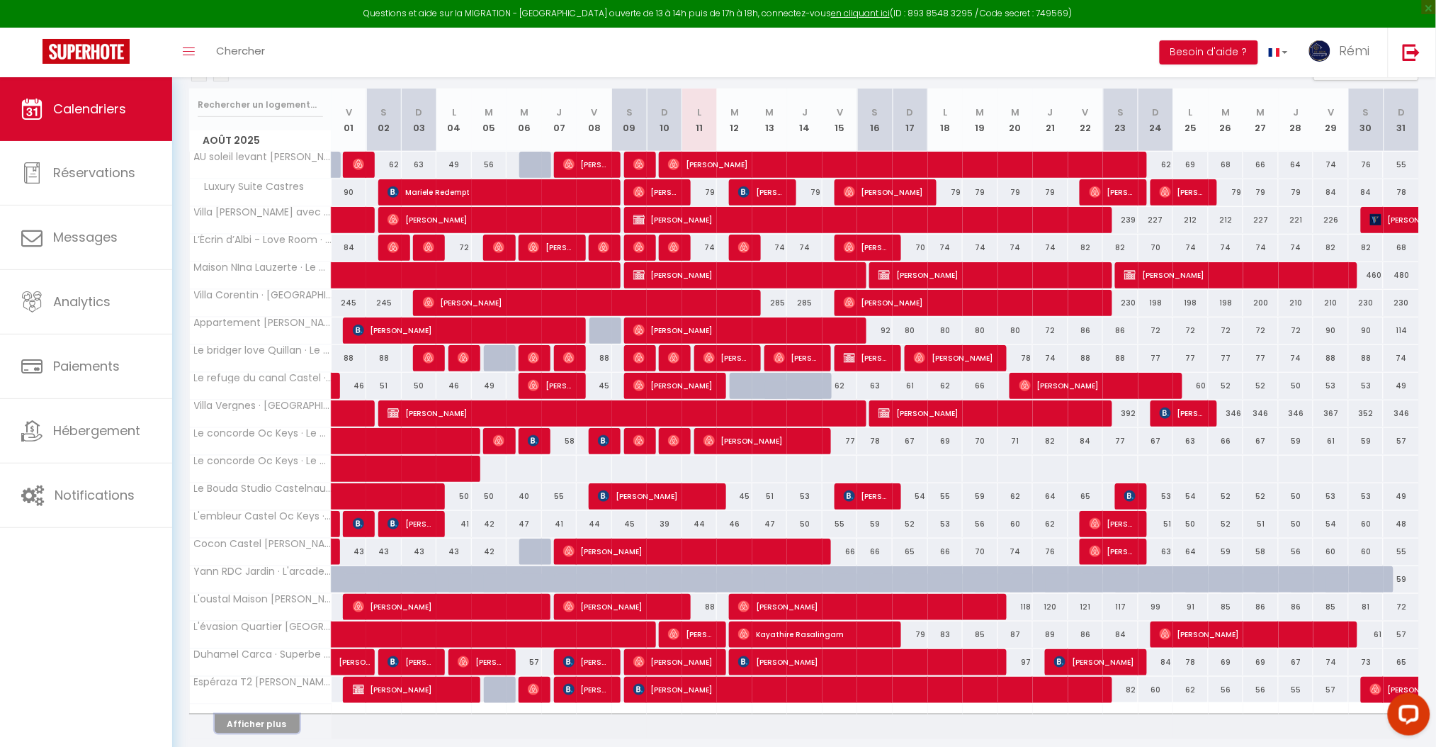
scroll to position [222, 0]
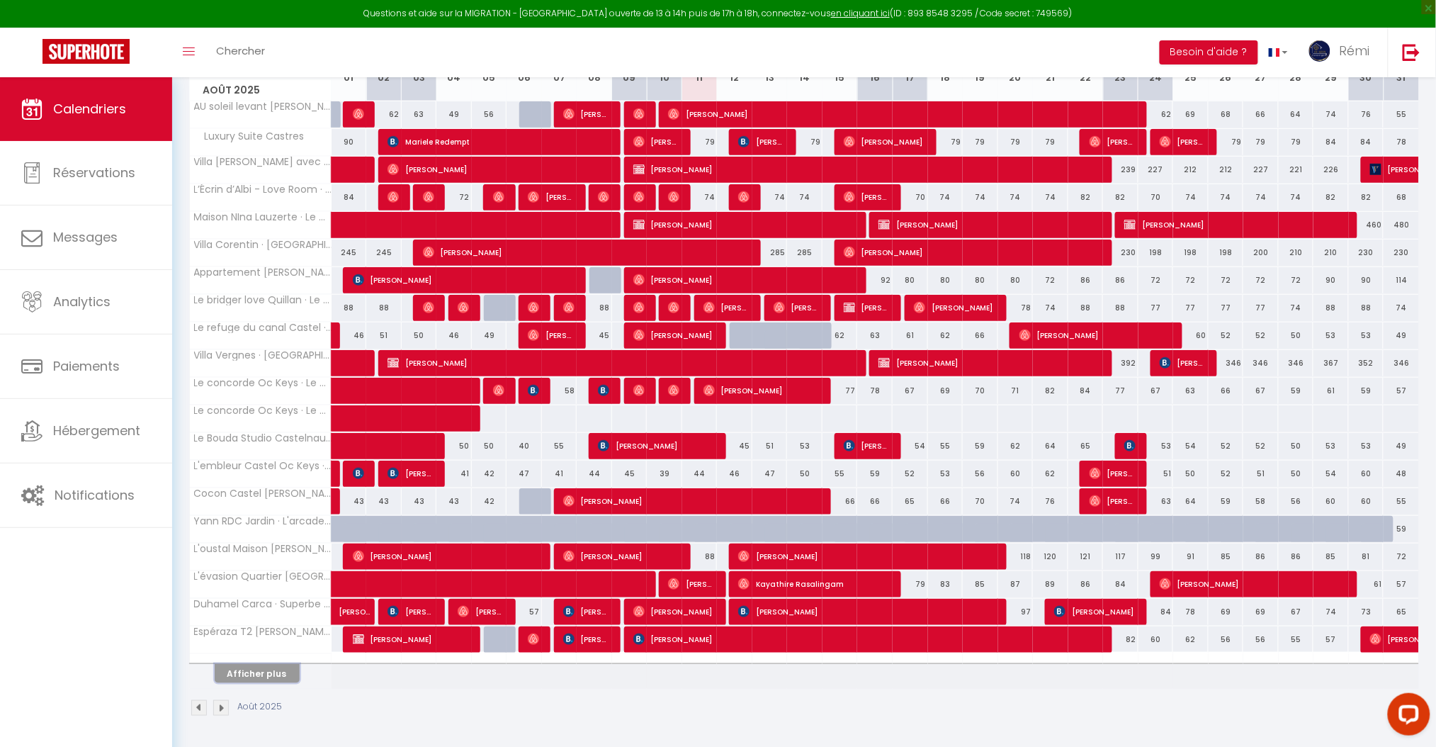
click at [273, 679] on button "Afficher plus" at bounding box center [257, 673] width 85 height 19
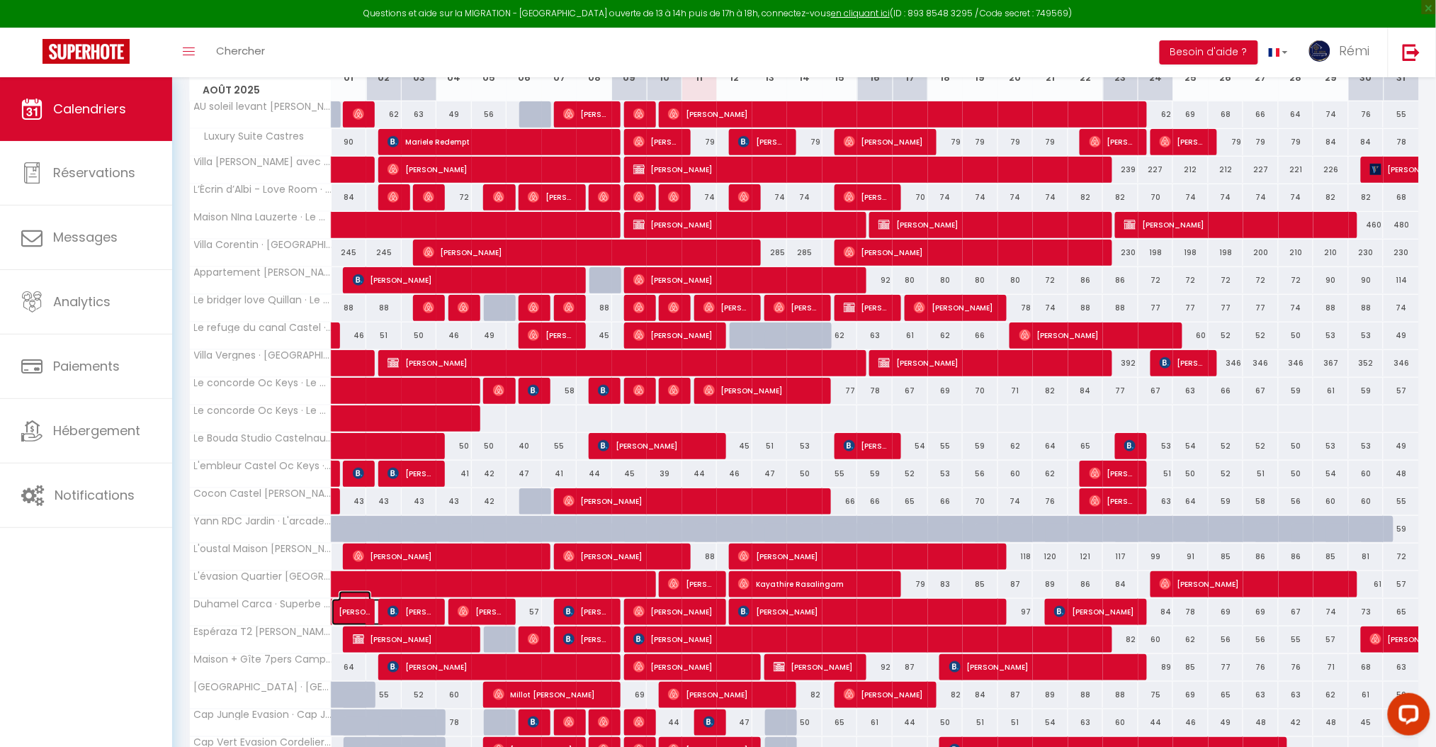
click at [342, 614] on span "[PERSON_NAME]" at bounding box center [355, 604] width 33 height 27
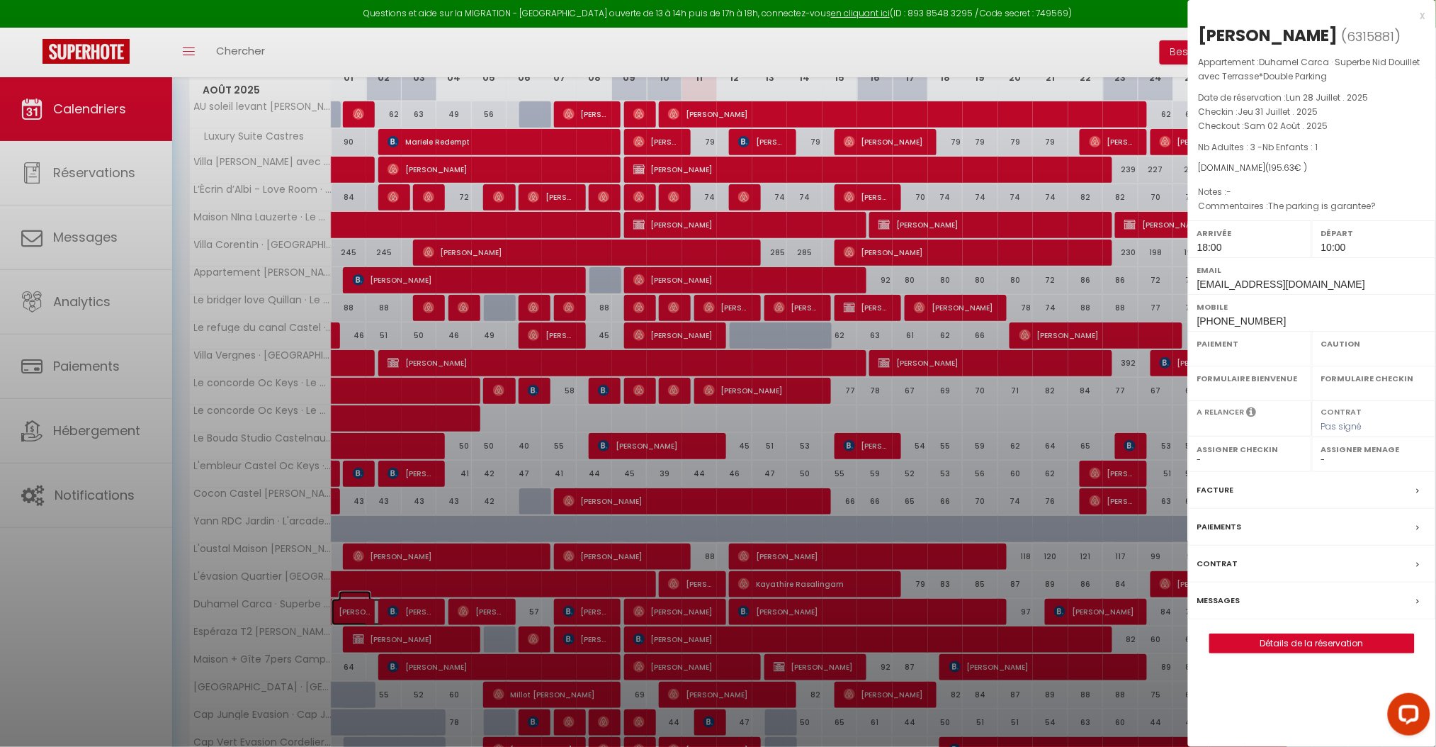
select select "OK"
select select "1"
select select "0"
select select "1"
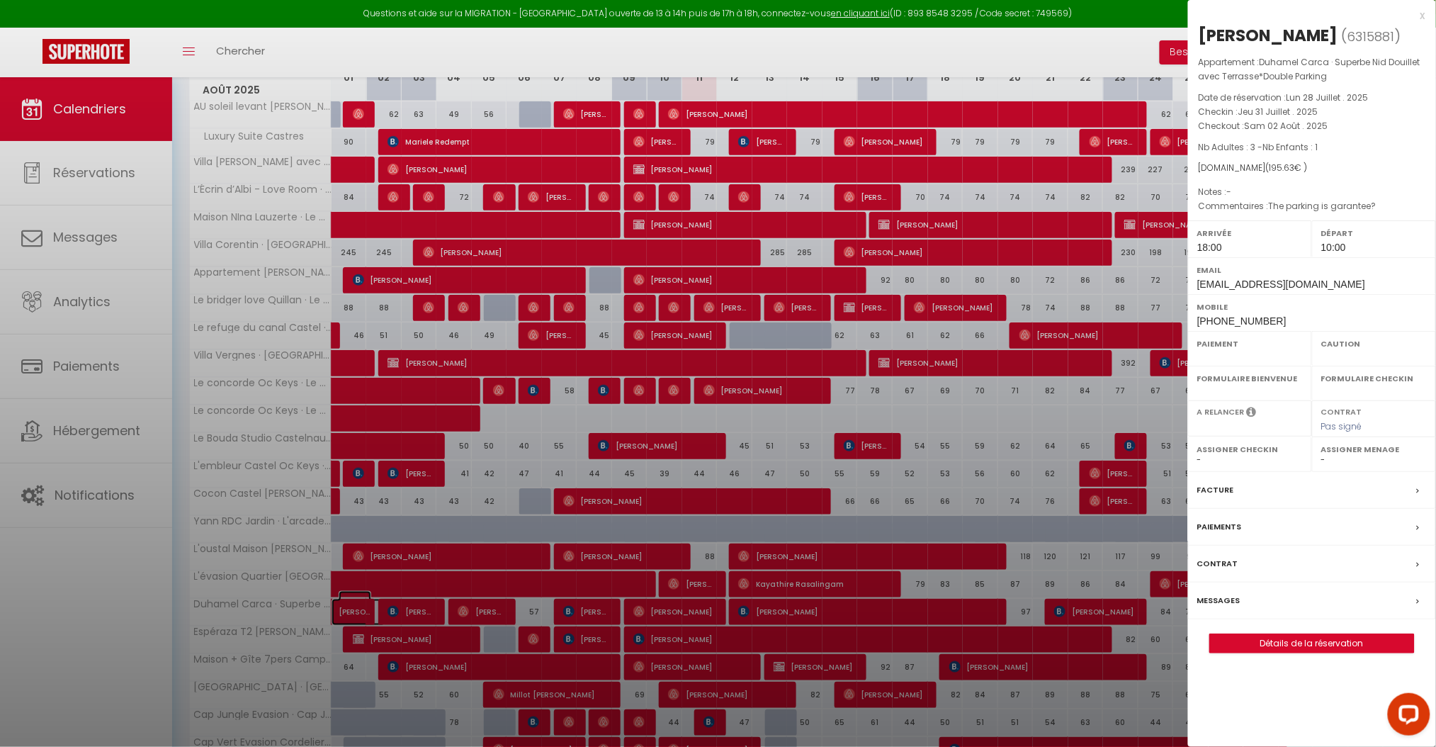
select select
select select "29743"
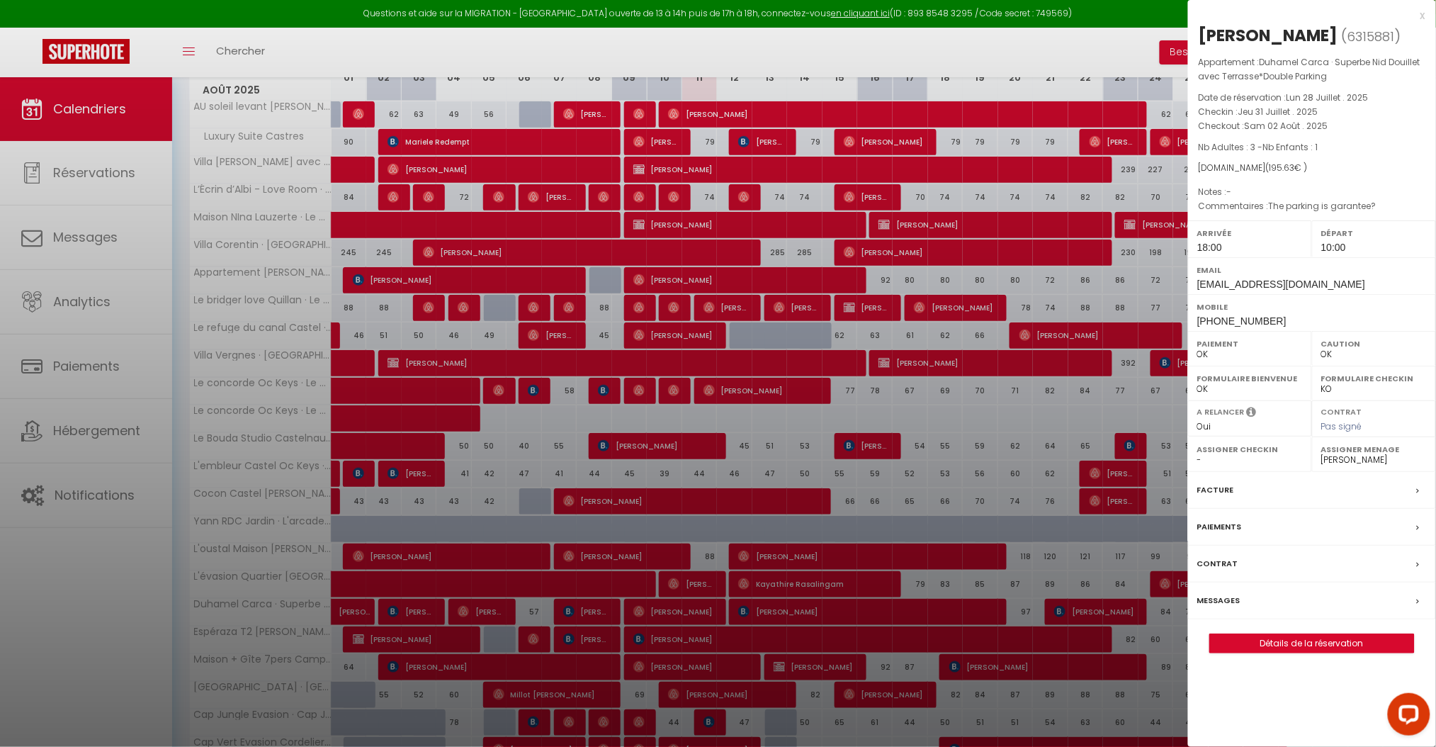
click at [1219, 601] on label "Messages" at bounding box center [1218, 600] width 43 height 15
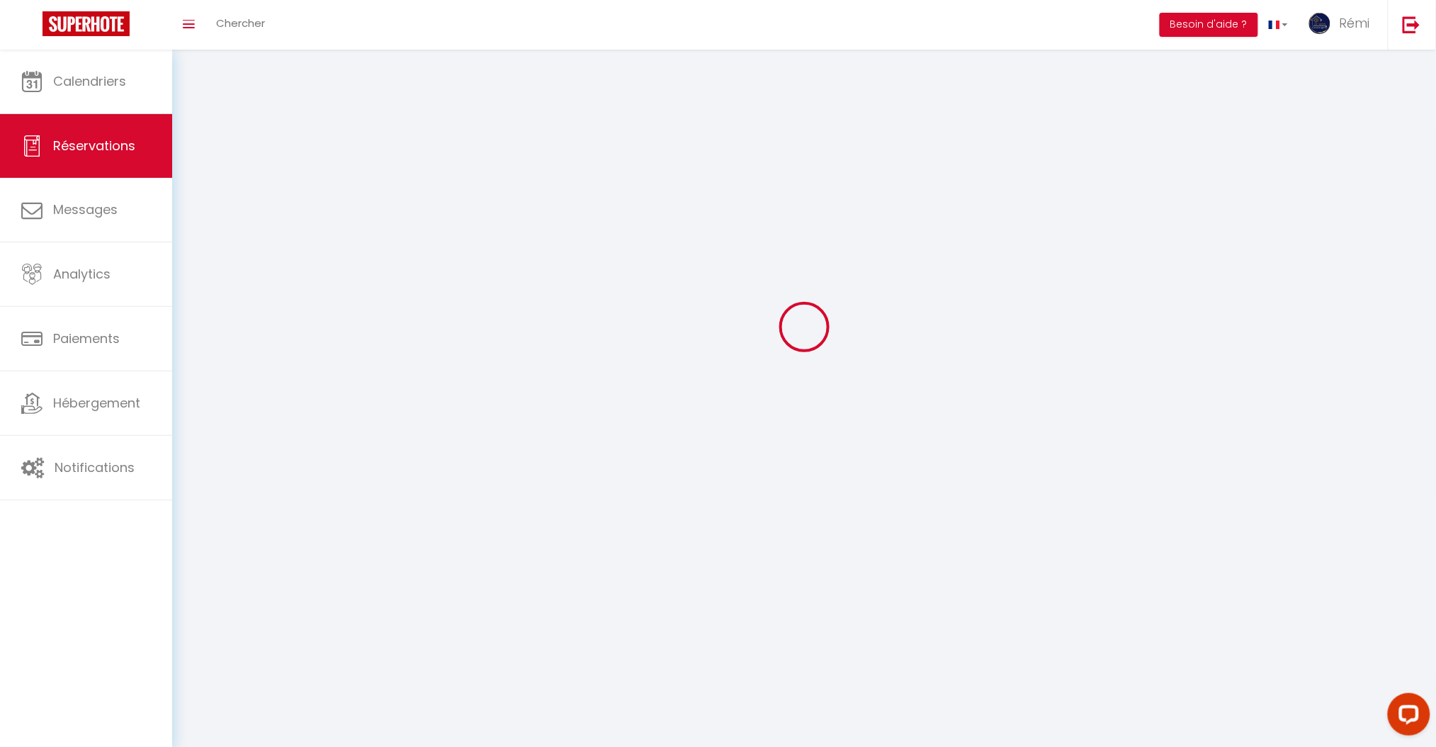
click at [1224, 599] on div at bounding box center [804, 326] width 1230 height 619
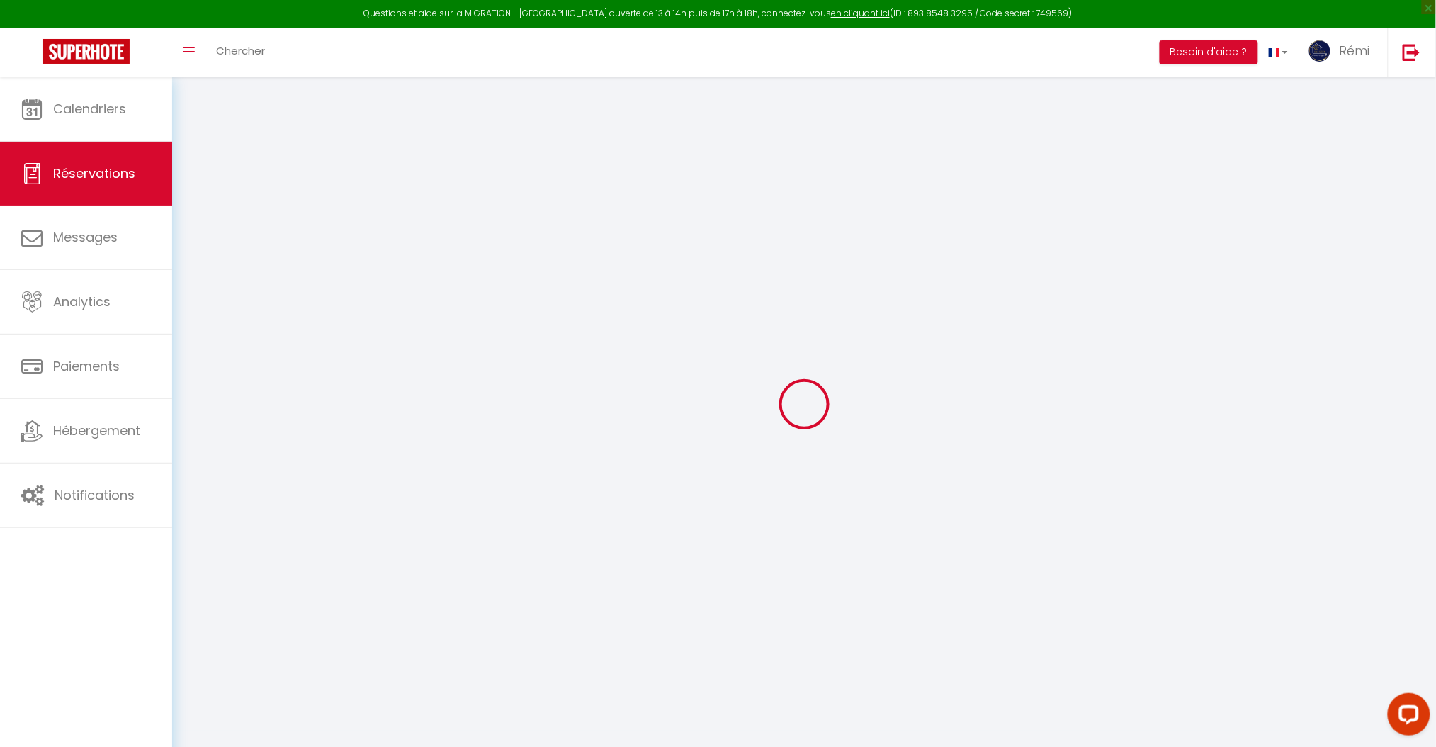
select select
checkbox input "false"
type textarea "The parking is garantee?"
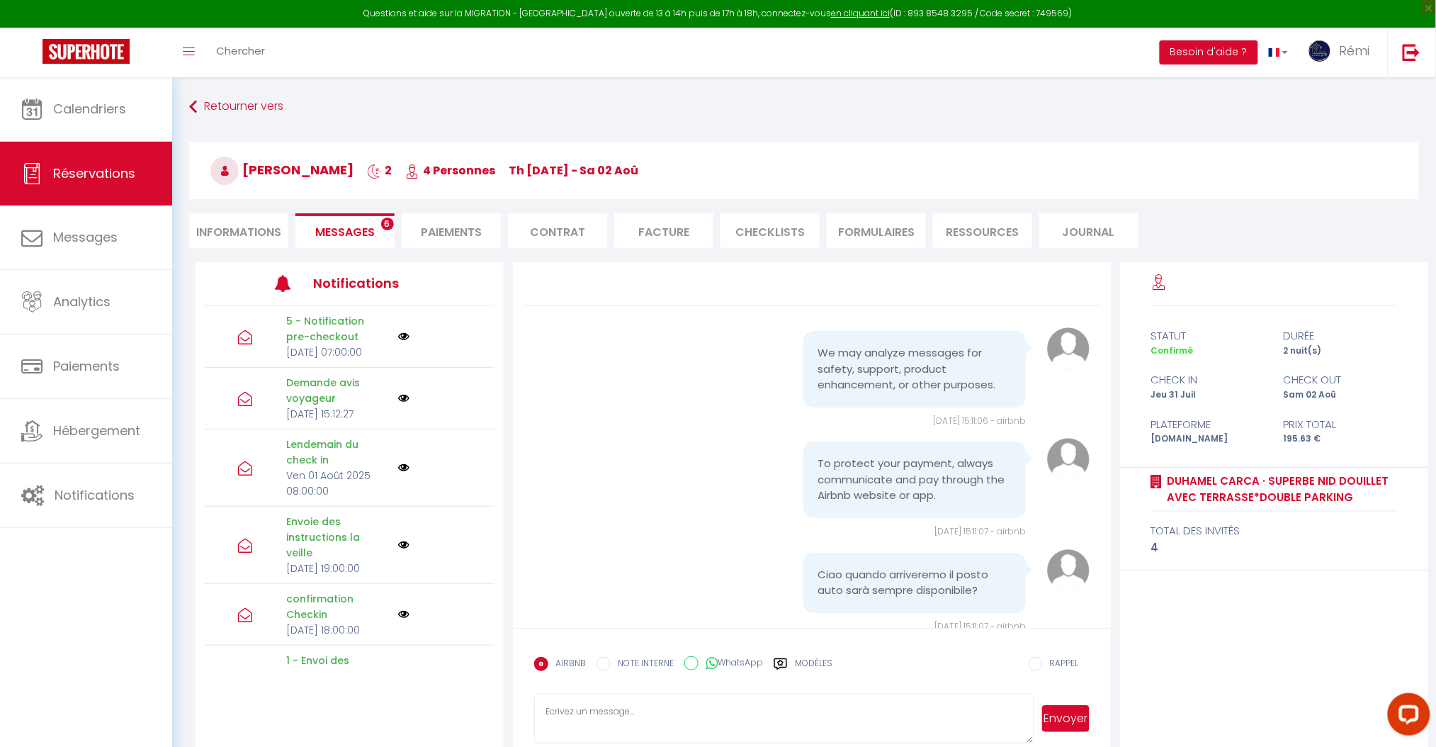
click at [715, 581] on div "Ciao quando arriveremo il posto auto sarà sempre disponibile? [DATE] 15:11:07 -…" at bounding box center [811, 591] width 555 height 84
click at [688, 591] on div "Ciao quando arriveremo il posto auto sarà sempre disponibile? [DATE] 15:11:07 -…" at bounding box center [811, 591] width 555 height 84
click at [673, 642] on form "AIRBNB NOTE INTERNE WhatsApp Modèles 11 « ‹ » › [DATE] [PHONE_NUMBER] Dim Lun M…" at bounding box center [812, 691] width 598 height 126
click at [680, 638] on form "AIRBNB NOTE INTERNE WhatsApp Modèles 11 « ‹ » › [DATE] [PHONE_NUMBER] Dim Lun M…" at bounding box center [812, 691] width 598 height 126
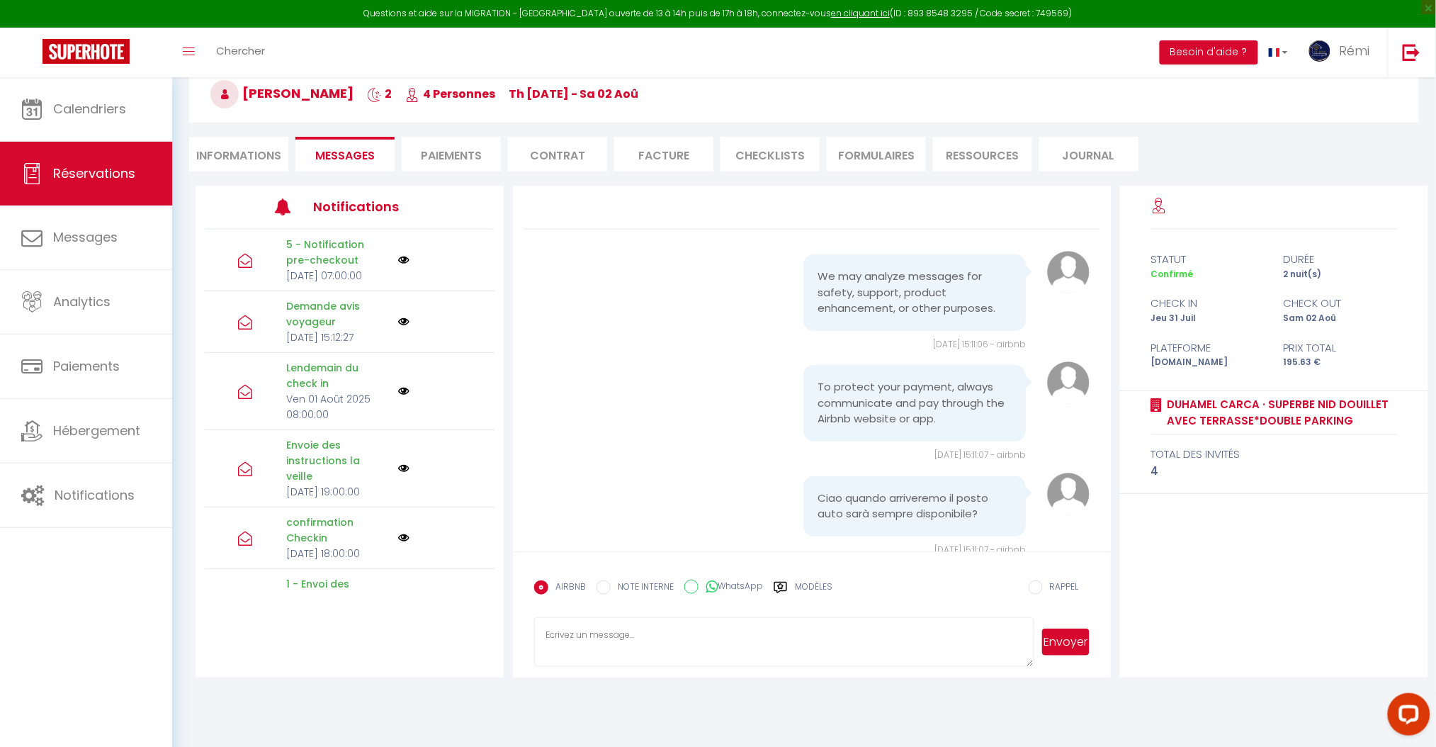
scroll to position [1085, 0]
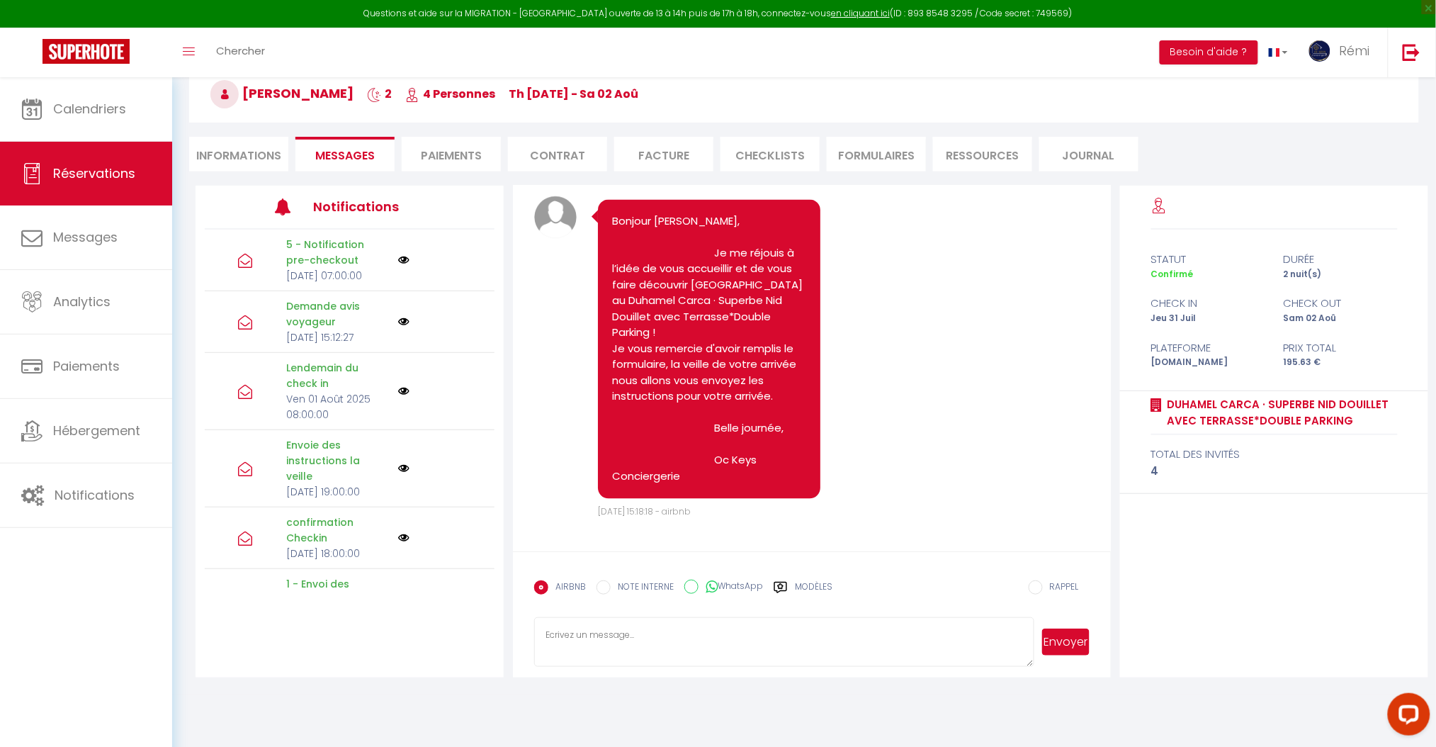
click at [604, 632] on textarea at bounding box center [783, 642] width 499 height 50
click at [699, 584] on label "WhatsApp" at bounding box center [731, 588] width 64 height 16
click at [699, 584] on input "WhatsApp" at bounding box center [691, 587] width 14 height 14
radio input "true"
radio input "false"
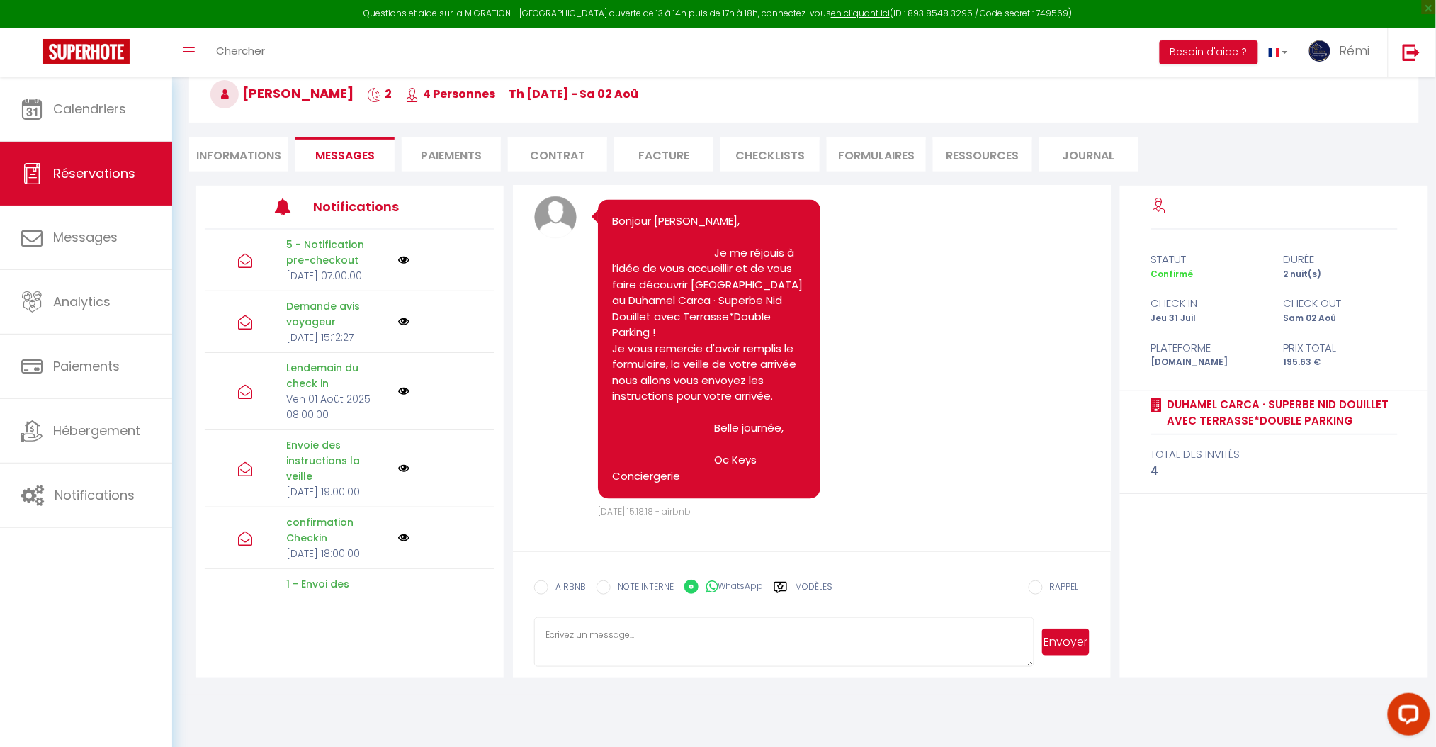
click at [648, 620] on textarea at bounding box center [783, 642] width 499 height 50
type textarea "b"
click at [1071, 644] on button "Envoyer" at bounding box center [1065, 641] width 47 height 27
click at [94, 98] on link "Calendriers" at bounding box center [86, 109] width 172 height 64
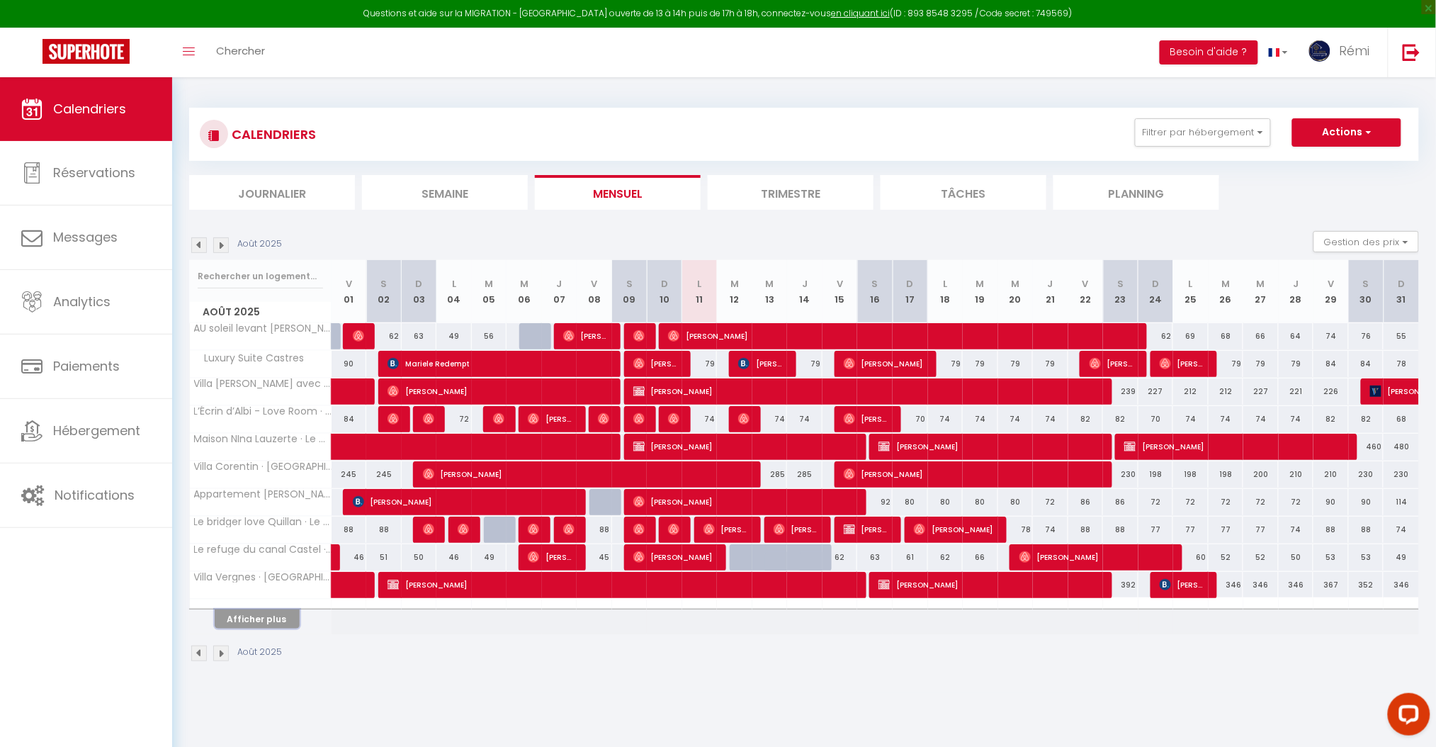
click at [288, 616] on button "Afficher plus" at bounding box center [257, 618] width 85 height 19
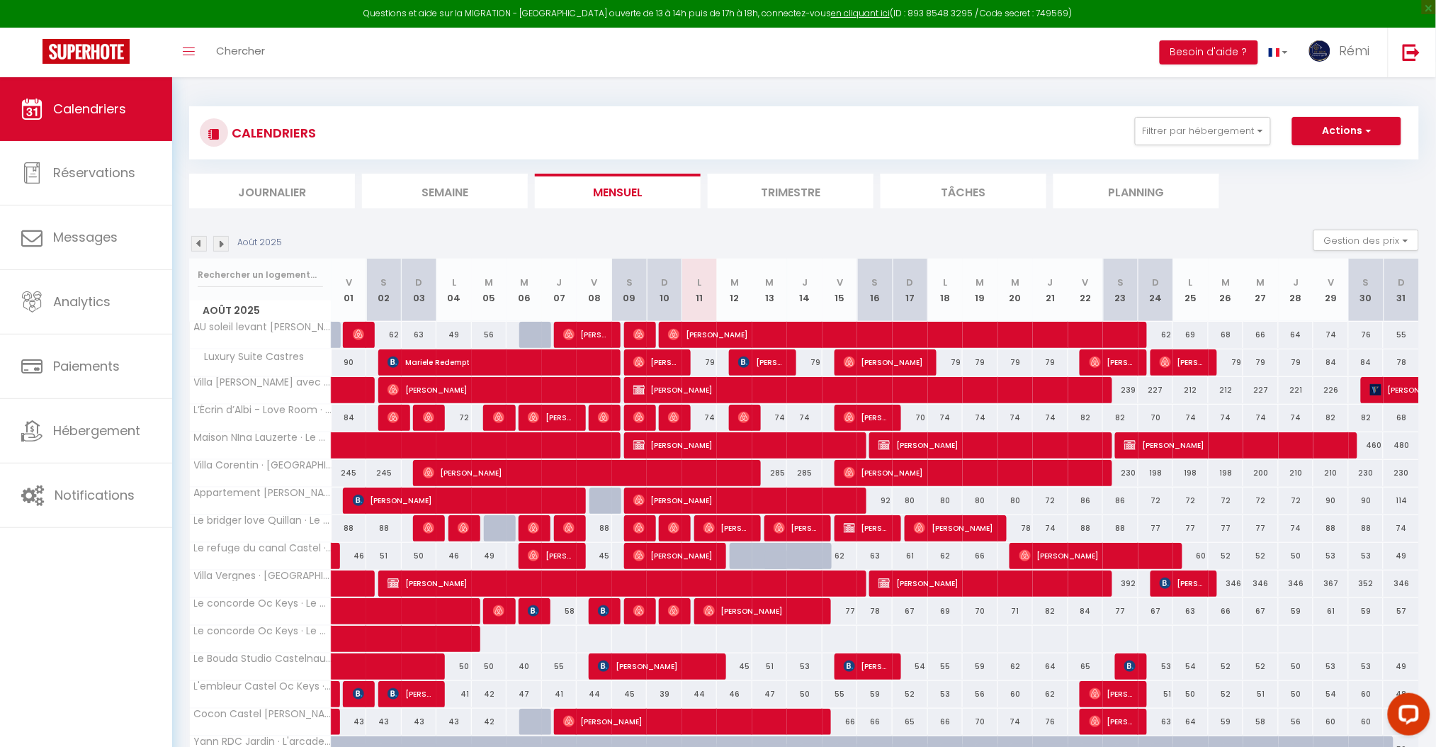
scroll to position [222, 0]
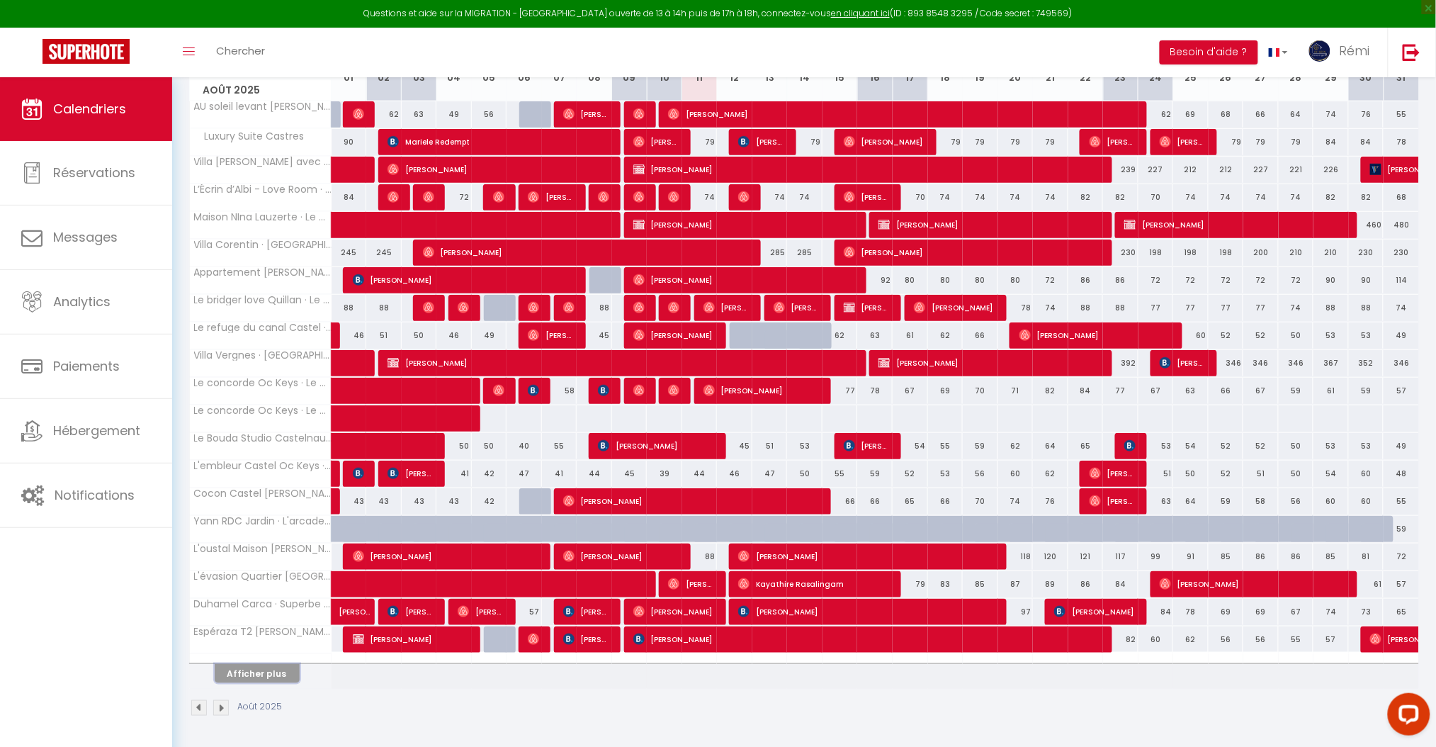
click at [281, 673] on button "Afficher plus" at bounding box center [257, 673] width 85 height 19
select select
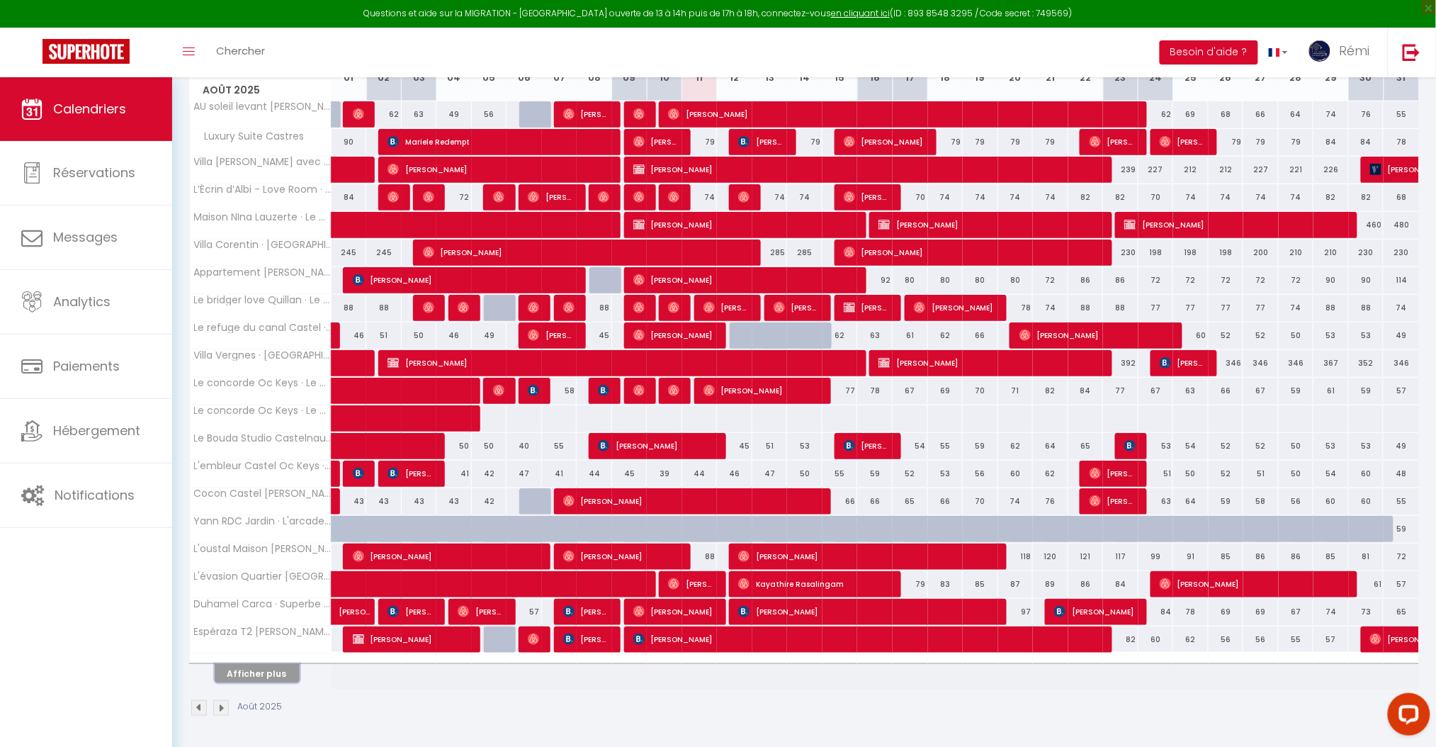
select select
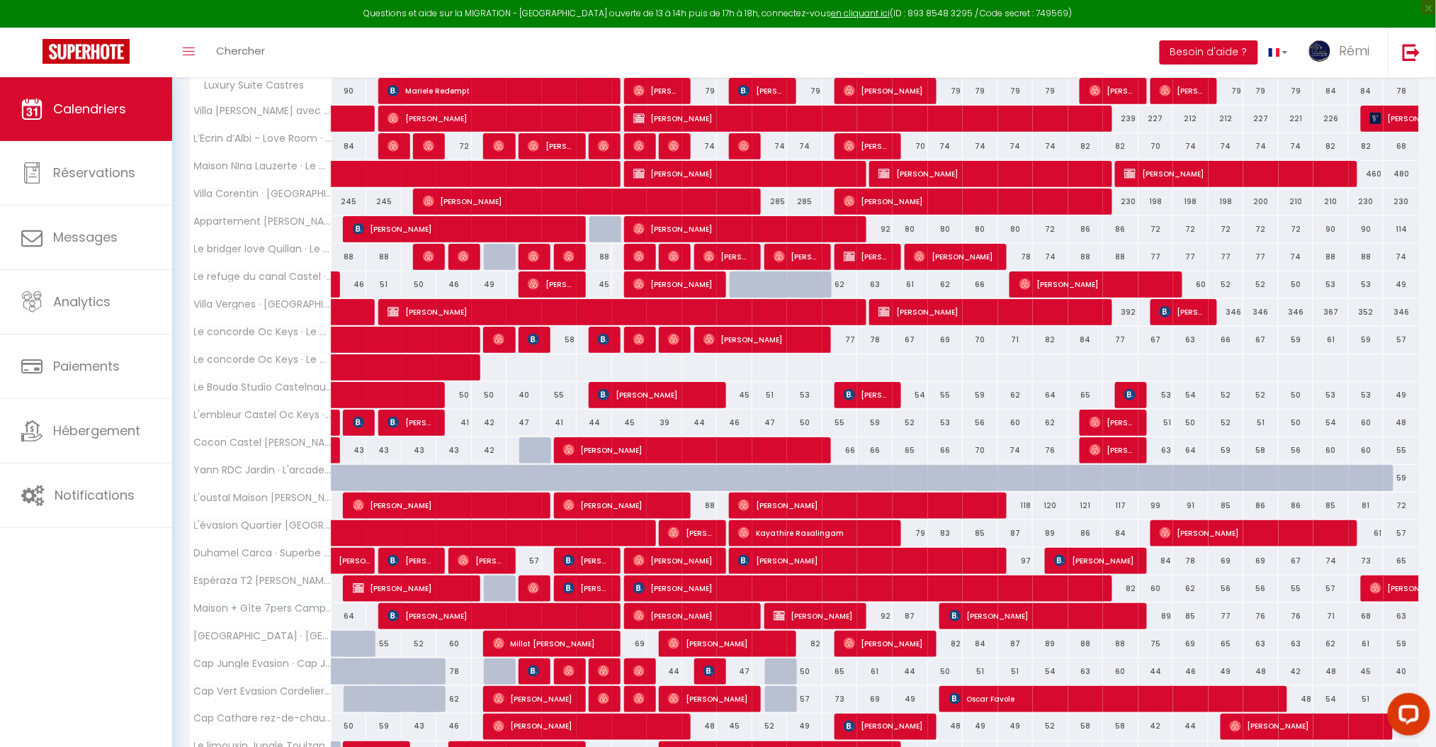
scroll to position [316, 0]
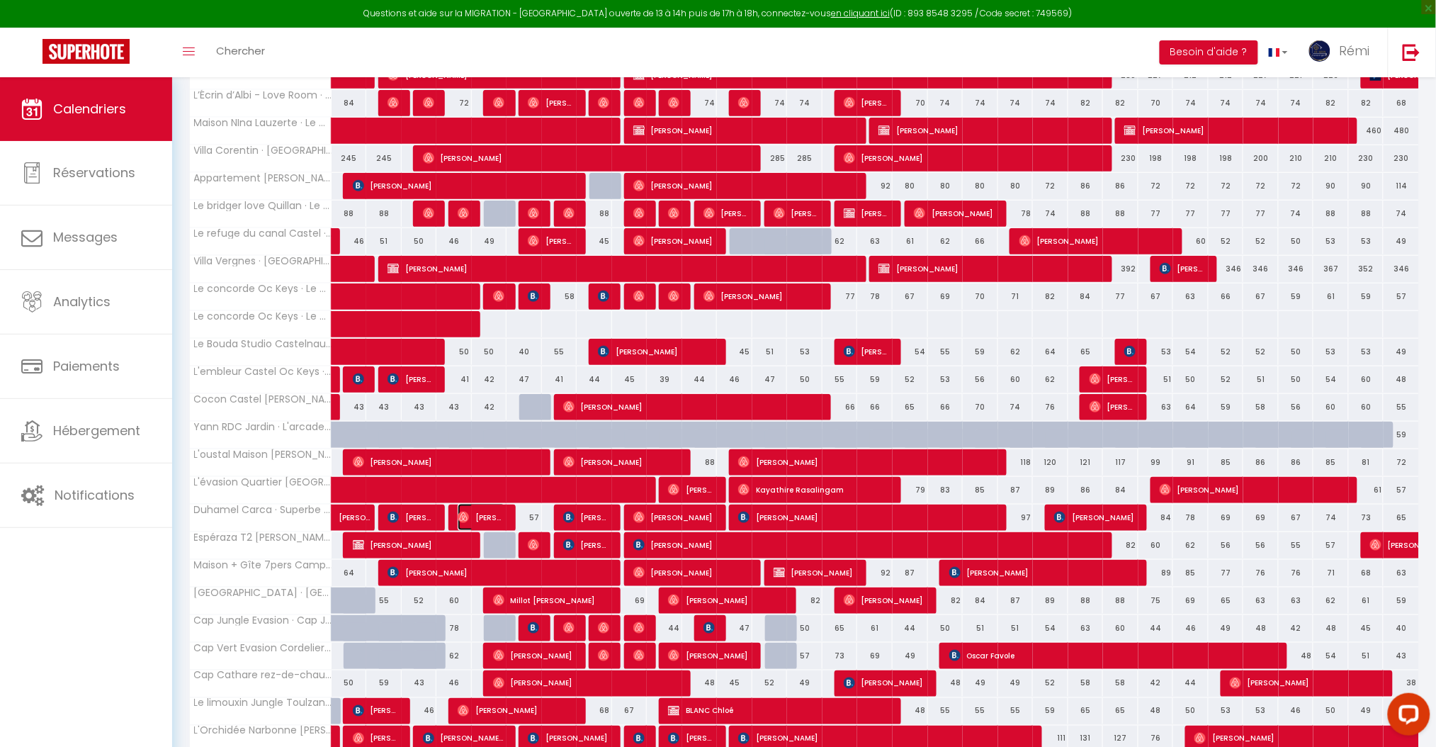
click at [490, 516] on span "[PERSON_NAME]" at bounding box center [481, 517] width 47 height 27
select select "OK"
select select "1"
select select "0"
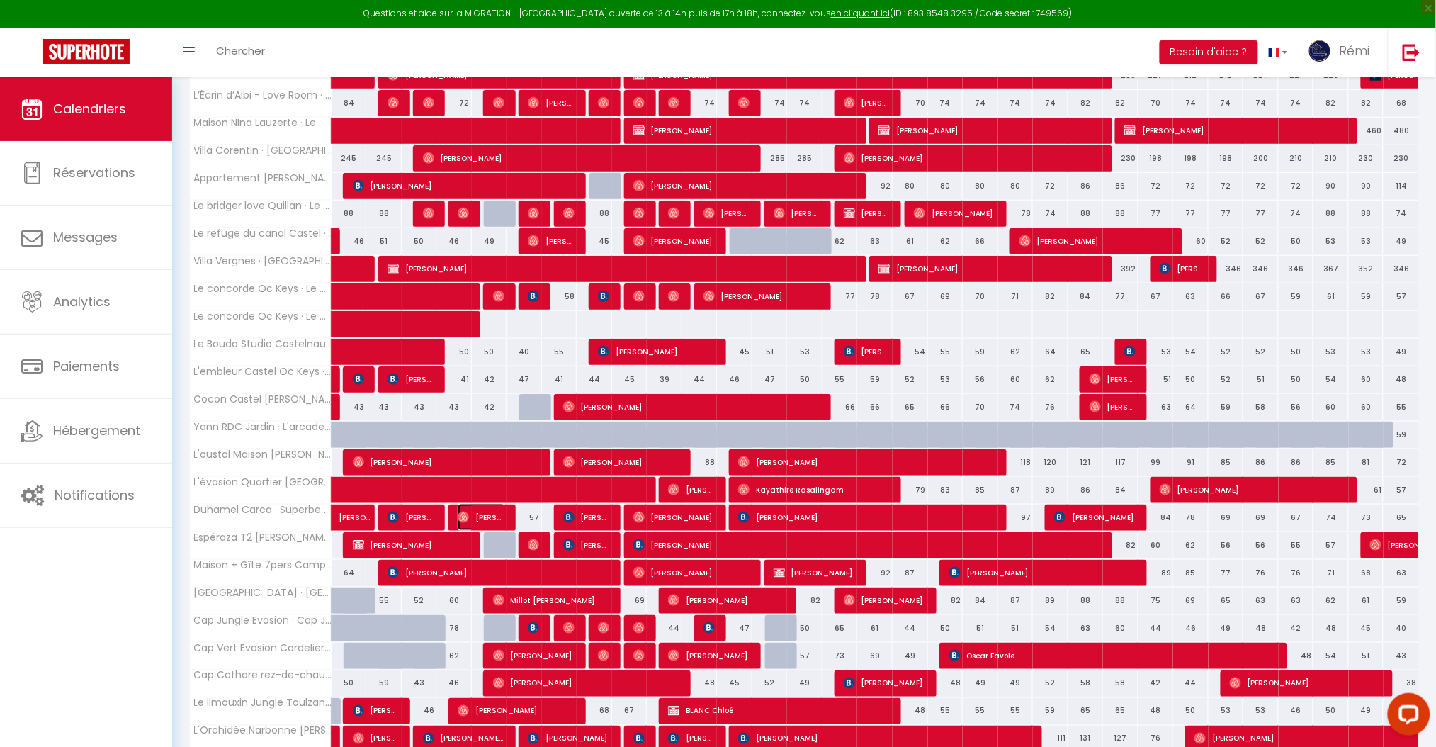
select select "1"
select select
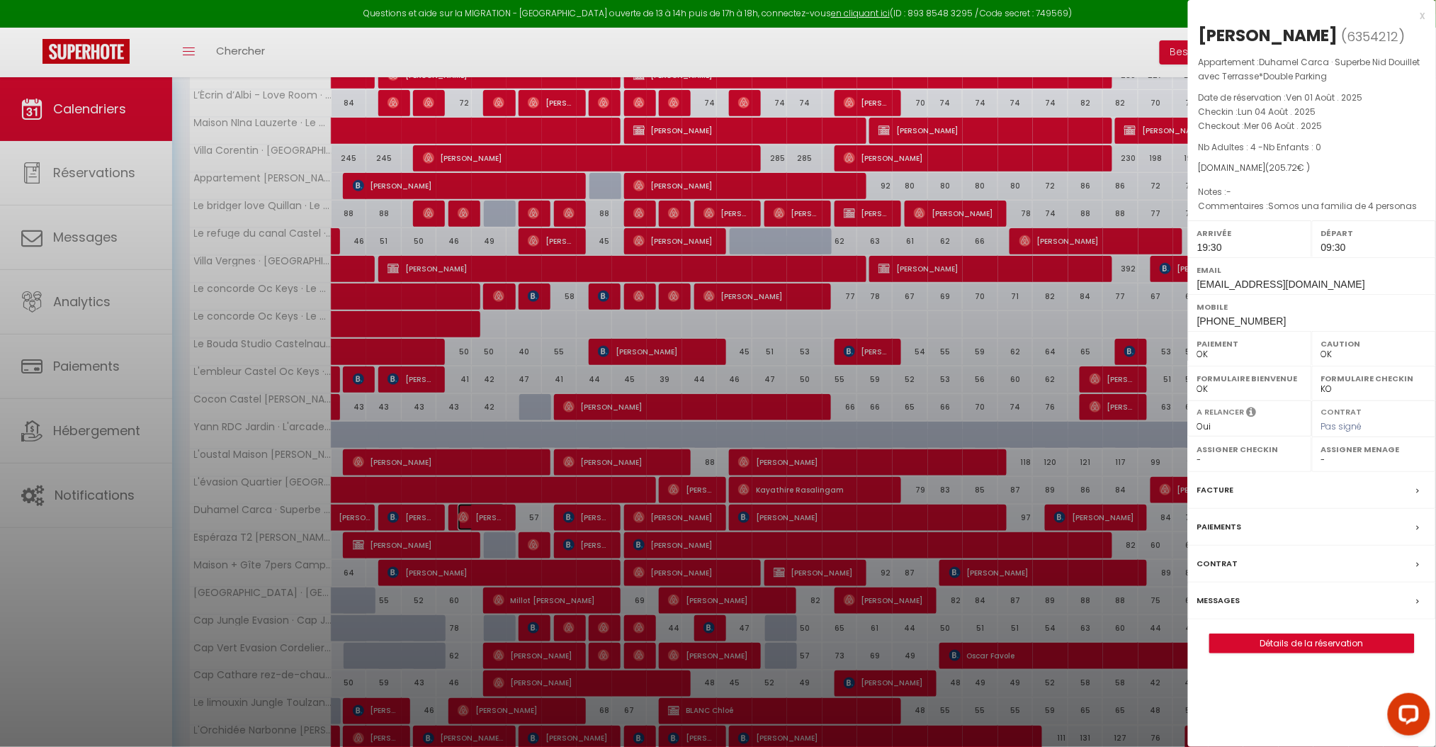
select select "29743"
click at [1224, 606] on label "Messages" at bounding box center [1218, 600] width 43 height 15
click at [1224, 604] on div at bounding box center [718, 373] width 1436 height 747
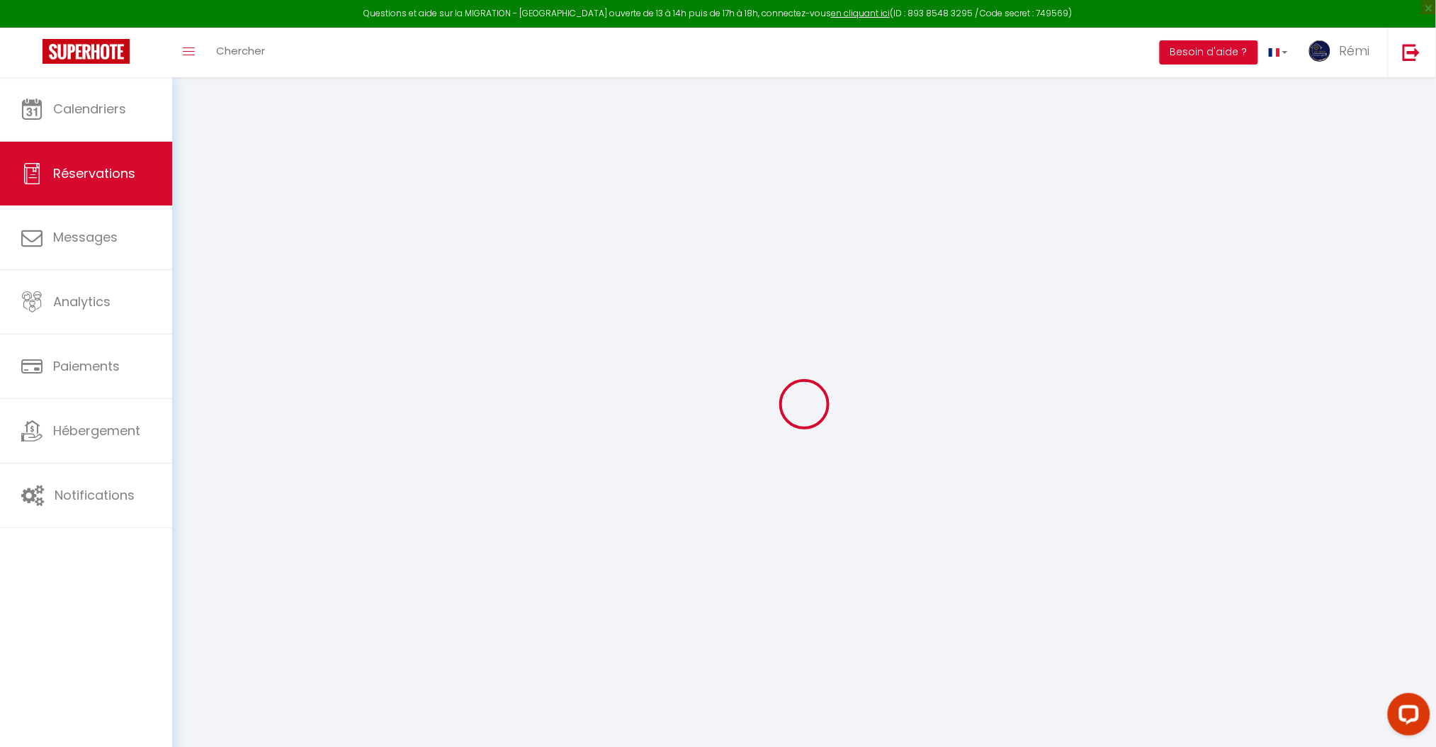
drag, startPoint x: 980, startPoint y: 412, endPoint x: 1020, endPoint y: 65, distance: 349.5
click at [1020, 65] on div "Toggle menubar Chercher BUTTON Besoin d'aide ? Rémi Paramètres Équipe" at bounding box center [764, 53] width 1323 height 50
select select
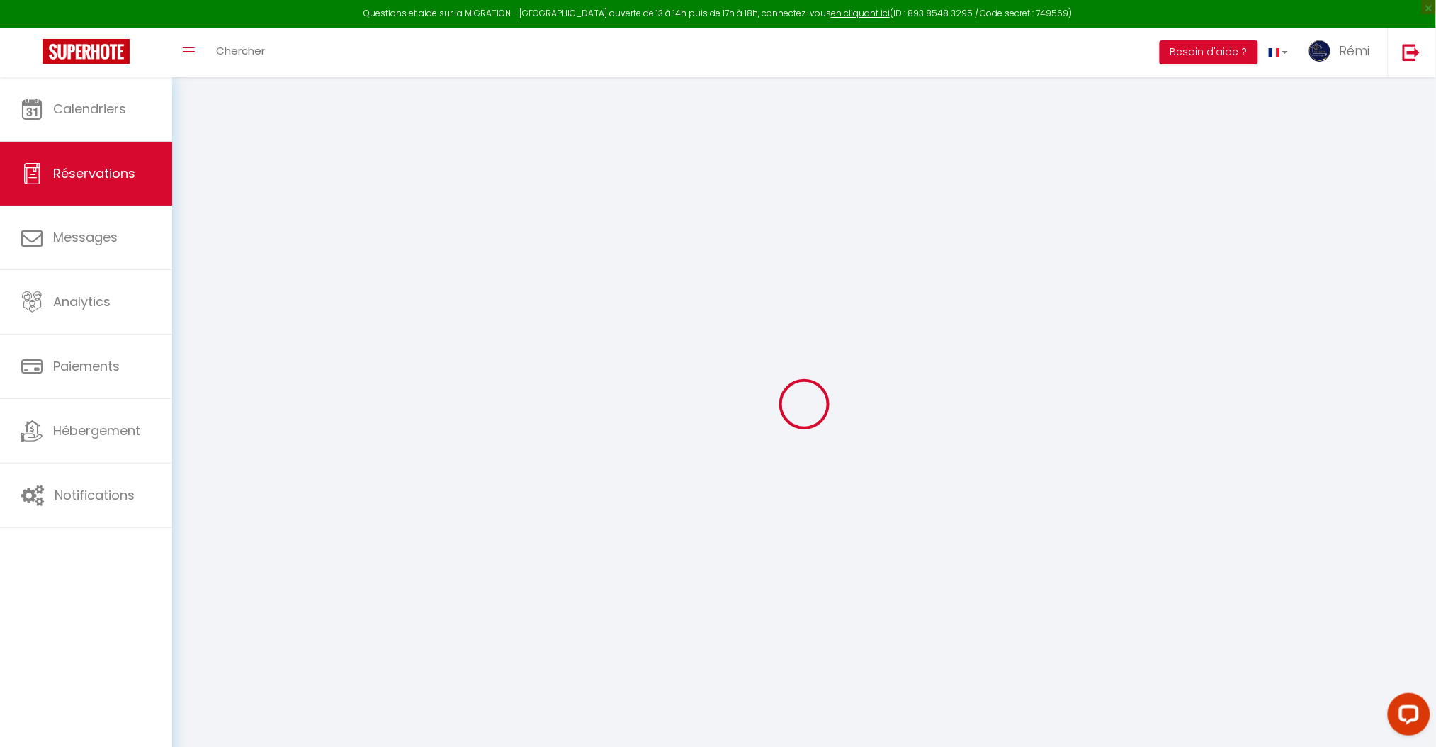
select select "15"
checkbox input "false"
select select
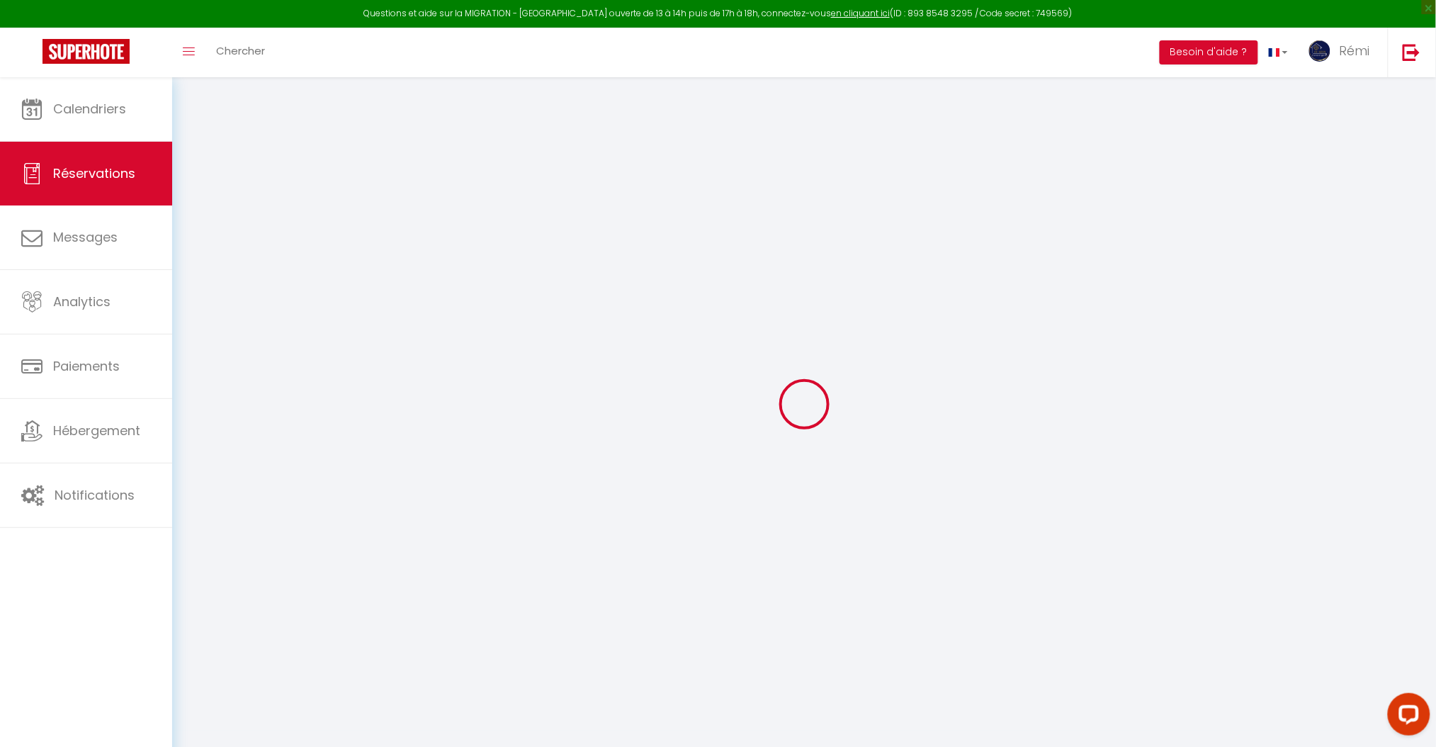
checkbox input "false"
select select
checkbox input "false"
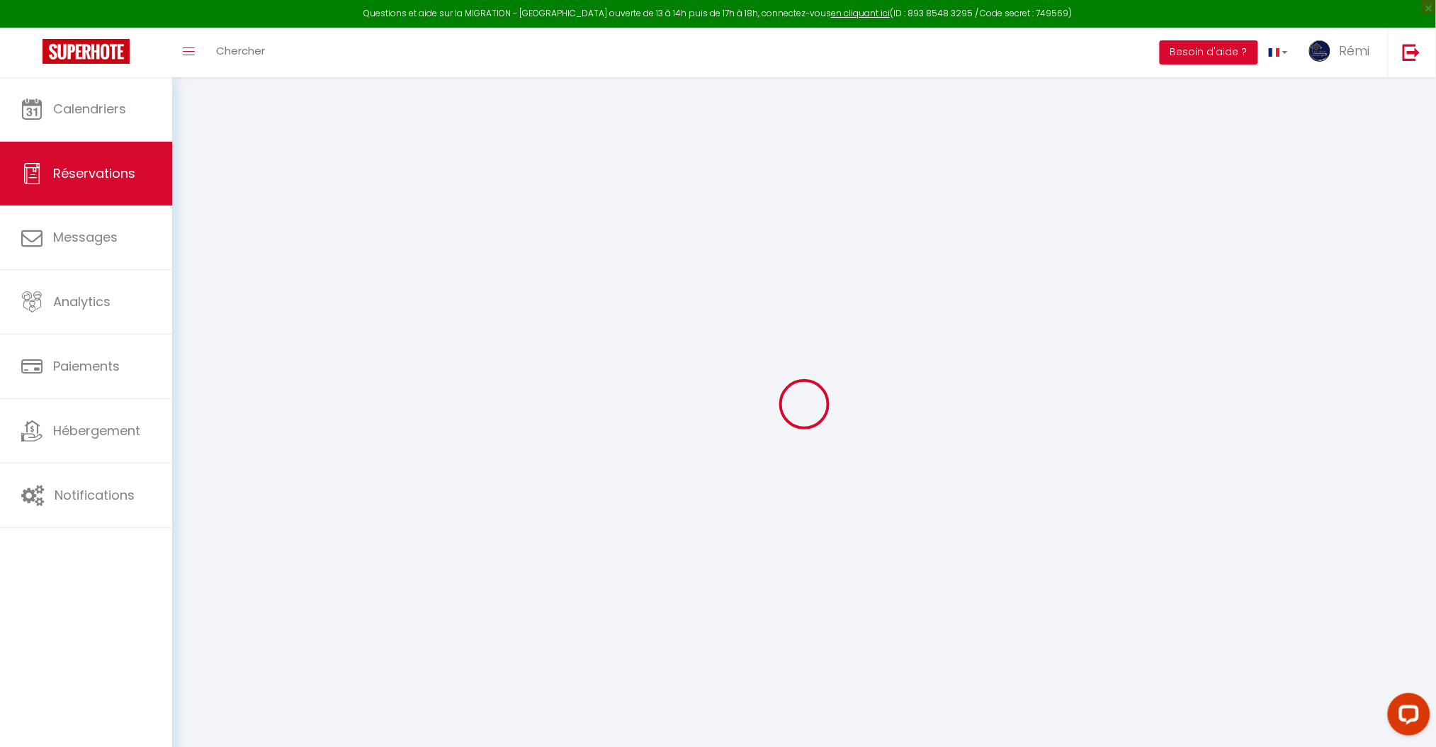
type textarea "Somos una familia de 4 personas"
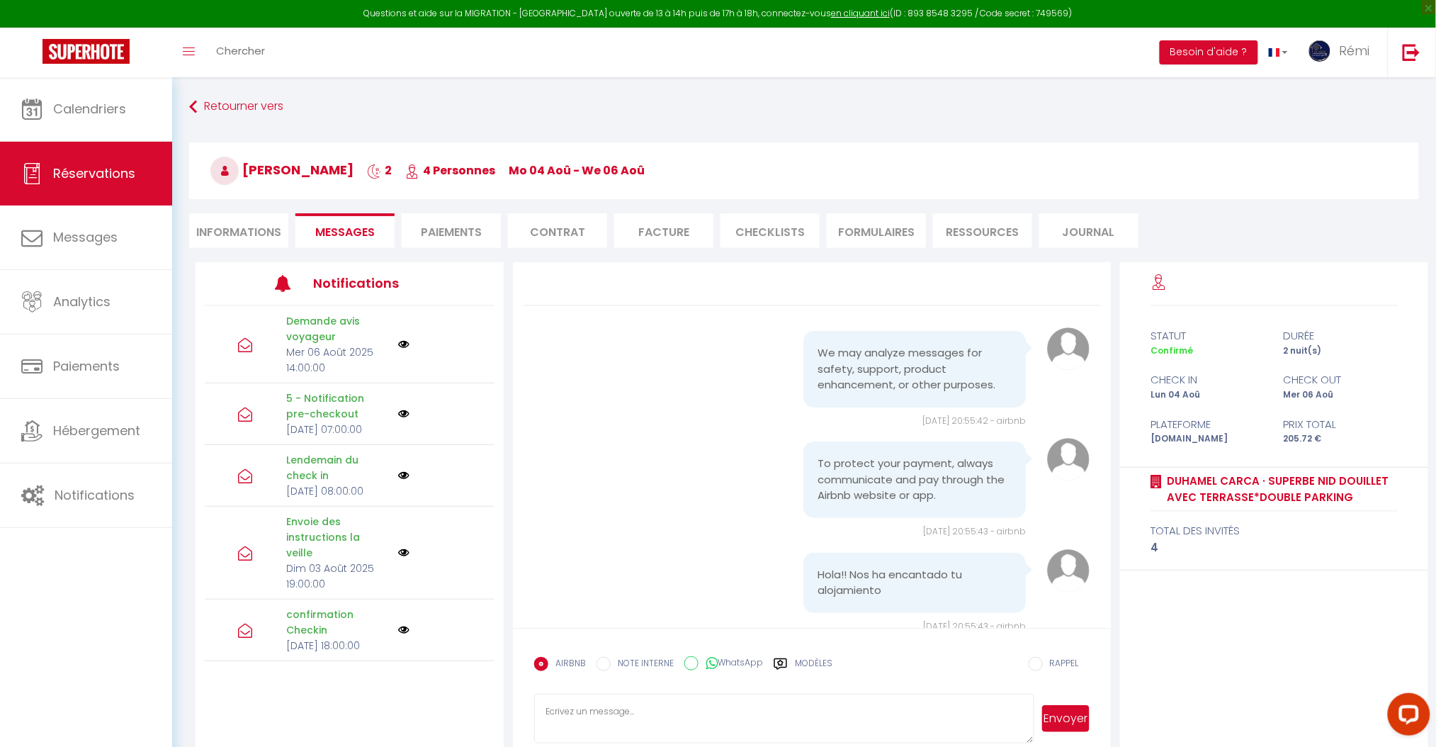
scroll to position [8635, 0]
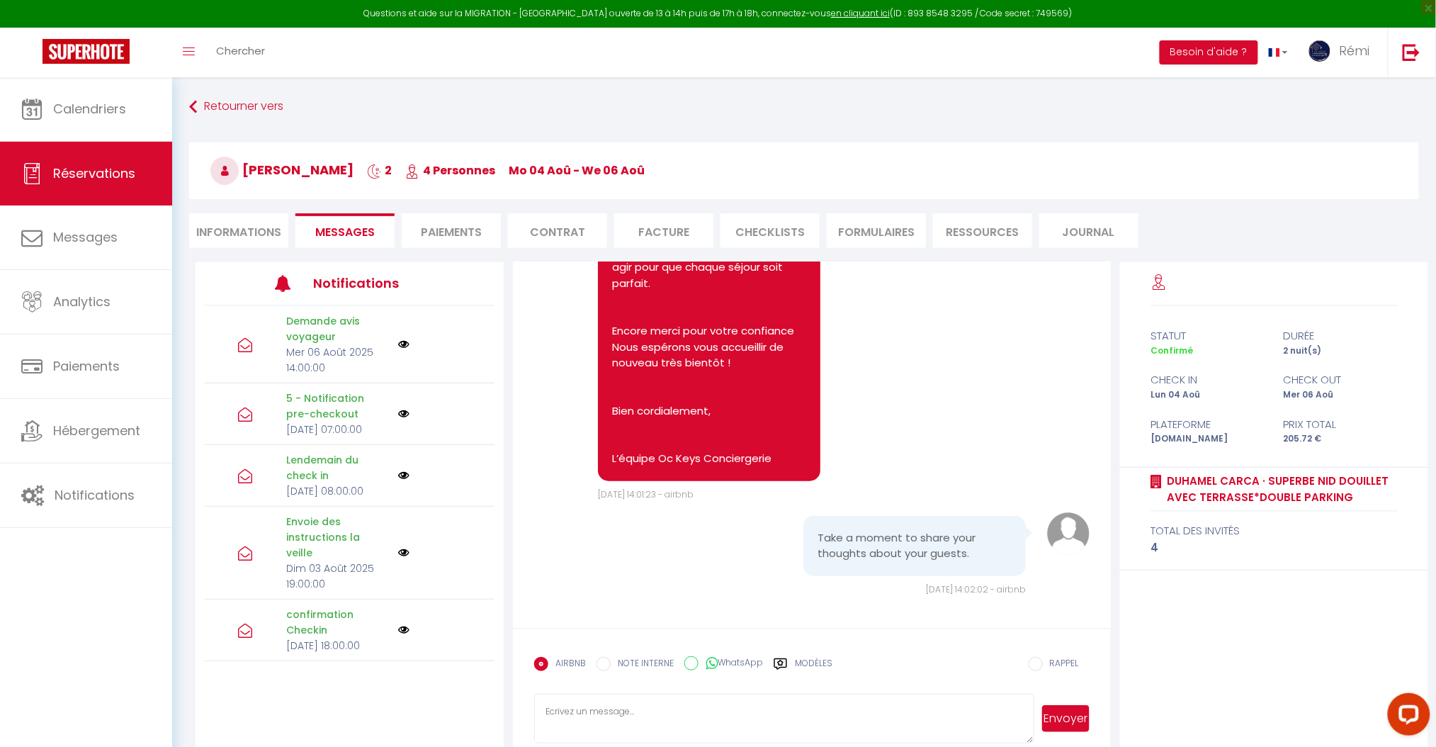
click at [648, 711] on textarea at bounding box center [783, 719] width 499 height 50
type textarea "b"
click at [706, 656] on icon at bounding box center [712, 663] width 12 height 14
click at [699, 656] on input "WhatsApp" at bounding box center [691, 663] width 14 height 14
radio input "true"
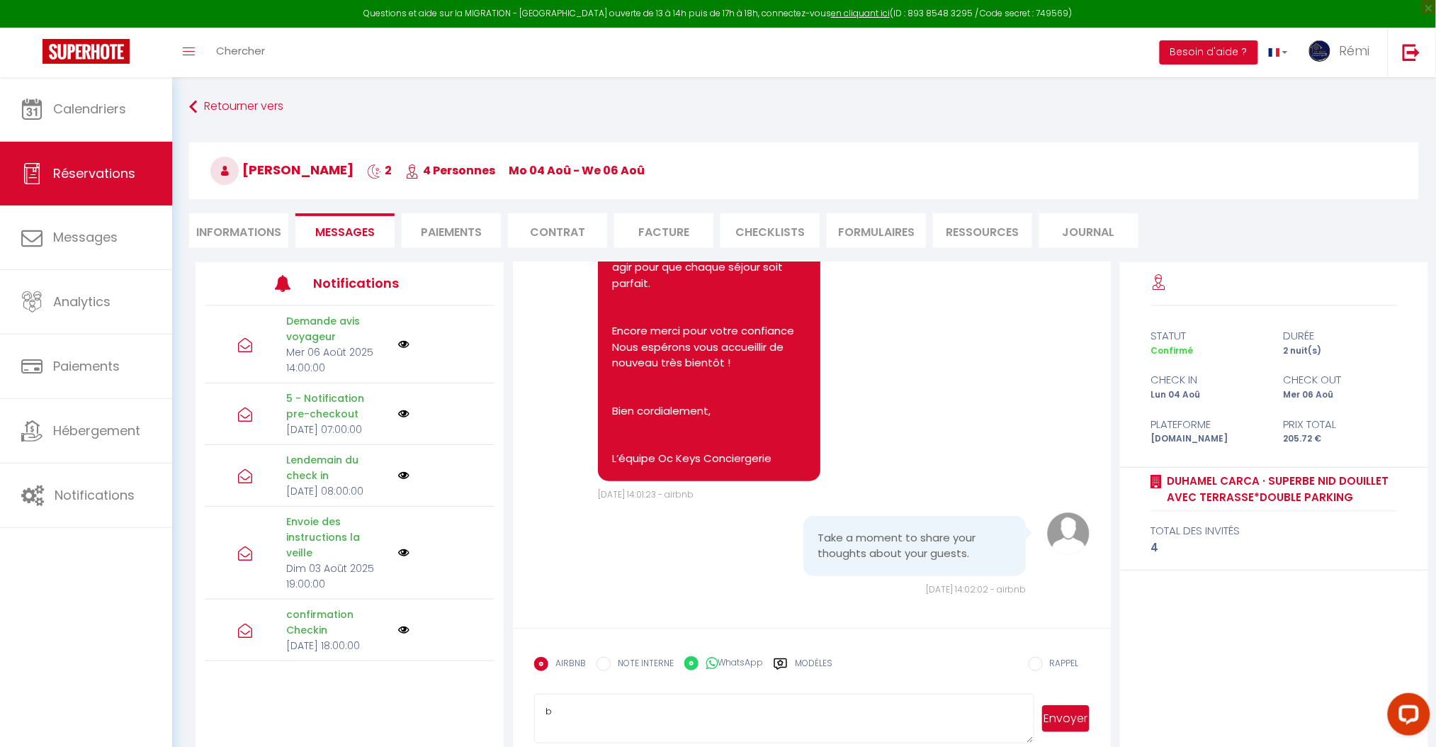
radio input "false"
click at [1048, 721] on button "Envoyer" at bounding box center [1065, 718] width 47 height 27
click at [157, 106] on link "Calendriers" at bounding box center [86, 109] width 172 height 64
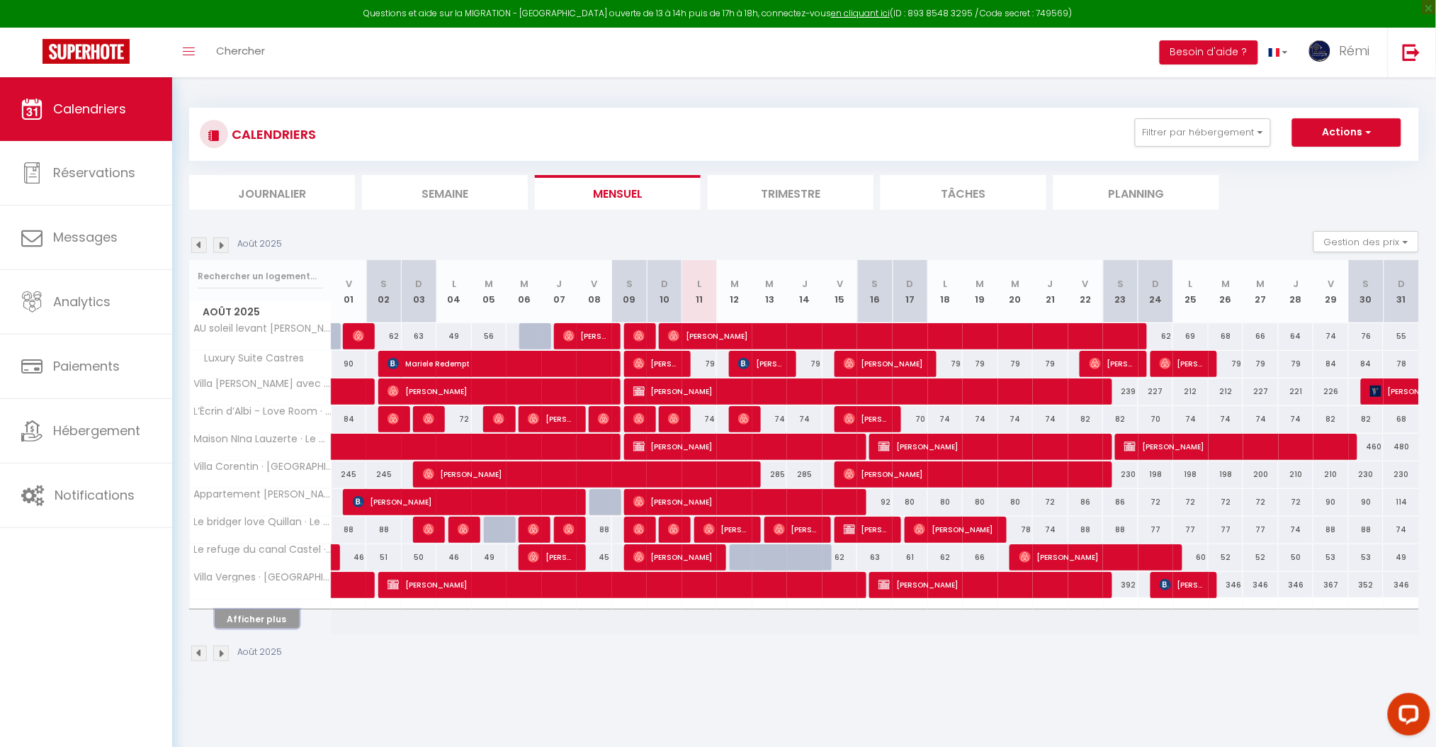
click at [282, 615] on button "Afficher plus" at bounding box center [257, 618] width 85 height 19
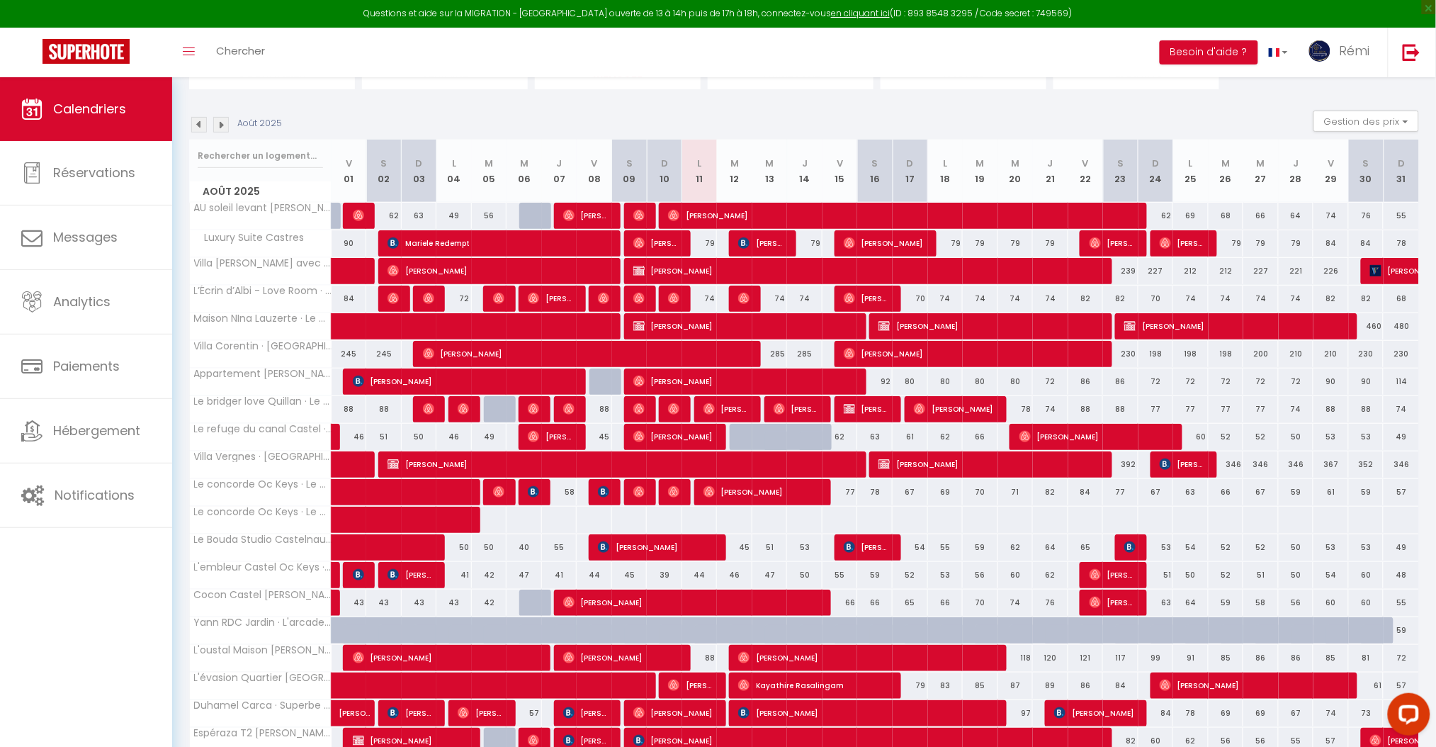
scroll to position [222, 0]
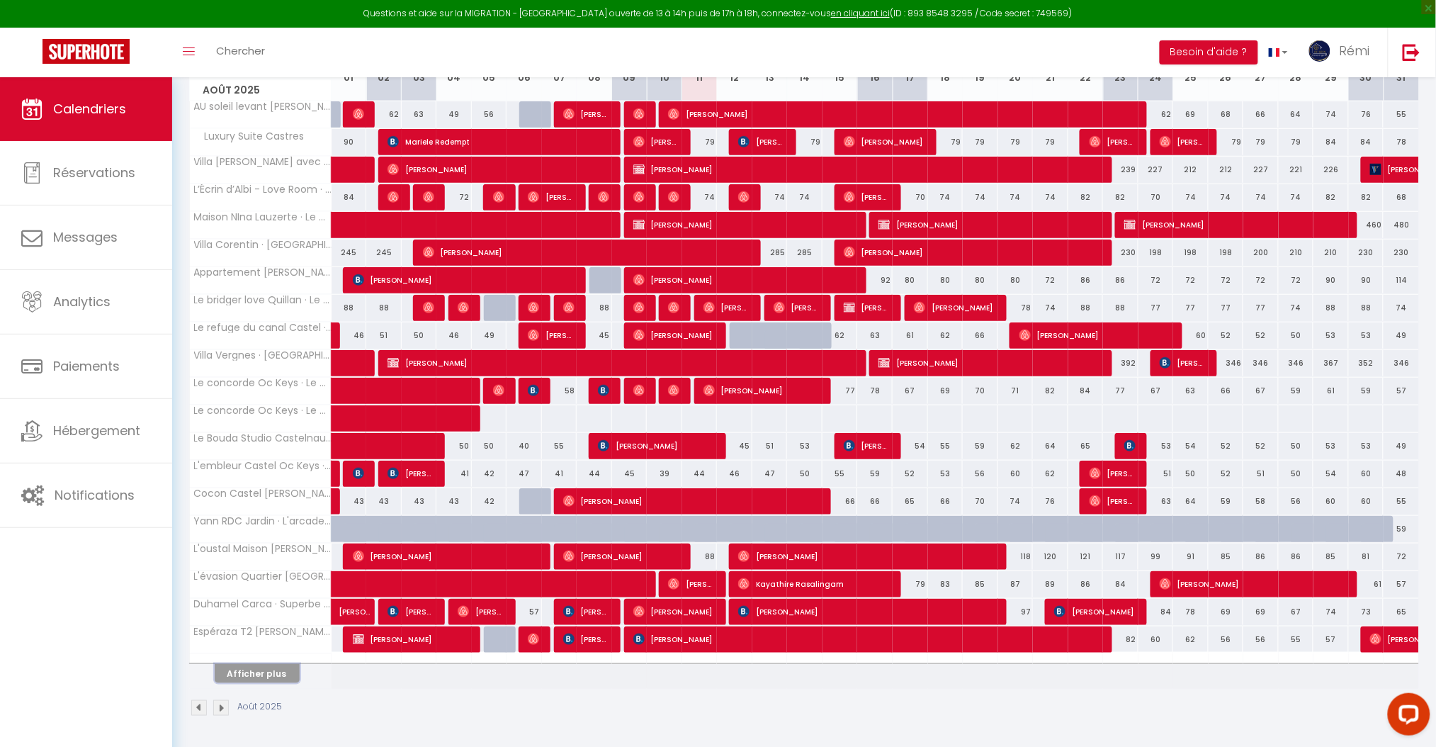
click at [275, 679] on button "Afficher plus" at bounding box center [257, 673] width 85 height 19
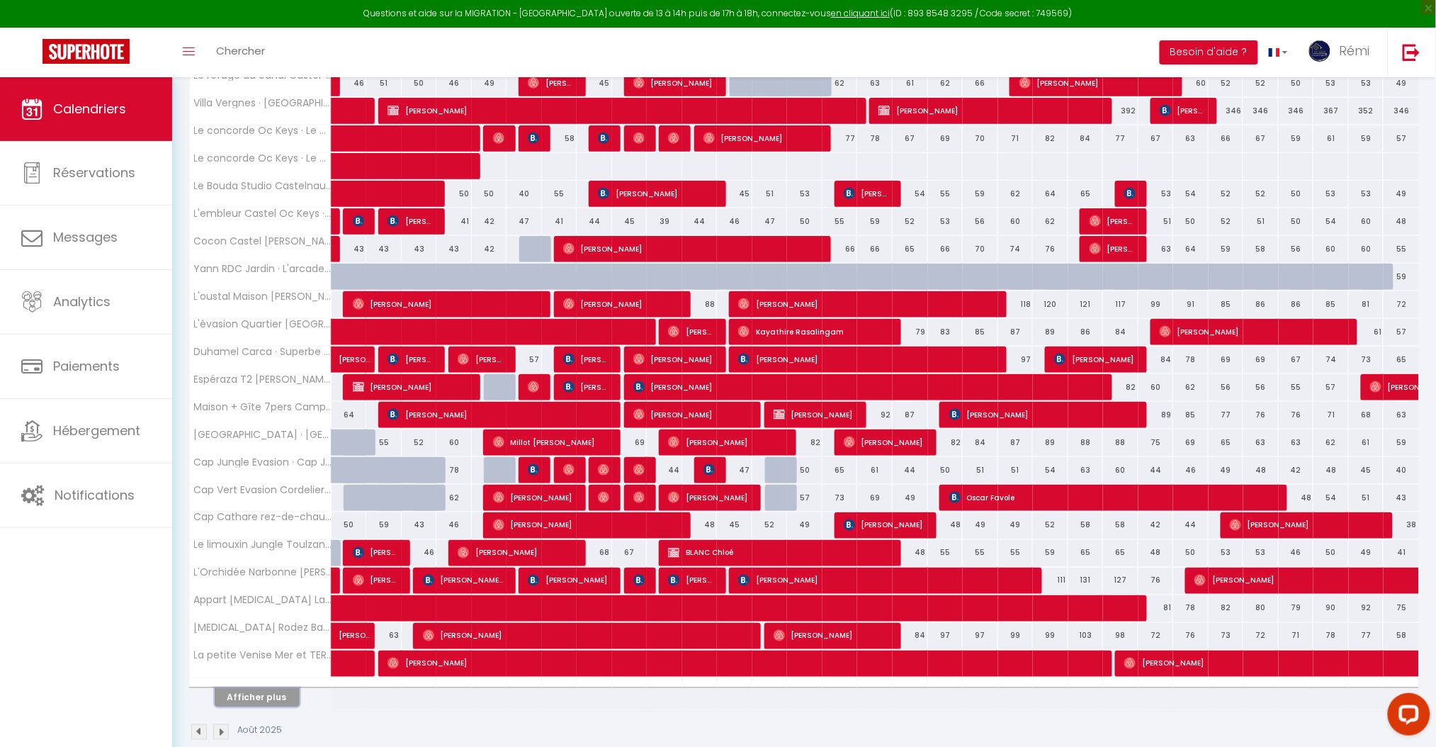
scroll to position [499, 0]
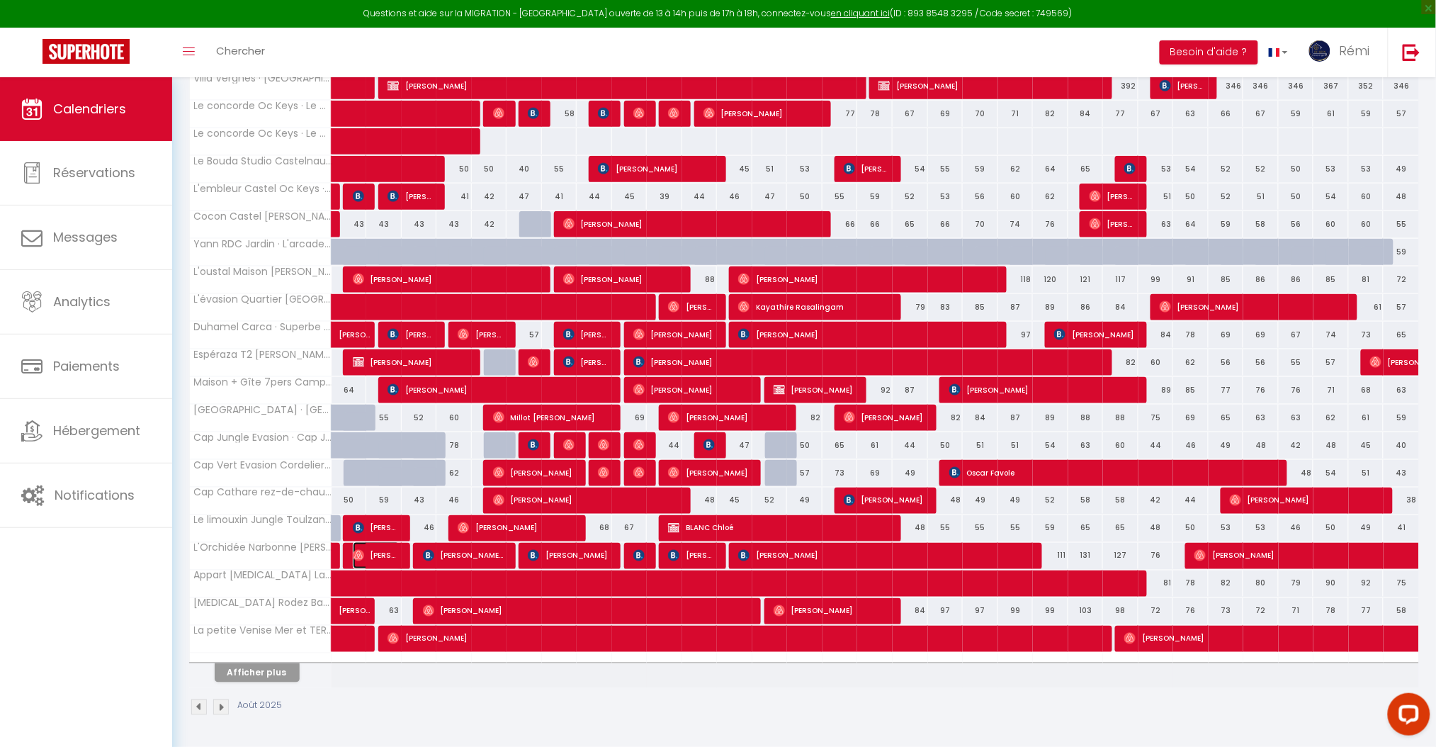
click at [368, 556] on span "[PERSON_NAME]" at bounding box center [376, 555] width 47 height 27
select select "OK"
select select "1"
select select "0"
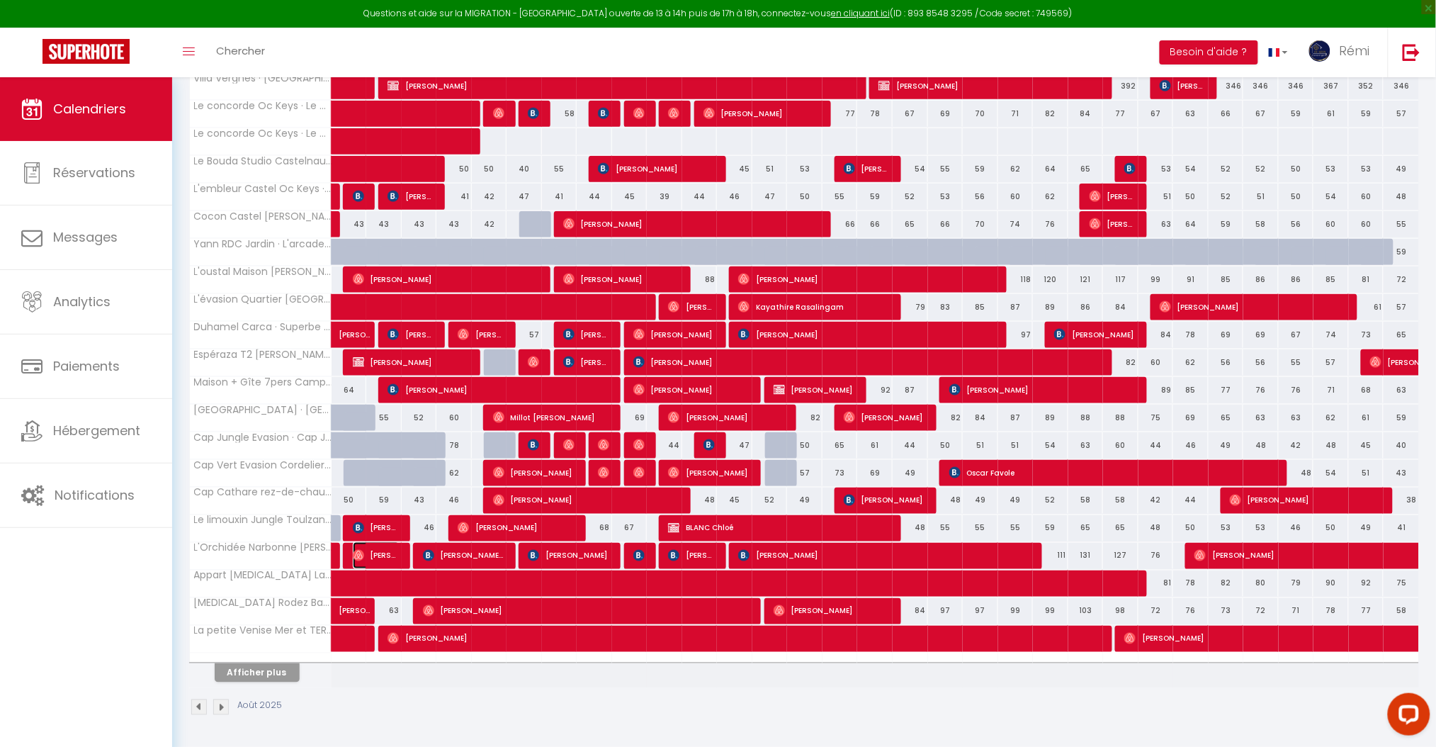
select select "1"
select select
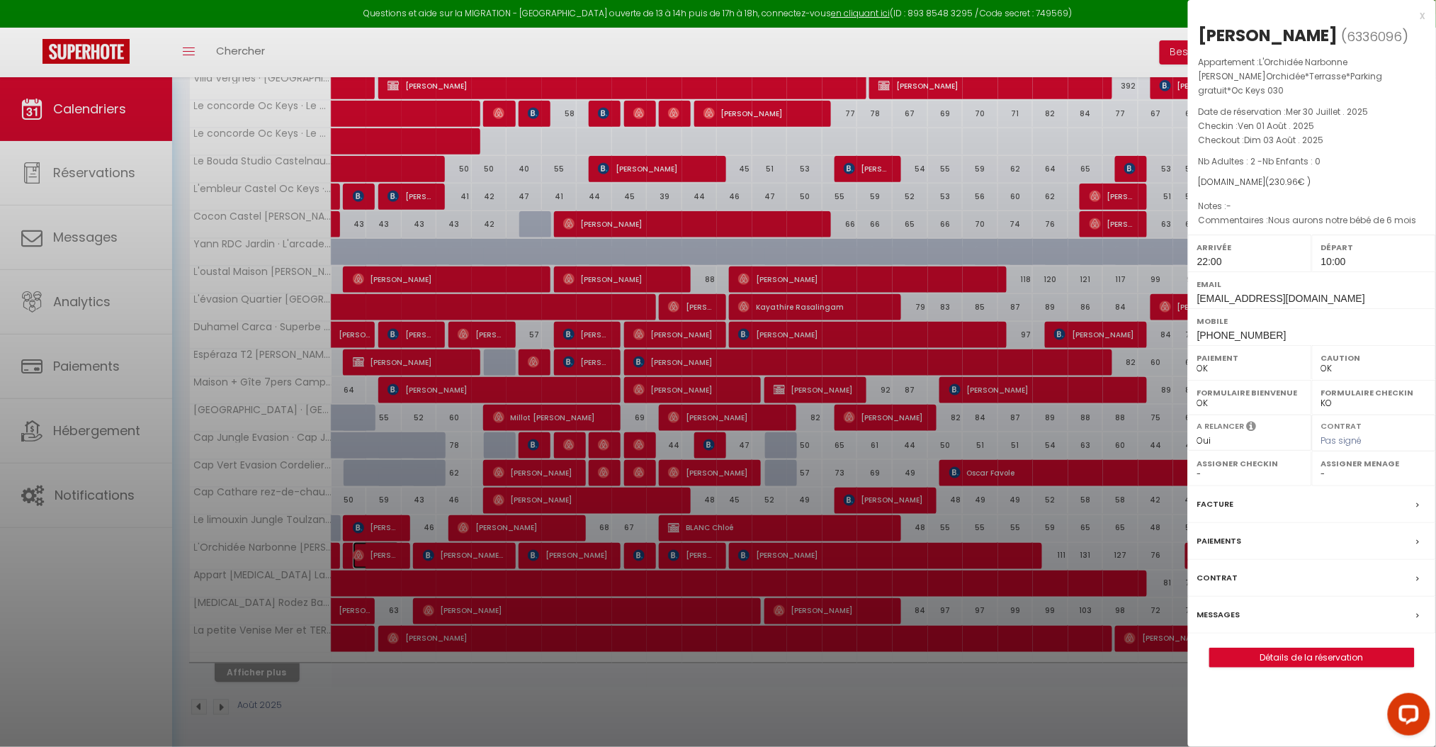
select select "18804"
click at [1223, 607] on label "Messages" at bounding box center [1218, 614] width 43 height 15
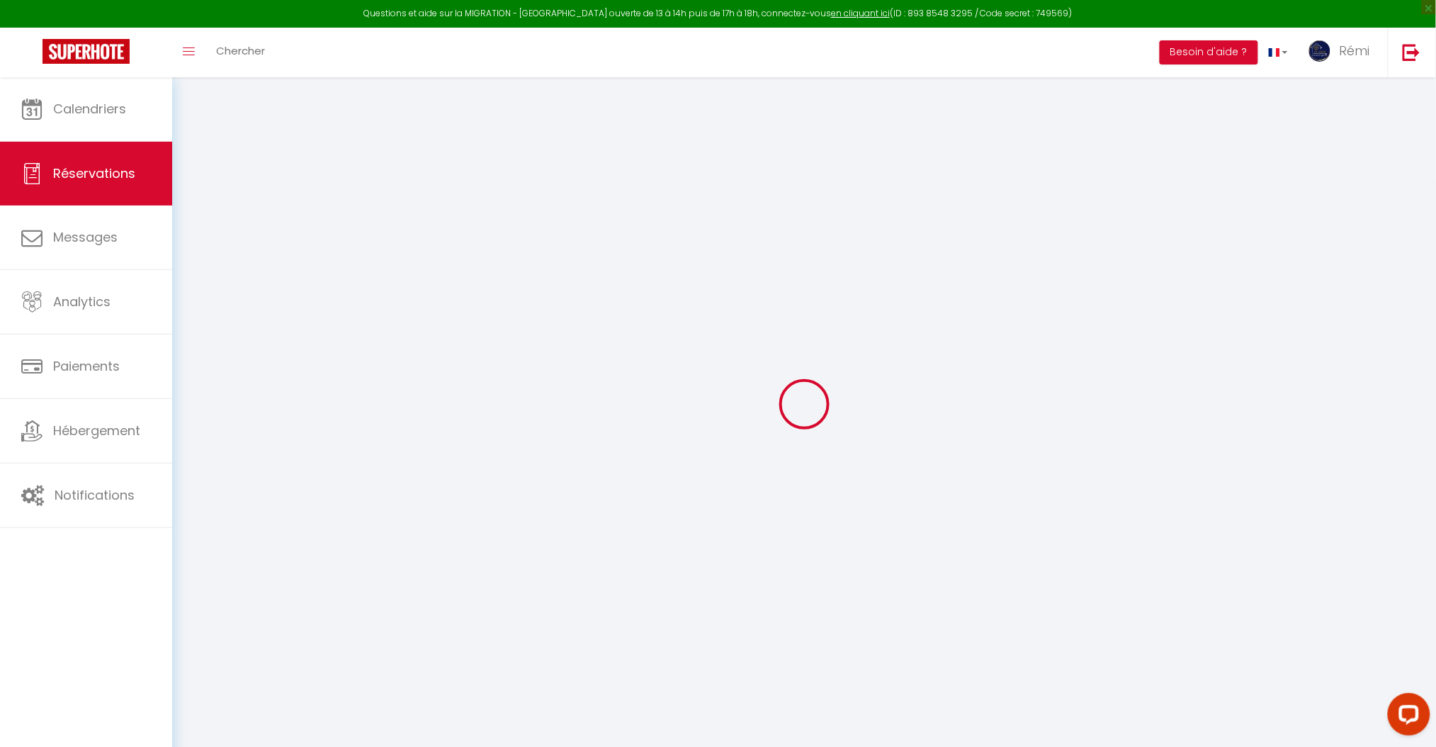
type input "[PERSON_NAME]"
type input "Lagarde"
type input "[EMAIL_ADDRESS][DOMAIN_NAME]"
type input "[PHONE_NUMBER]"
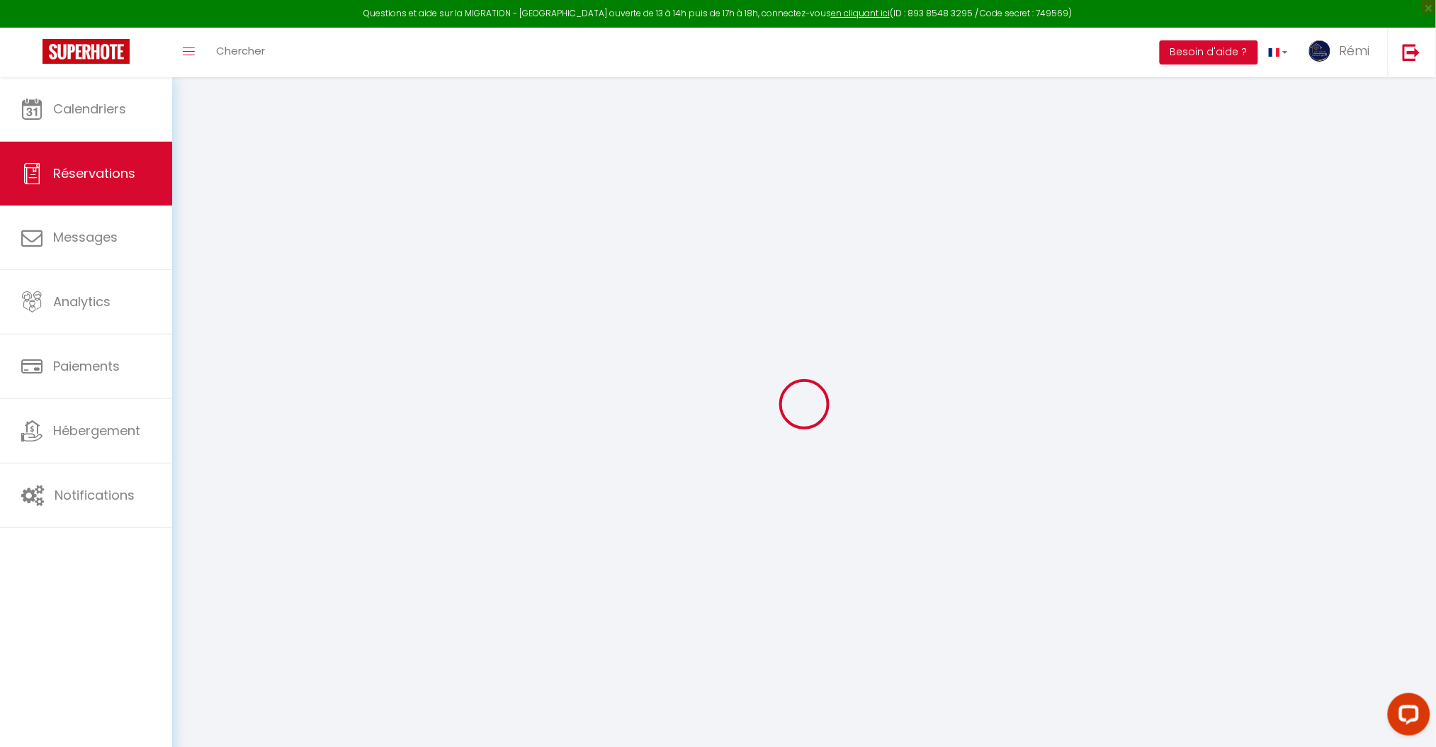
type input "[PHONE_NUMBER]"
select select
type input "7.92"
select select "34094"
select select "1"
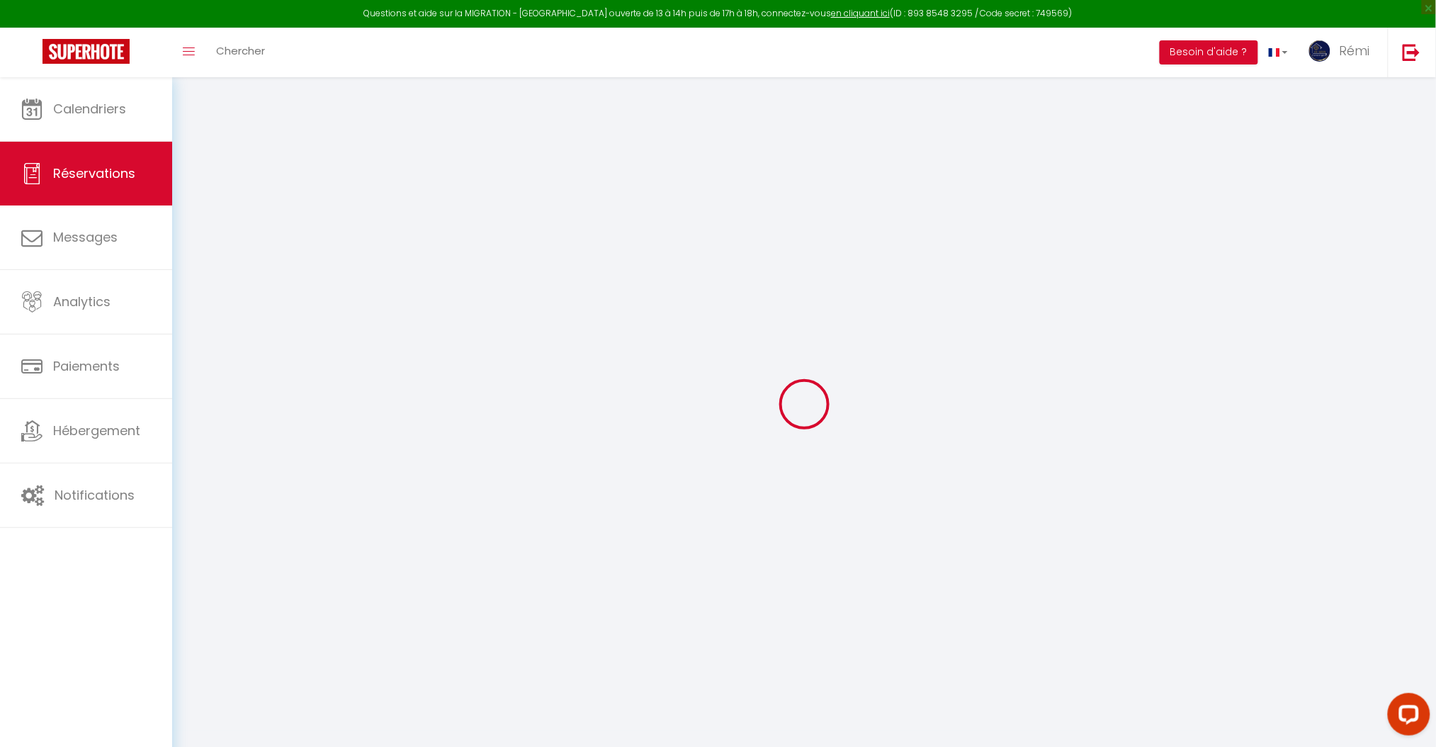
select select
type input "2"
select select "12"
select select
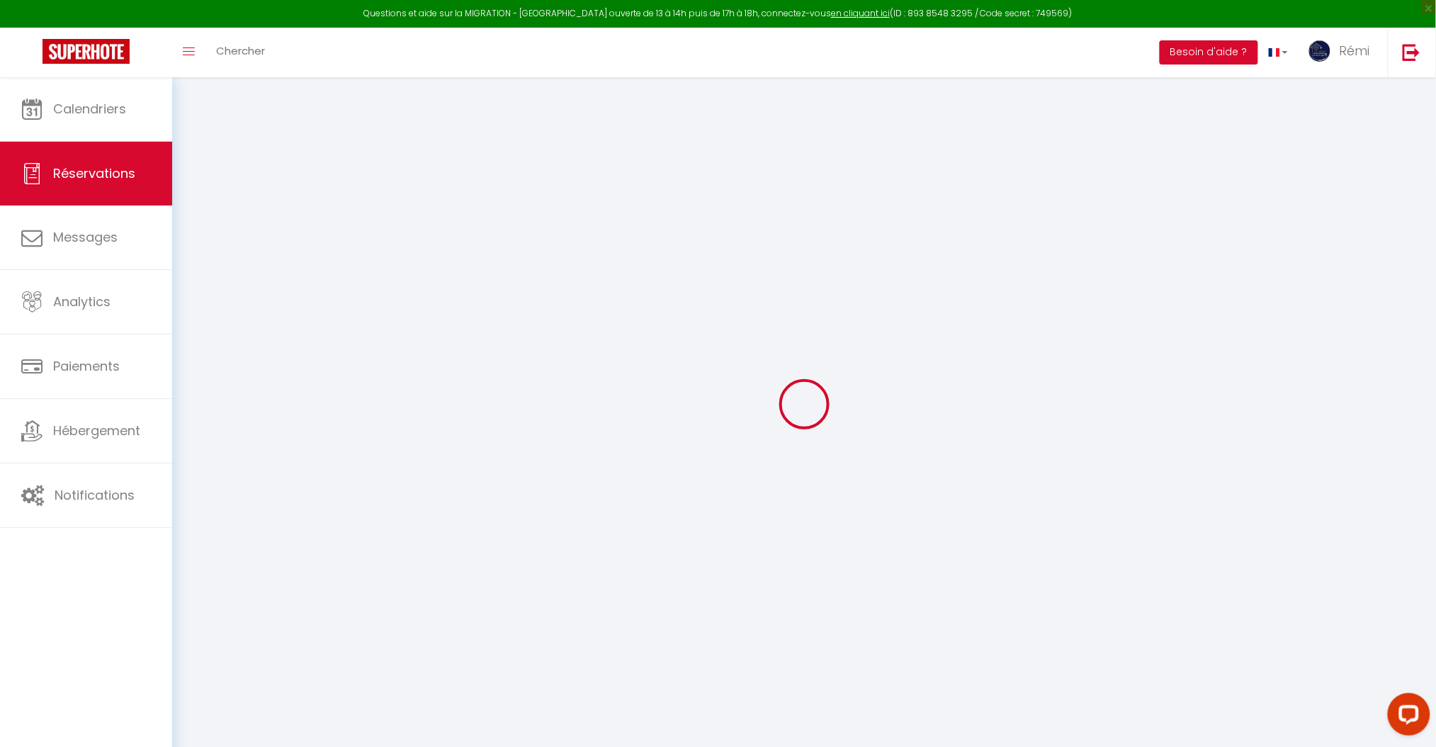
type input "150.15"
checkbox input "false"
type input "0"
select select "1"
type input "50"
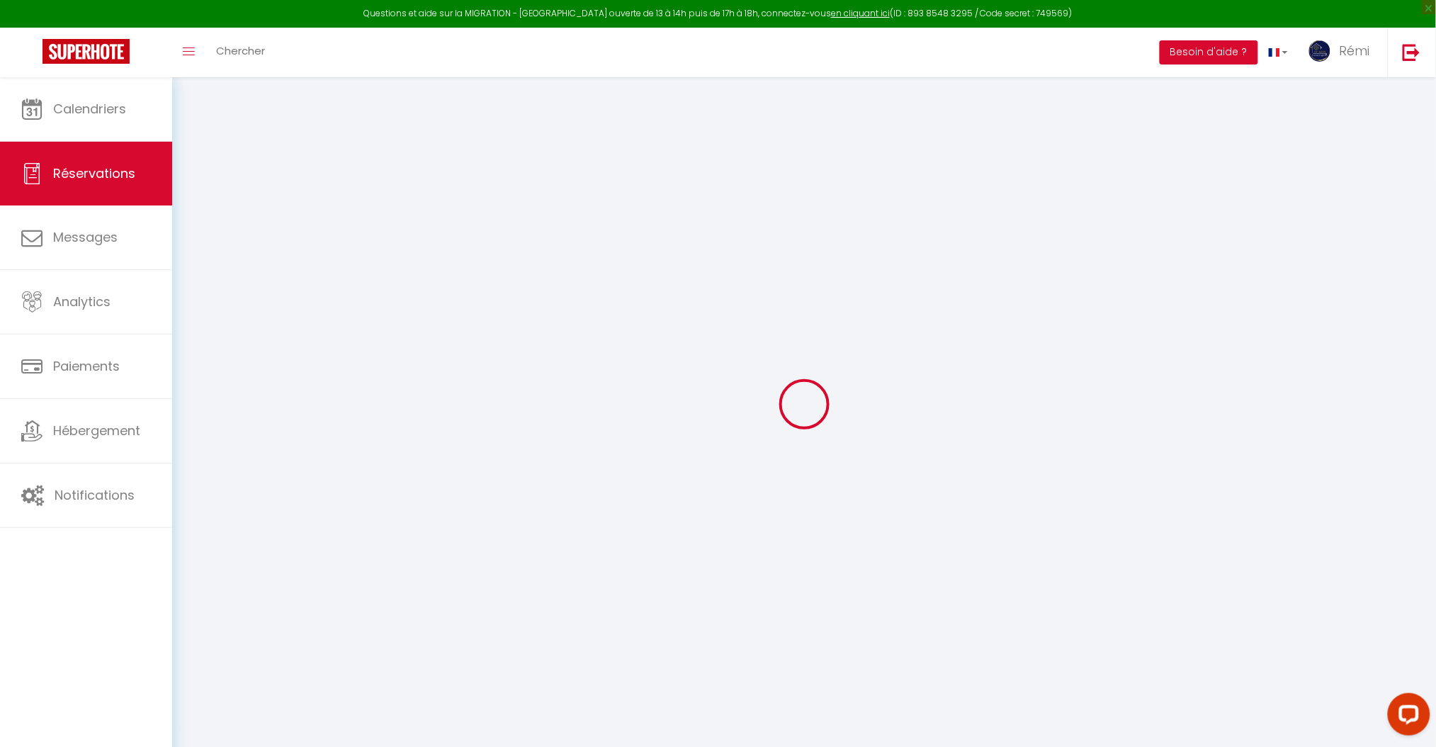
type input "0"
select select
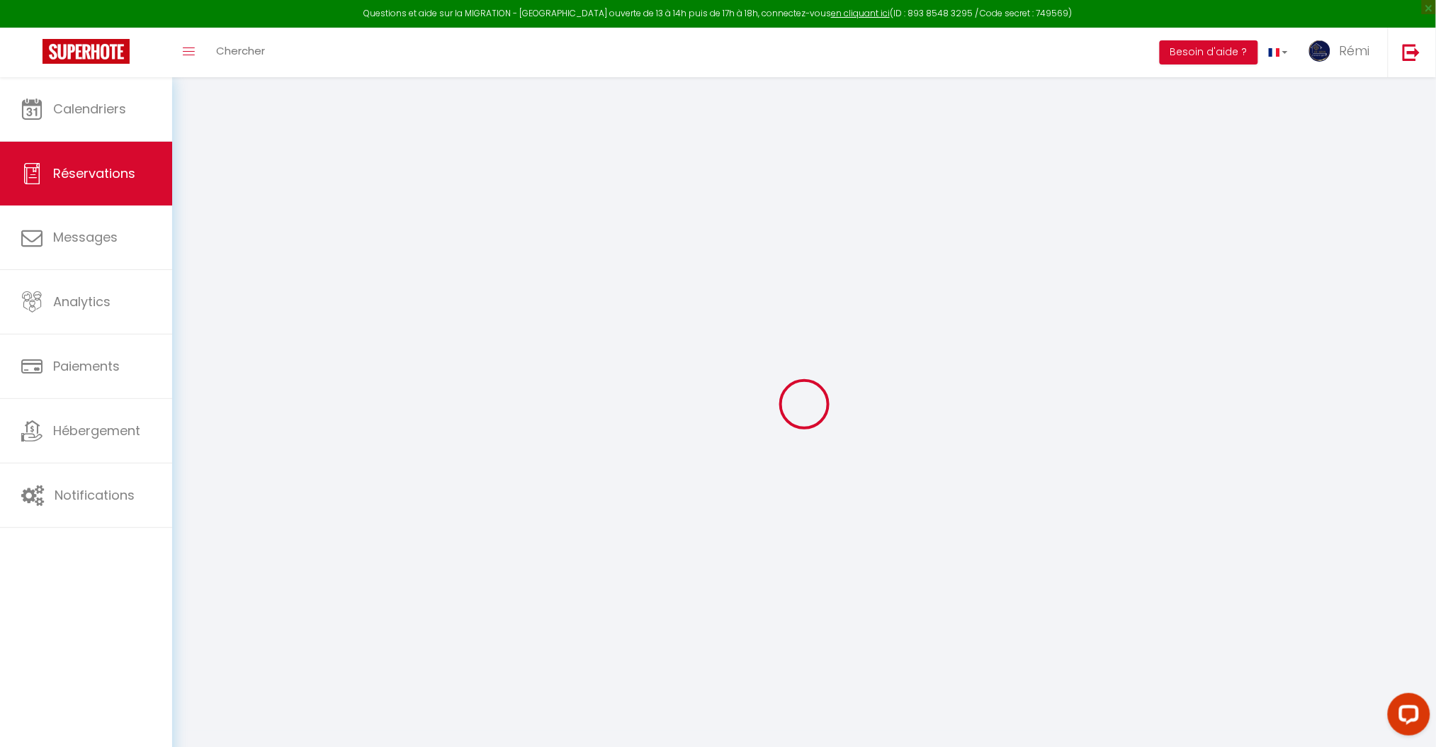
select select "15"
checkbox input "false"
select select
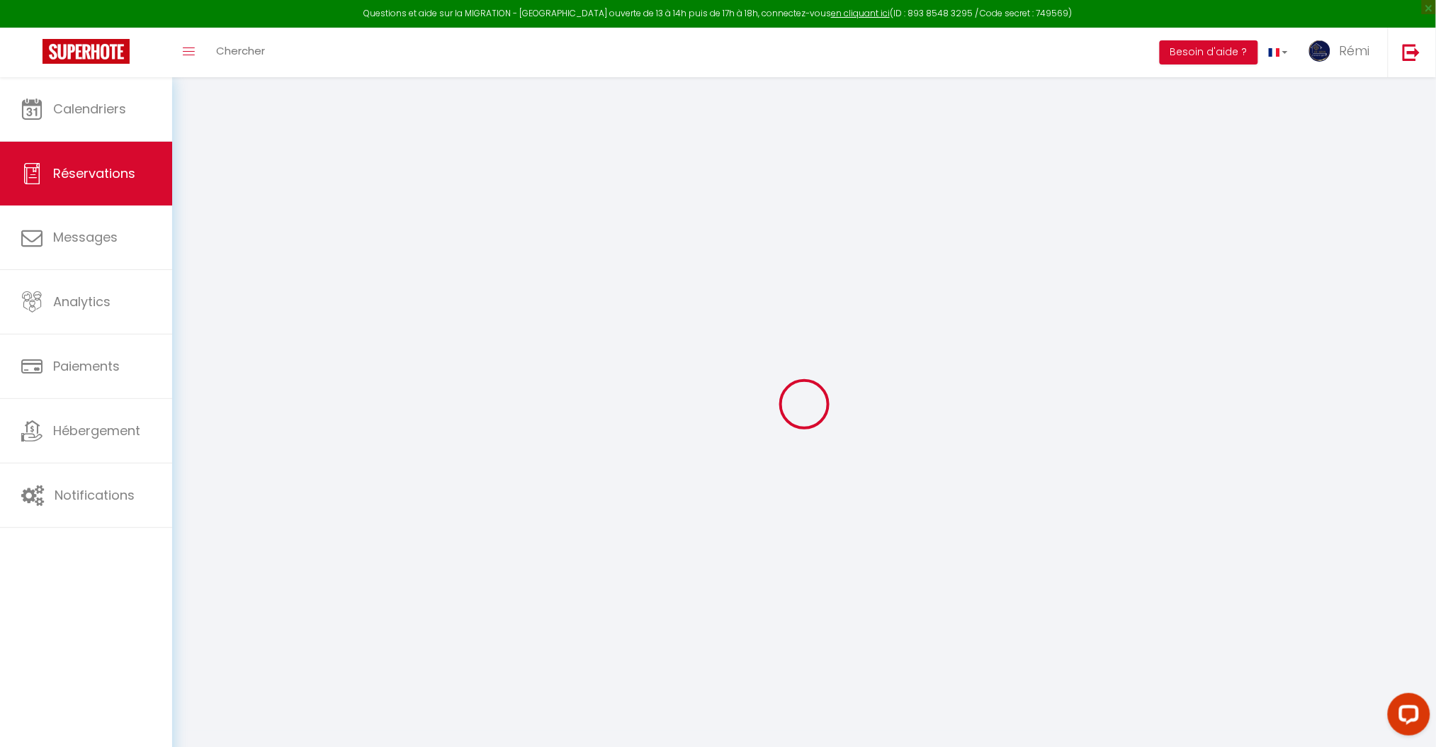
checkbox input "false"
select select
checkbox input "false"
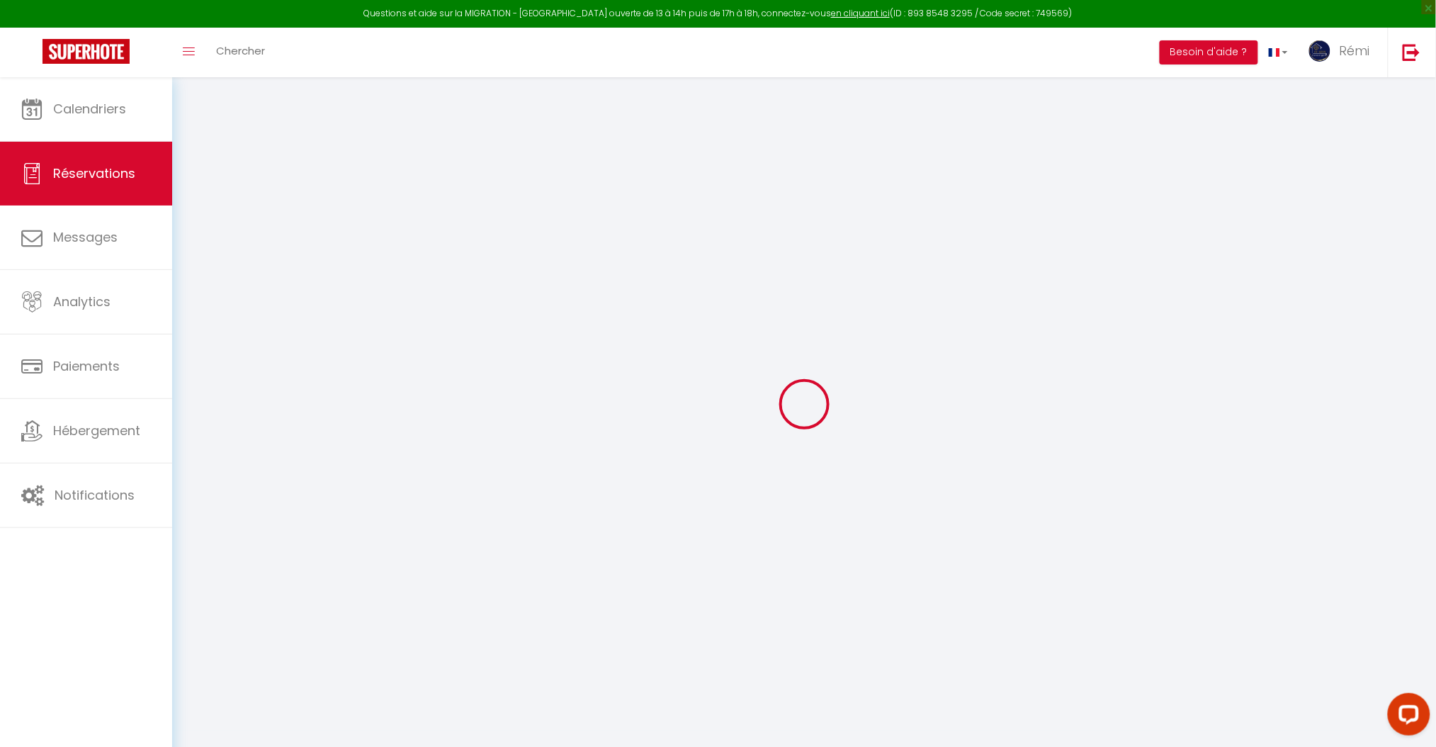
type textarea "Nous aurons notre bébé de 6 mois"
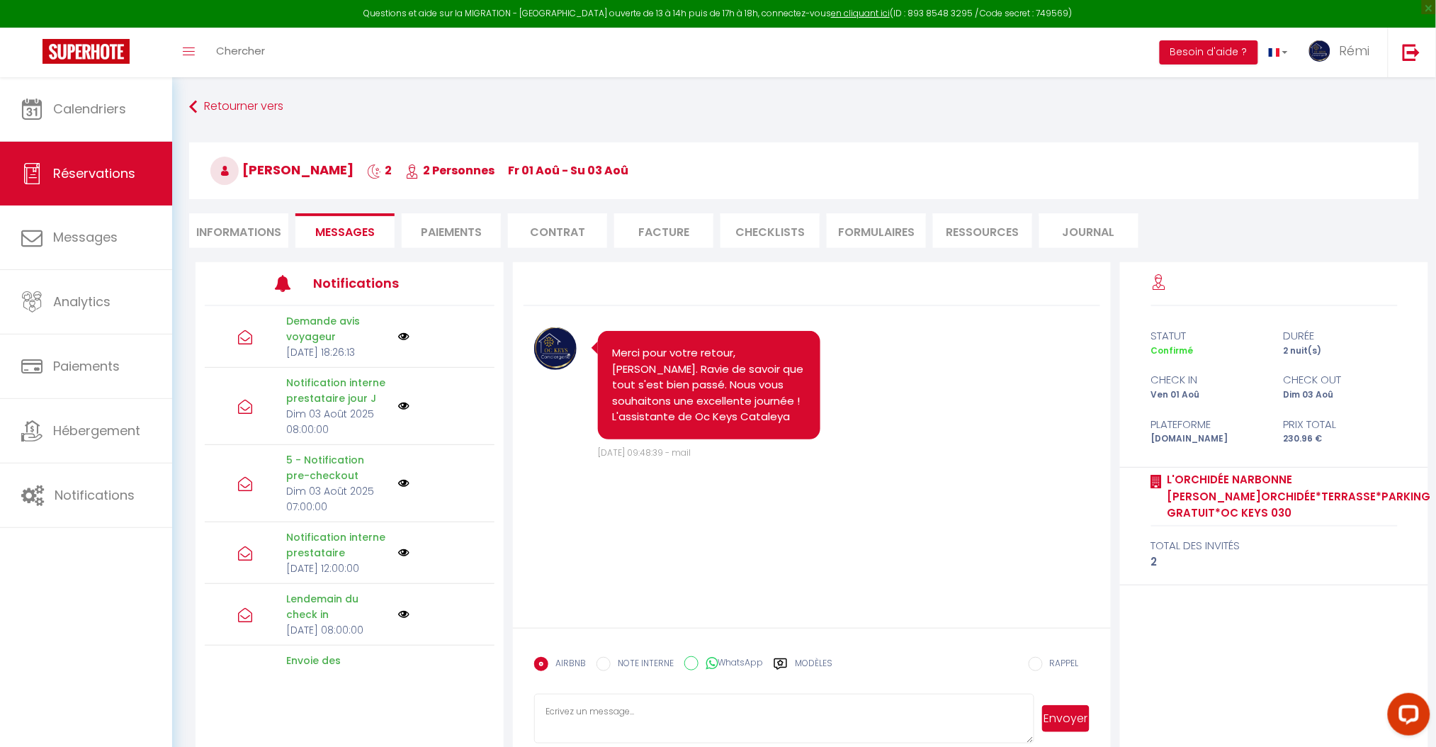
click at [711, 662] on icon at bounding box center [712, 663] width 12 height 14
click at [699, 662] on input "WhatsApp" at bounding box center [691, 663] width 14 height 14
radio input "true"
radio input "false"
click at [716, 703] on textarea at bounding box center [783, 719] width 499 height 50
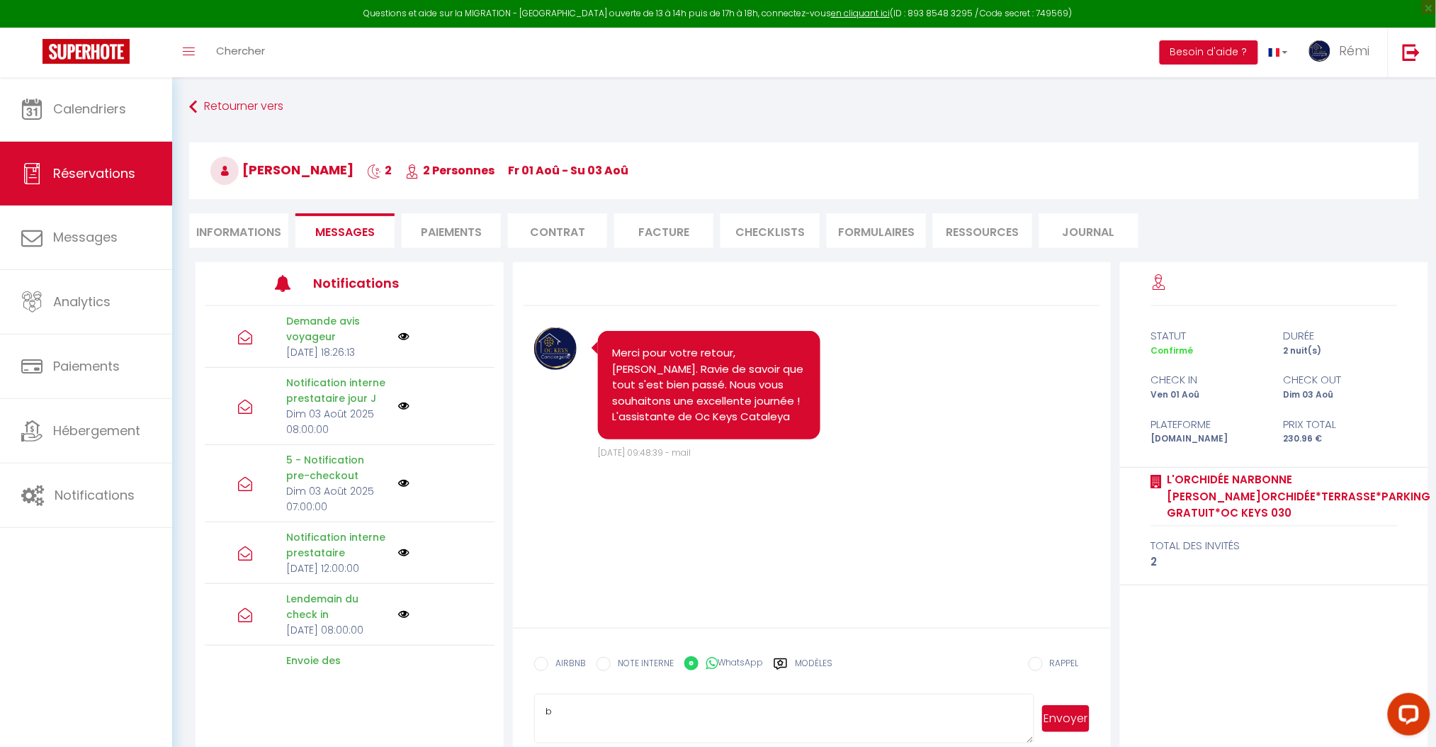
type textarea "b"
click at [1059, 708] on button "Envoyer" at bounding box center [1065, 718] width 47 height 27
